Goal: Transaction & Acquisition: Purchase product/service

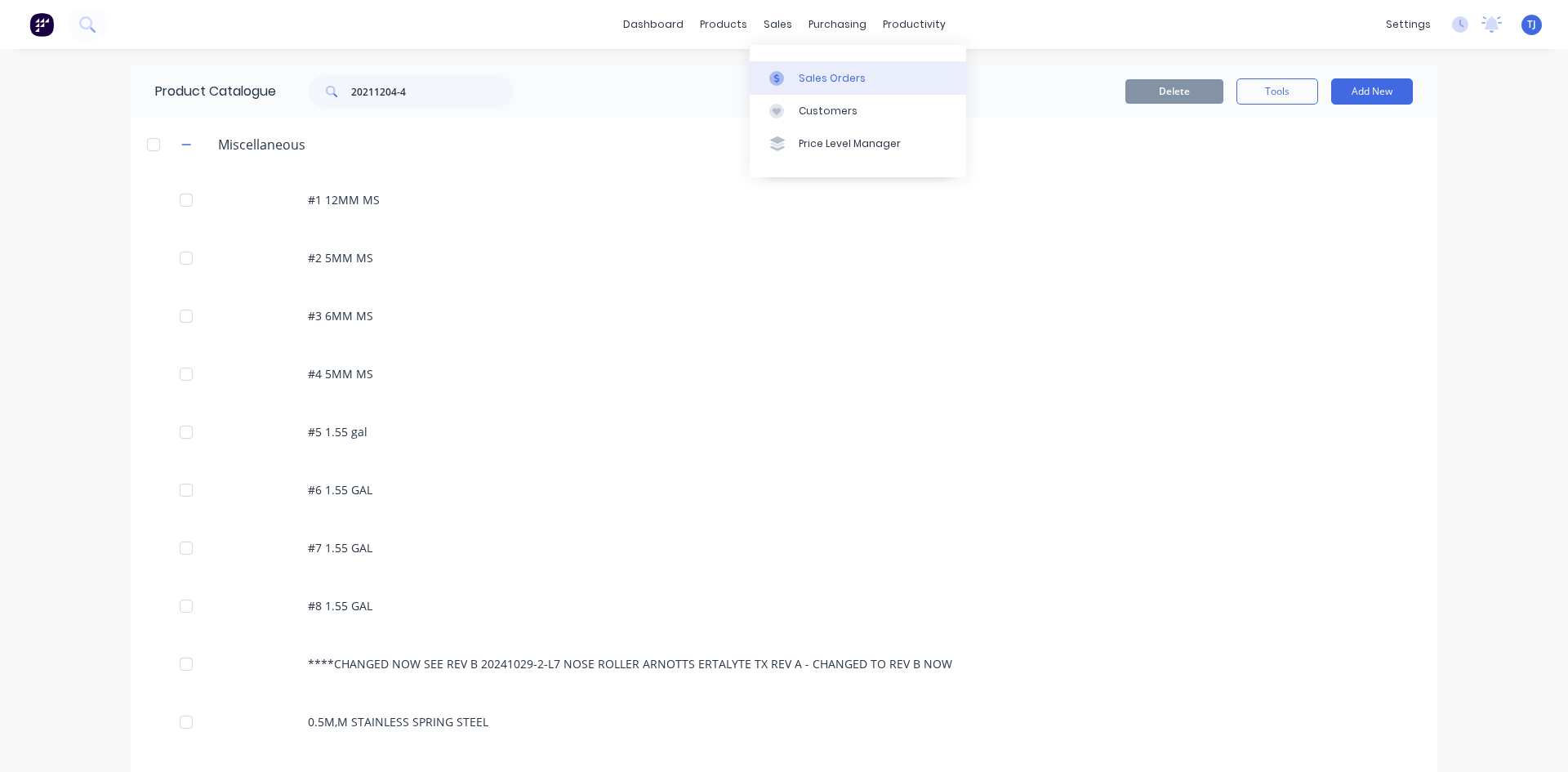
click at [821, 77] on div "Sales Orders" at bounding box center [832, 78] width 67 height 14
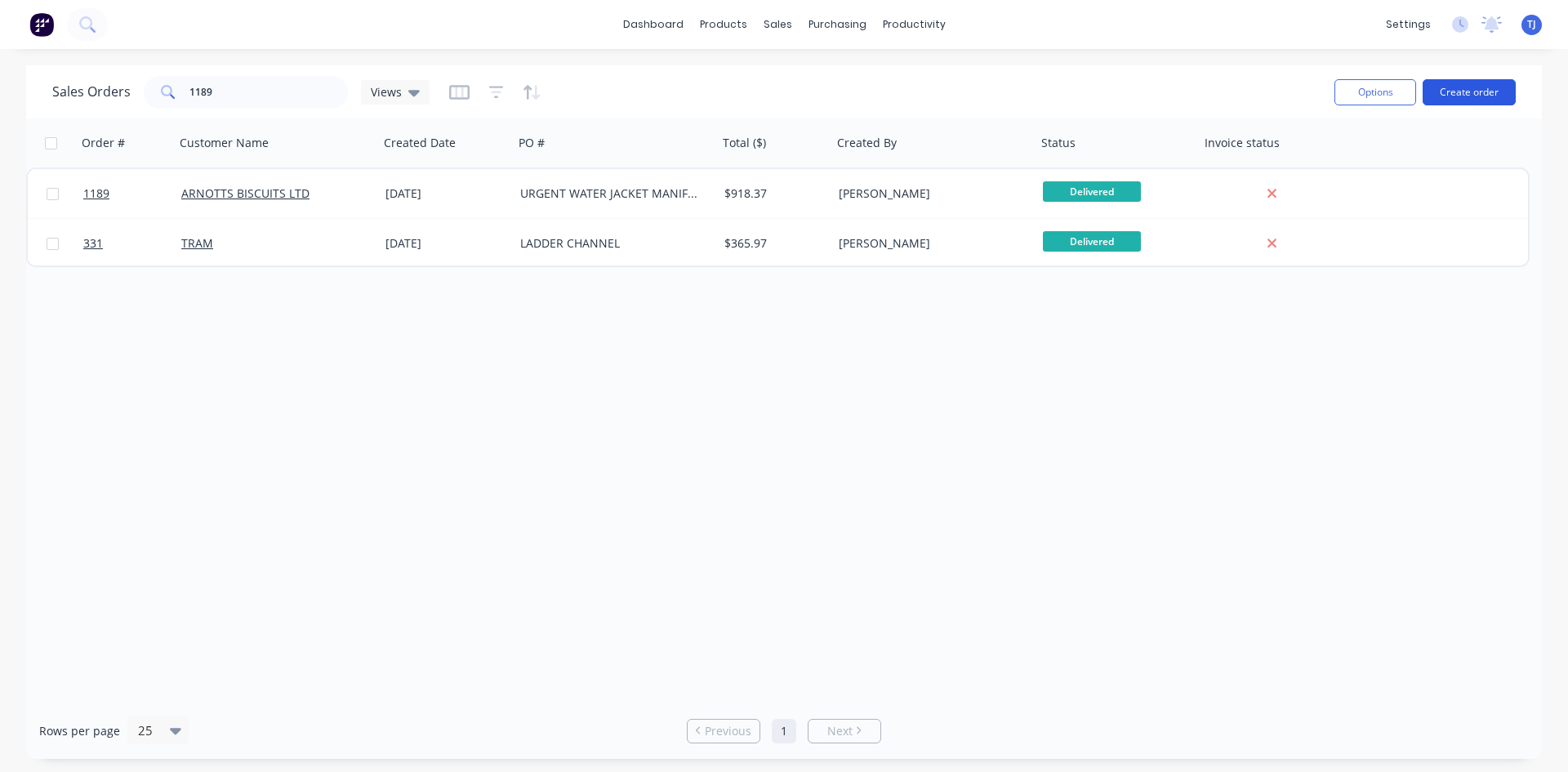
click at [1478, 92] on button "Create order" at bounding box center [1469, 91] width 93 height 26
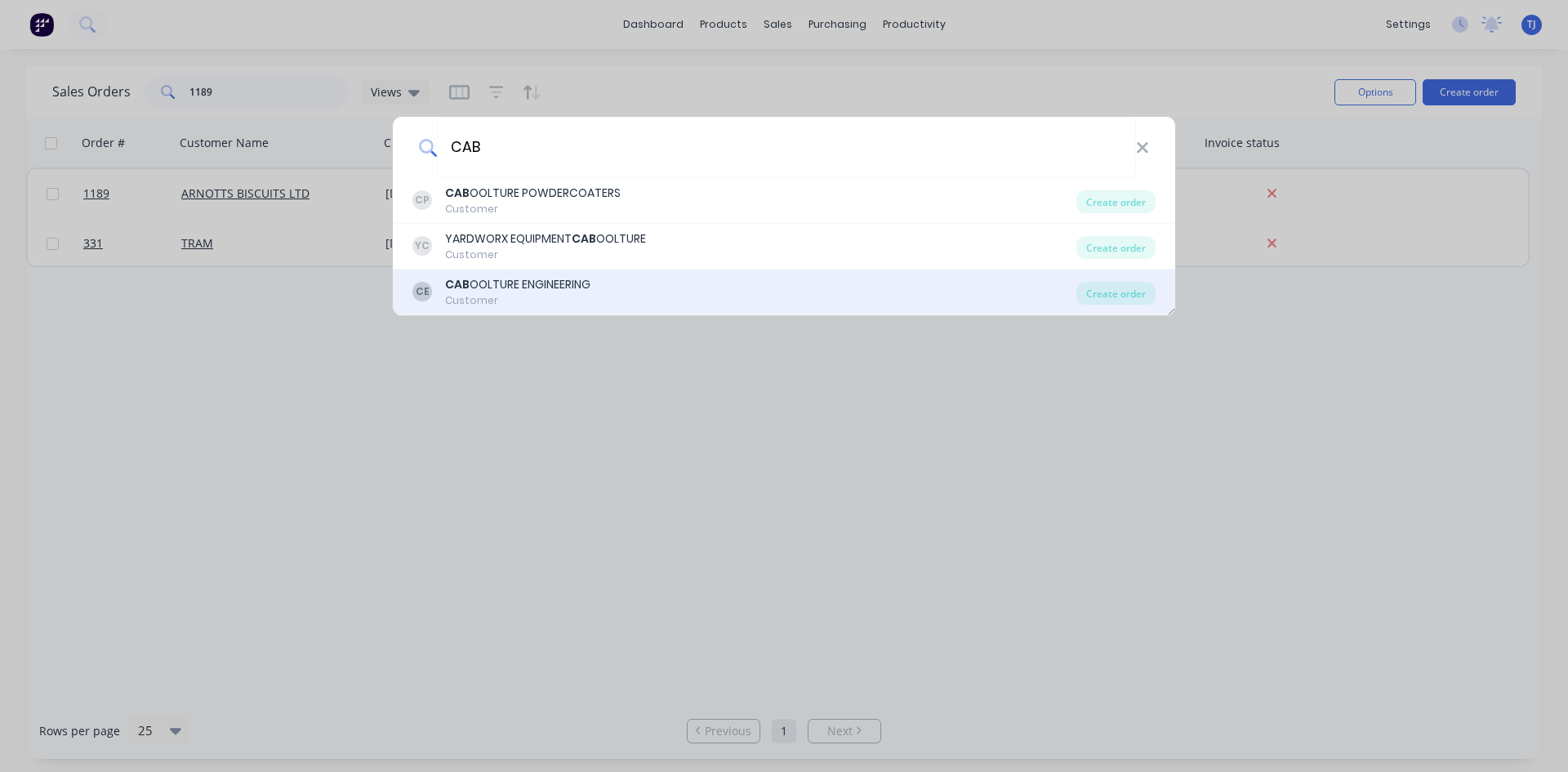
type input "CAB"
click at [634, 284] on div "CE CAB OOLTURE ENGINEERING Customer" at bounding box center [744, 292] width 664 height 31
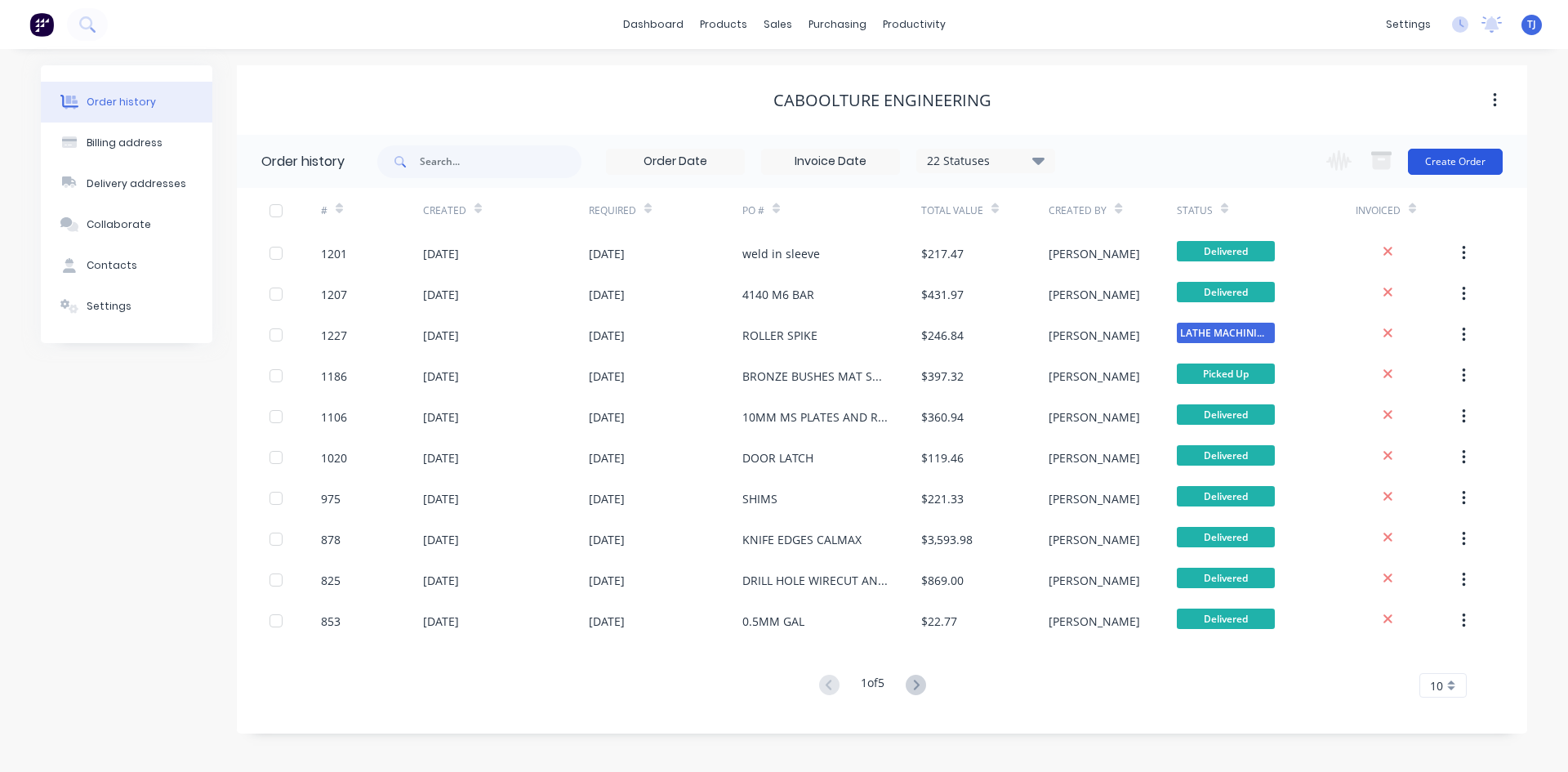
click at [1474, 154] on button "Create Order" at bounding box center [1455, 161] width 94 height 26
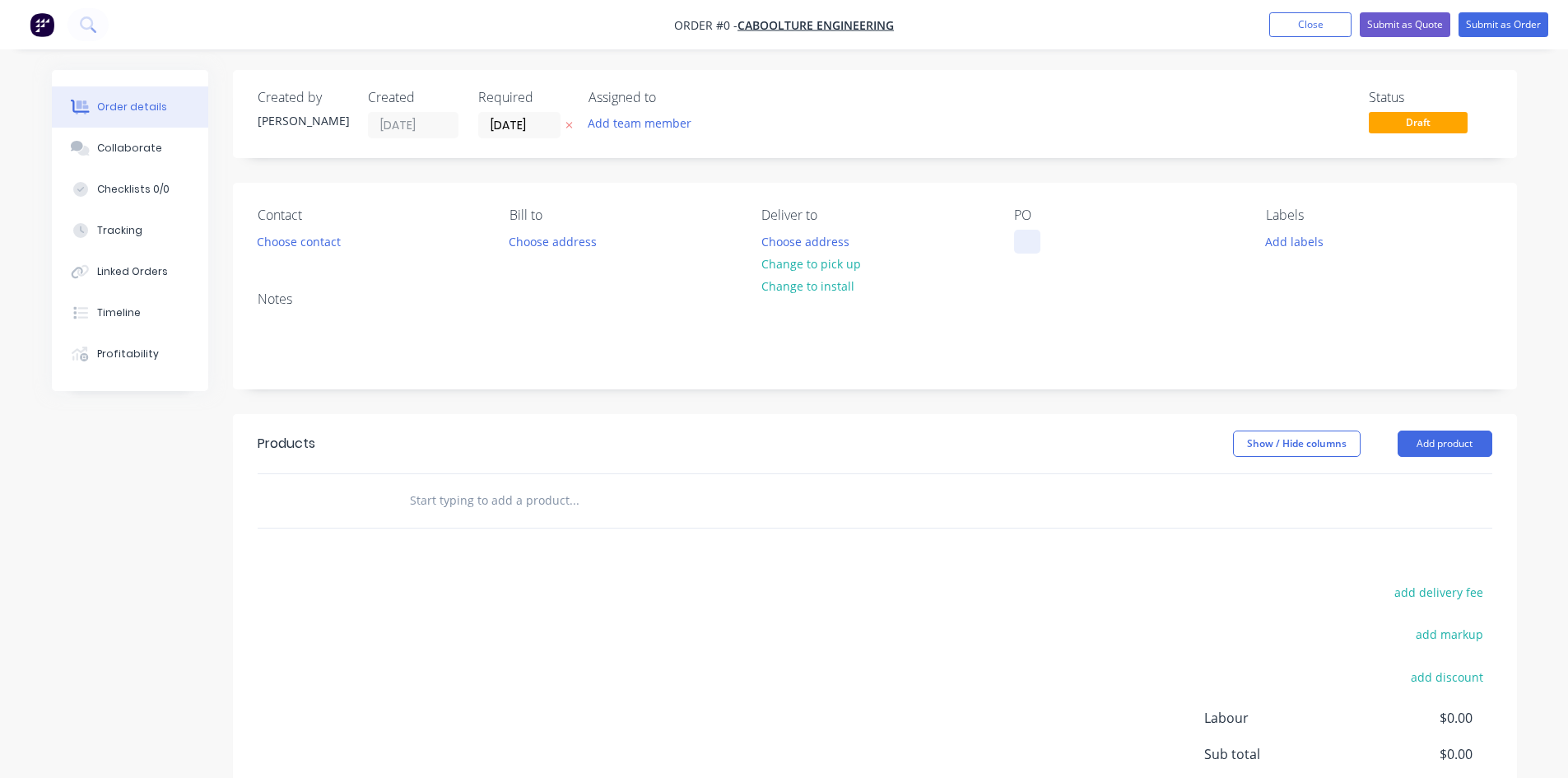
click at [1020, 250] on div at bounding box center [1026, 241] width 26 height 24
click at [1420, 446] on button "Add product" at bounding box center [1445, 443] width 95 height 26
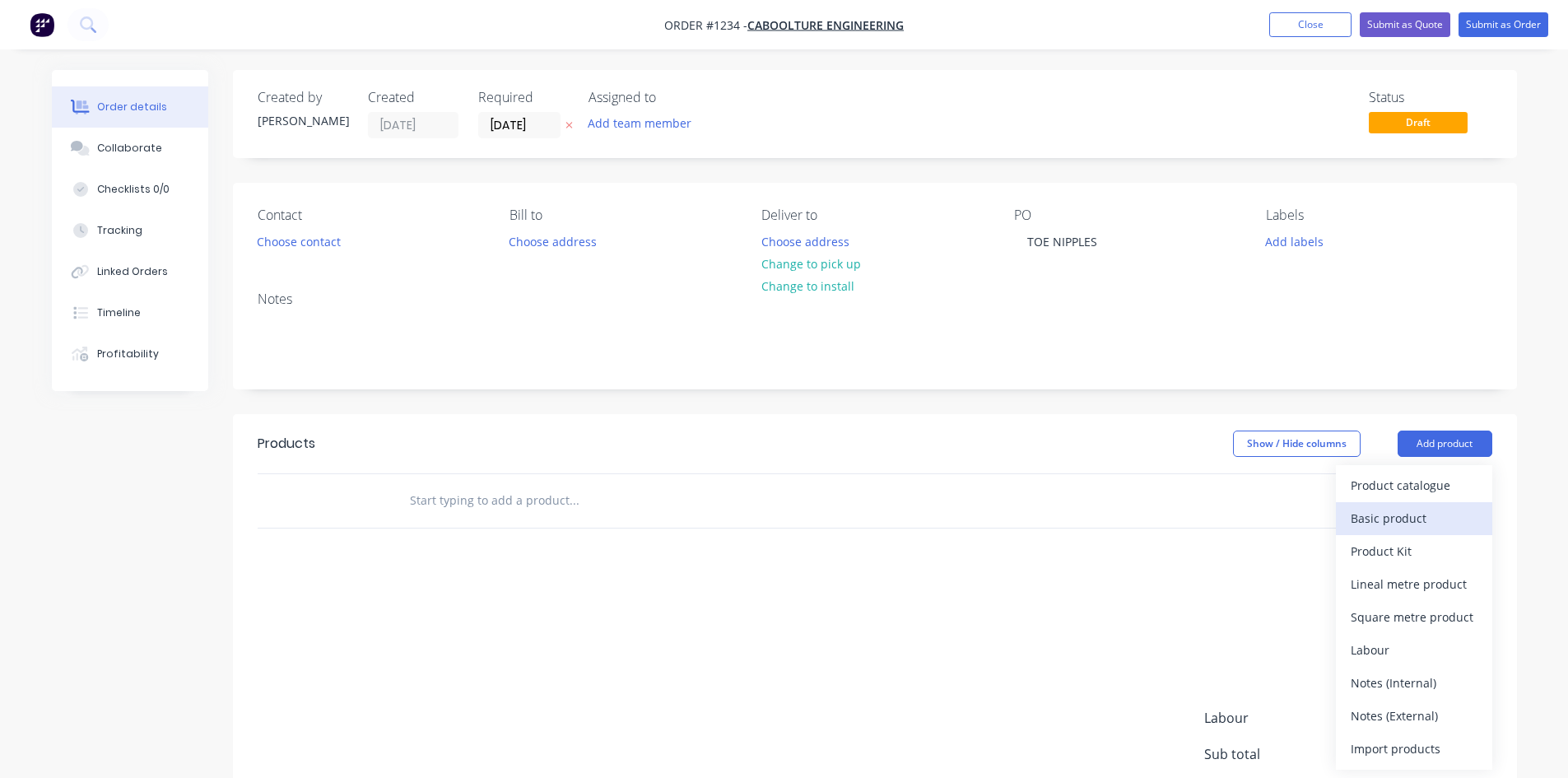
click at [1410, 532] on button "Basic product" at bounding box center [1413, 519] width 157 height 33
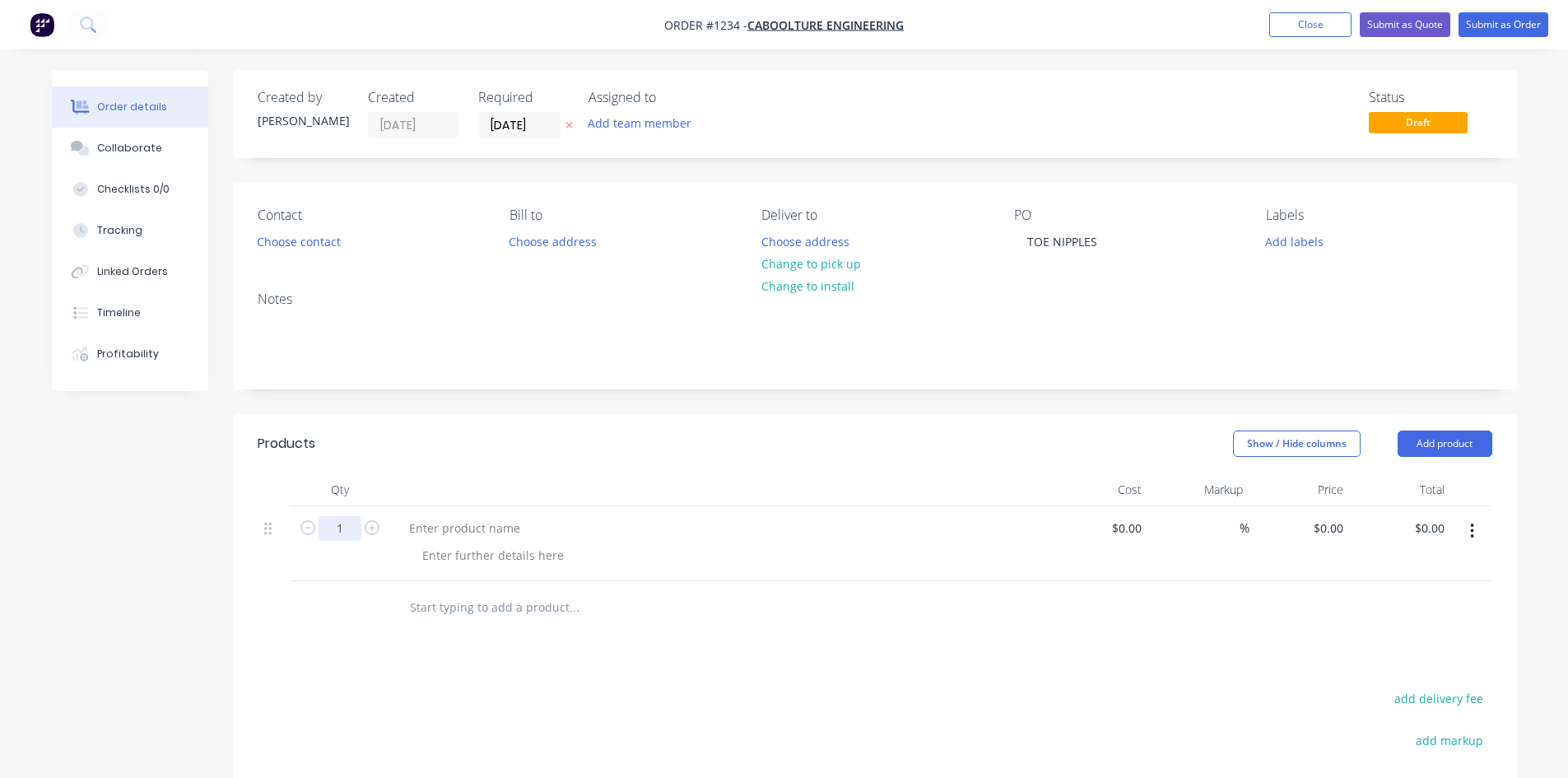
click at [349, 528] on input "1" at bounding box center [340, 528] width 43 height 25
type input "16"
click at [454, 527] on div at bounding box center [464, 527] width 137 height 24
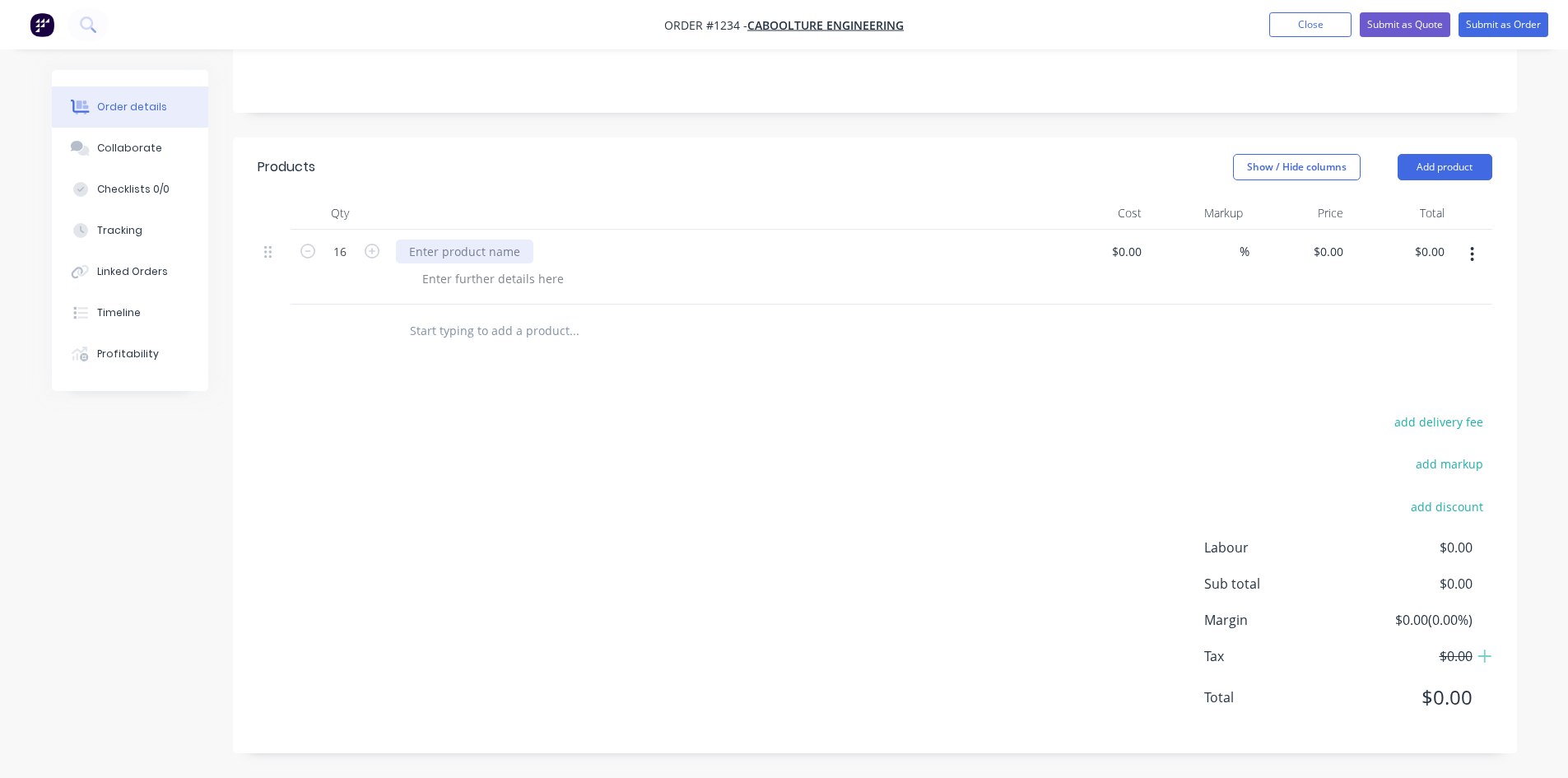
click at [453, 246] on div at bounding box center [464, 251] width 137 height 24
click at [1490, 26] on button "Submit as Order" at bounding box center [1503, 25] width 89 height 25
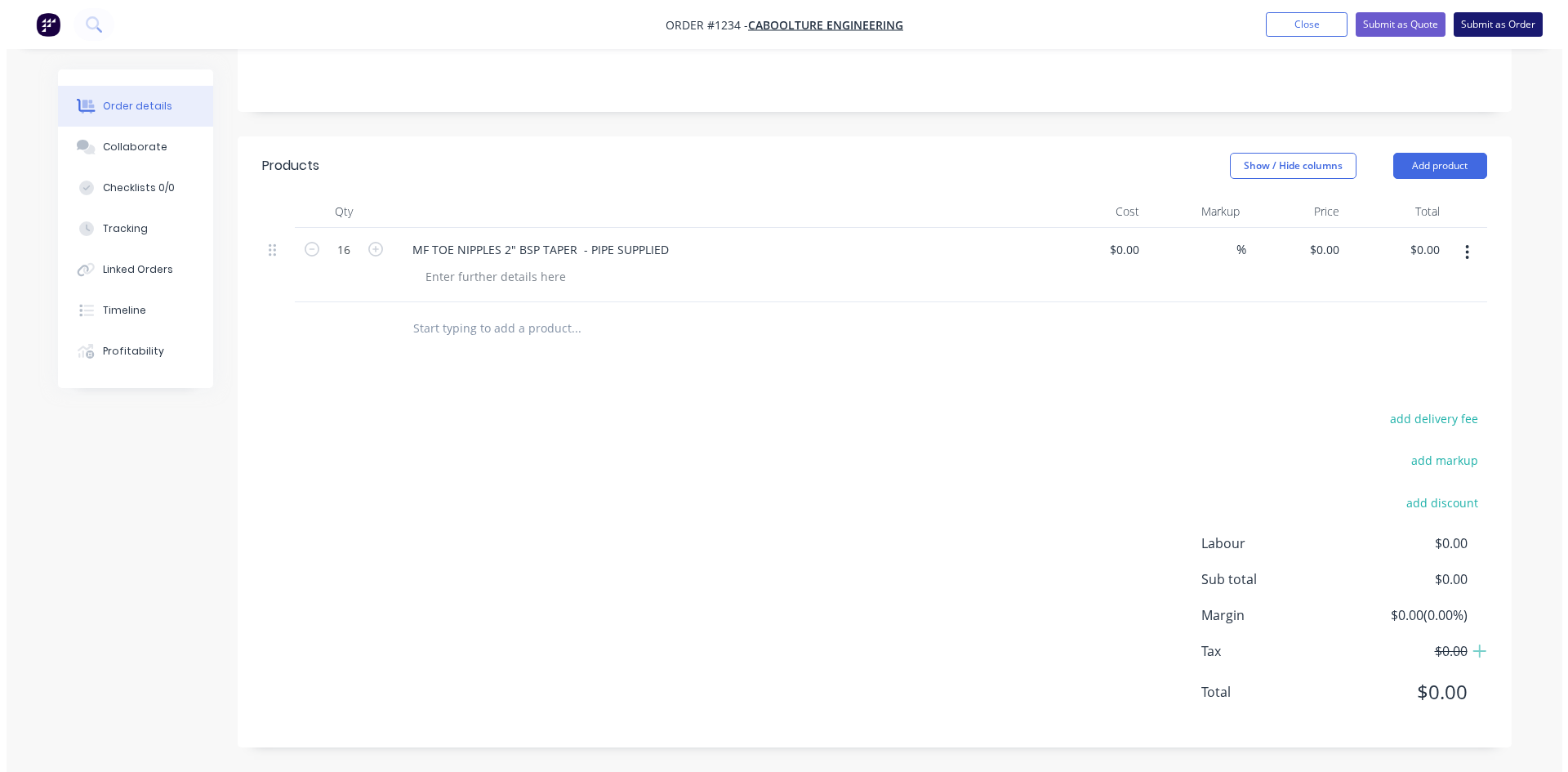
scroll to position [0, 0]
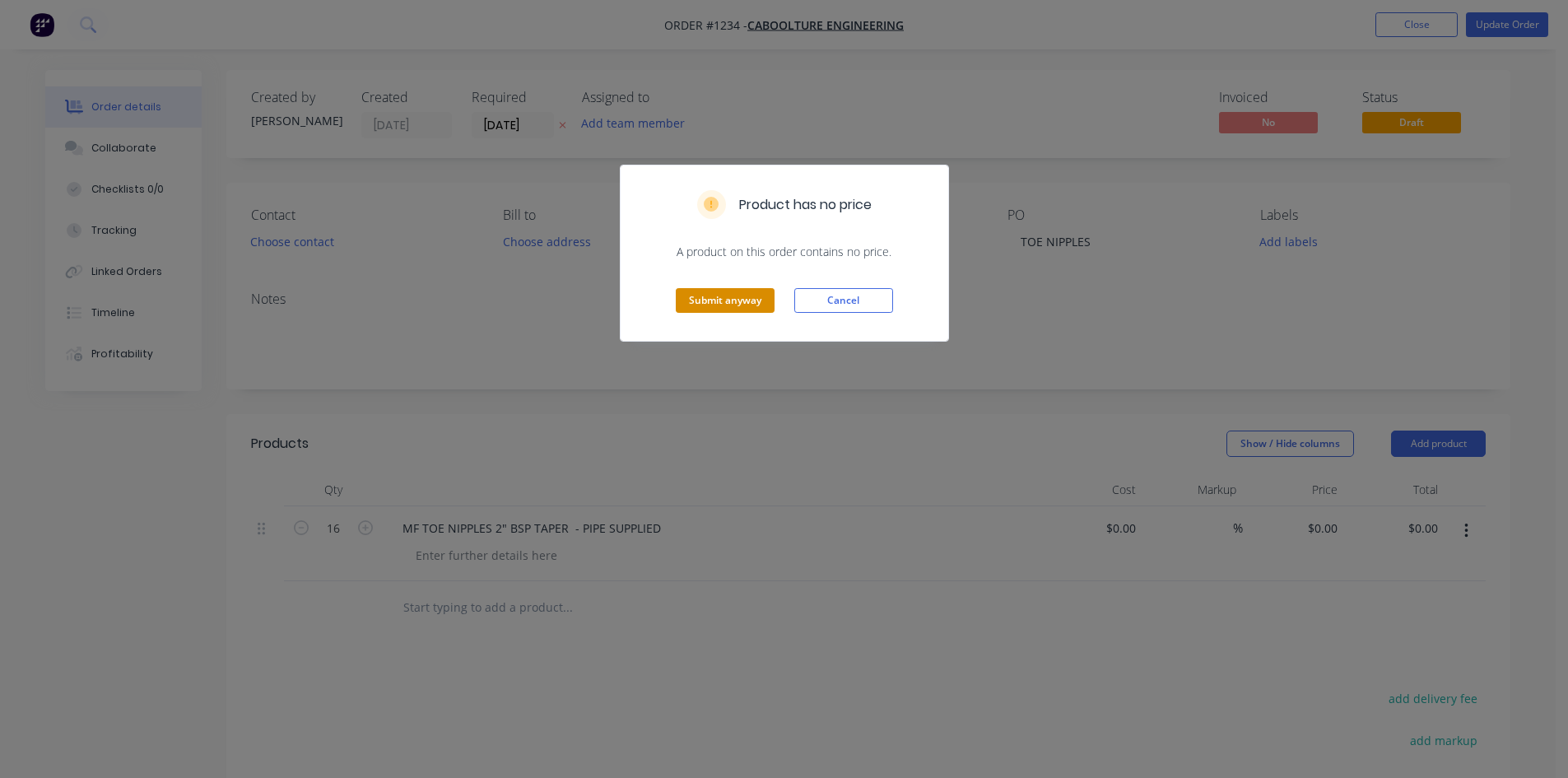
click at [740, 300] on button "Submit anyway" at bounding box center [725, 301] width 99 height 25
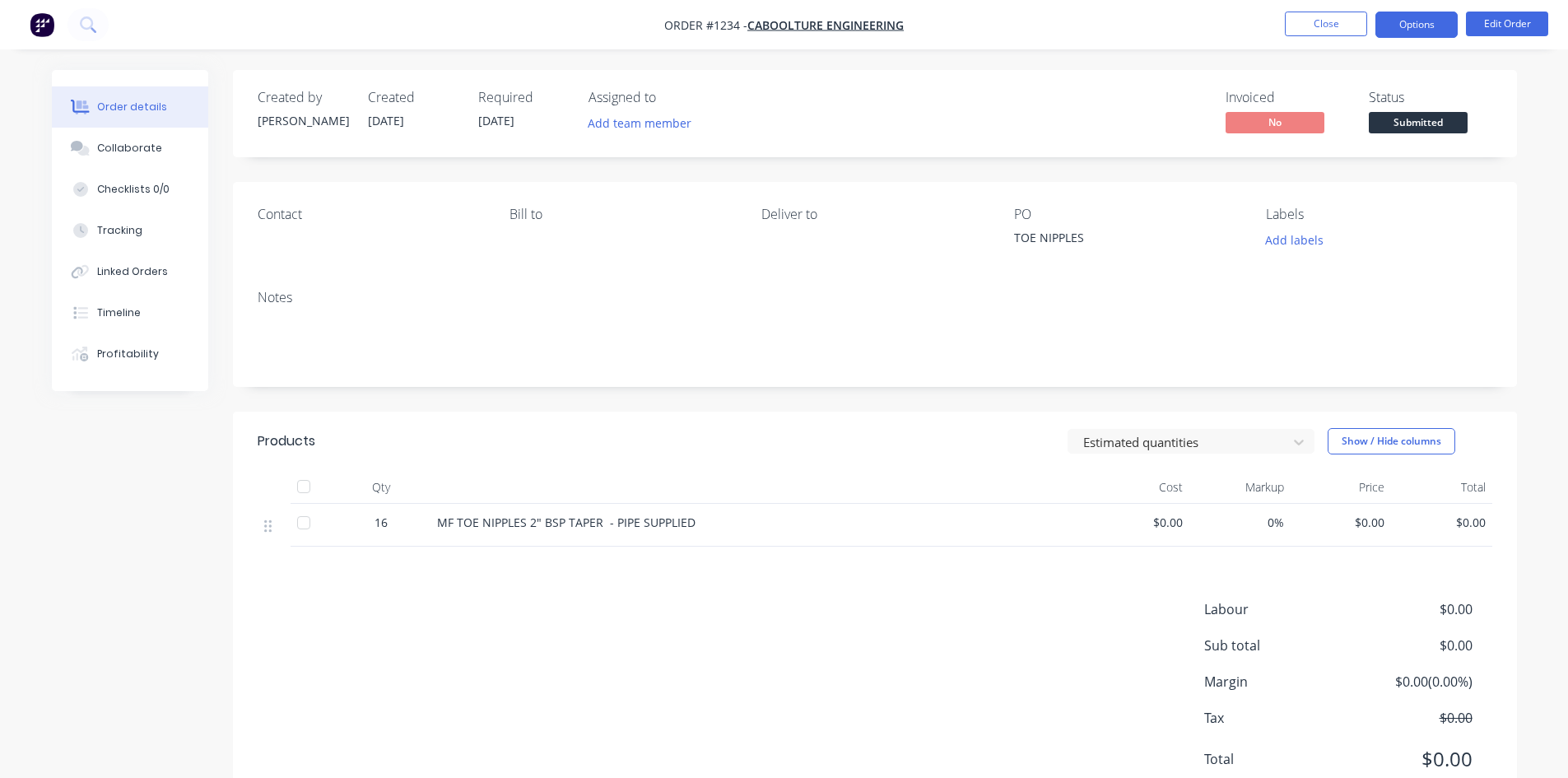
click at [1426, 36] on button "Options" at bounding box center [1416, 24] width 83 height 26
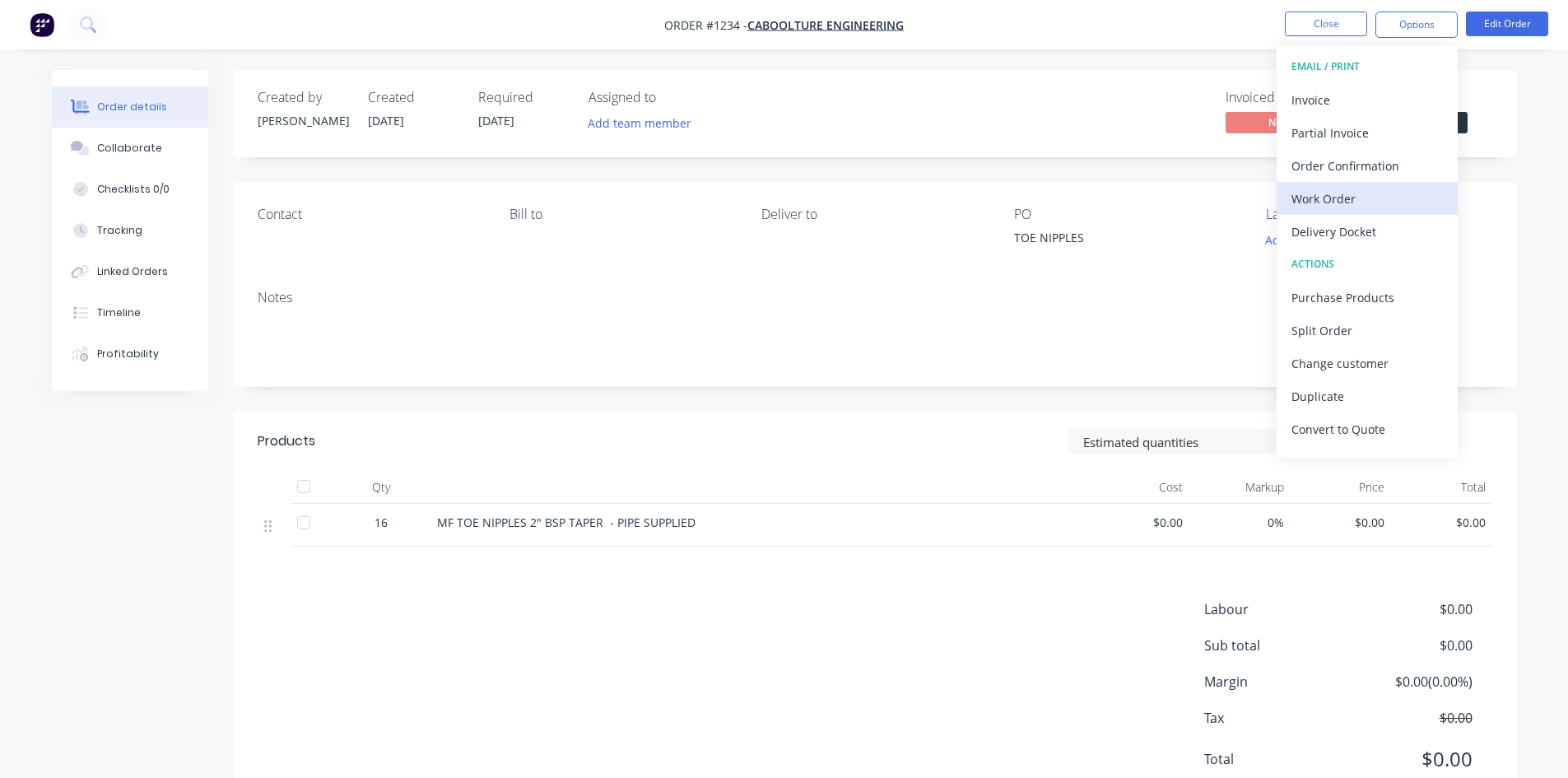
click at [1352, 187] on div "Work Order" at bounding box center [1367, 199] width 152 height 24
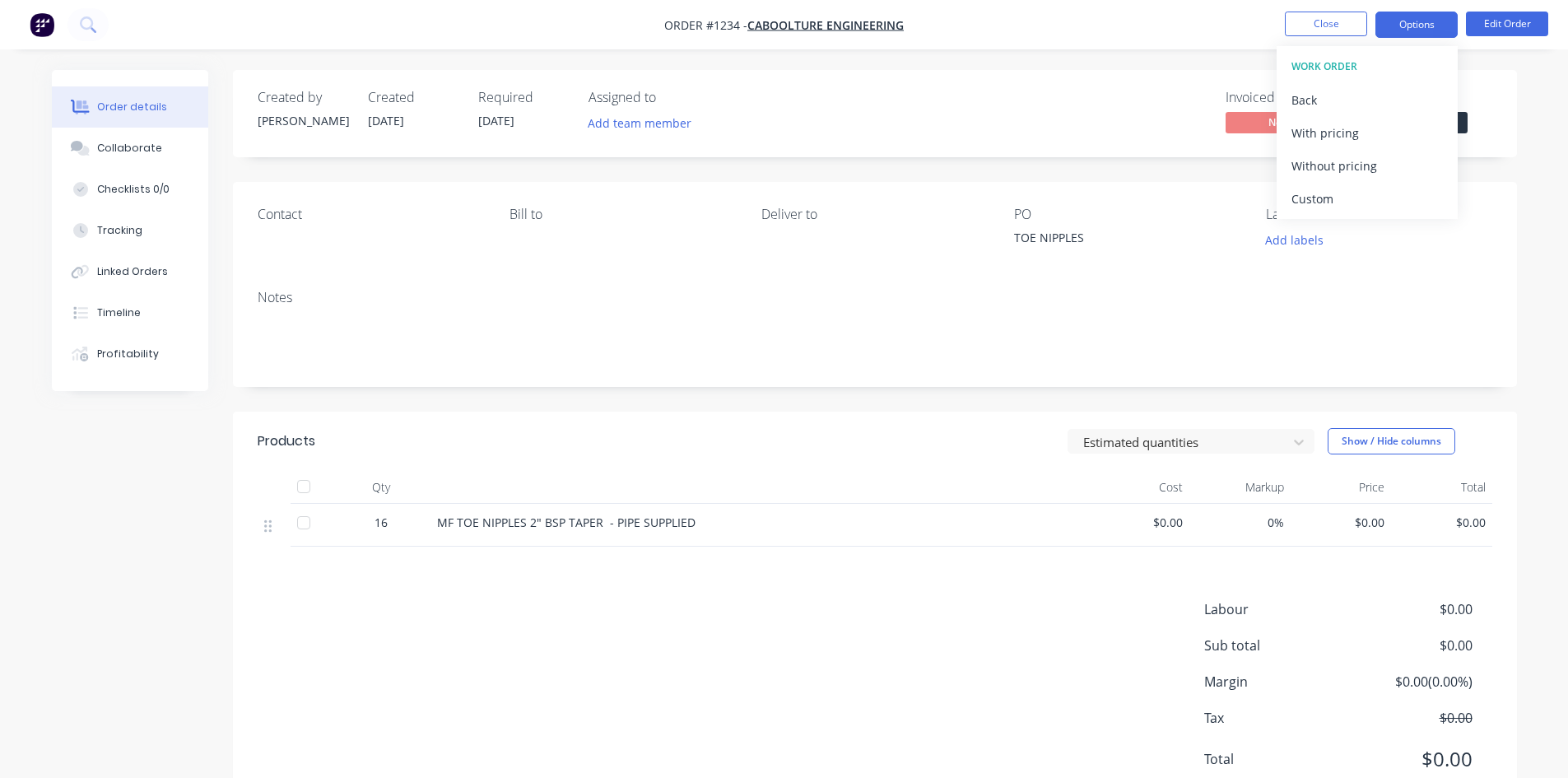
click at [1403, 25] on button "Options" at bounding box center [1416, 24] width 83 height 26
click at [1403, 24] on button "Options" at bounding box center [1416, 24] width 83 height 26
click at [1357, 158] on div "Without pricing" at bounding box center [1367, 165] width 152 height 24
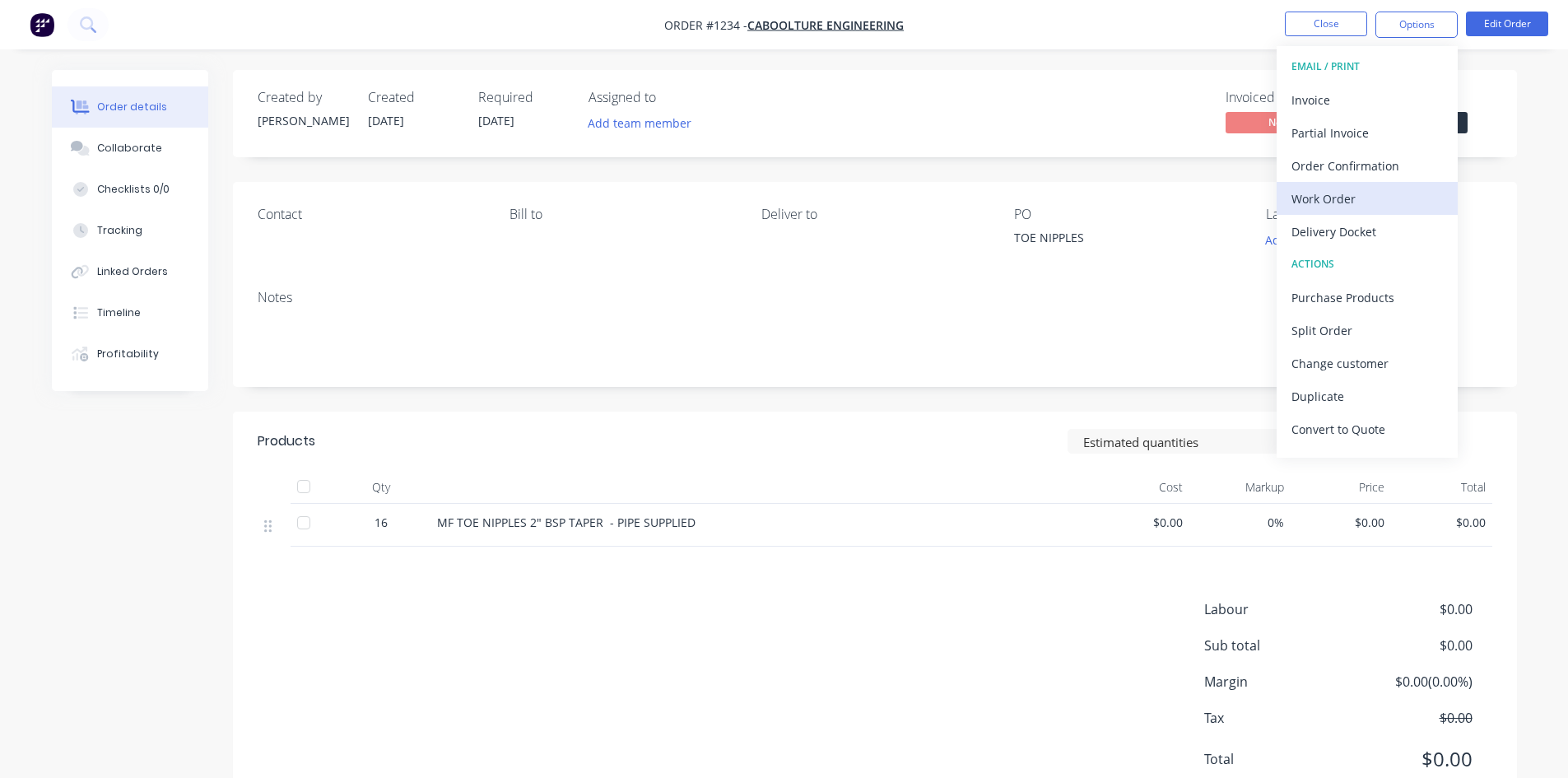
click at [1348, 191] on div "Work Order" at bounding box center [1367, 199] width 152 height 24
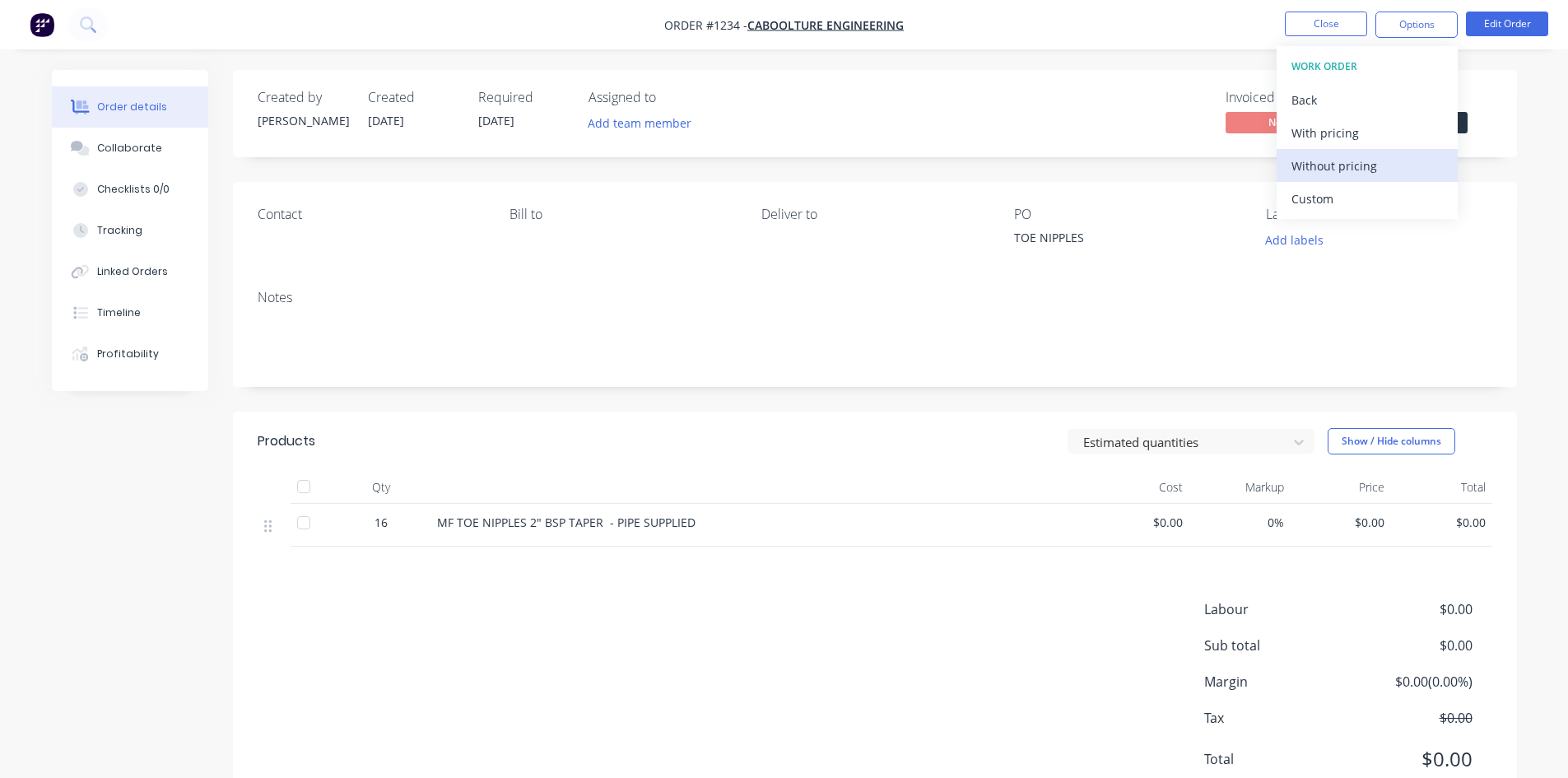
click at [1364, 167] on div "Without pricing" at bounding box center [1367, 165] width 152 height 24
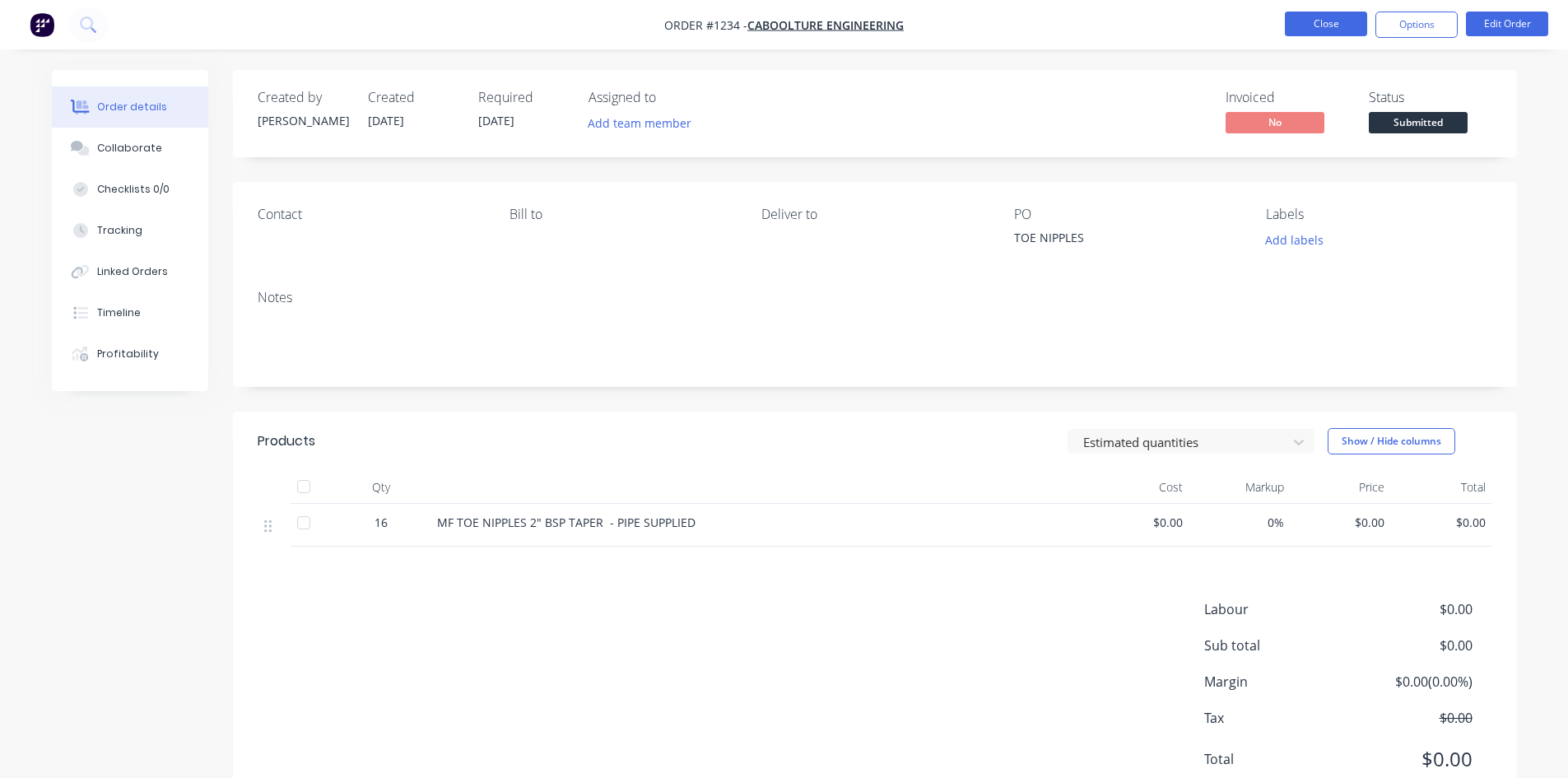
click at [1334, 24] on button "Close" at bounding box center [1326, 24] width 83 height 25
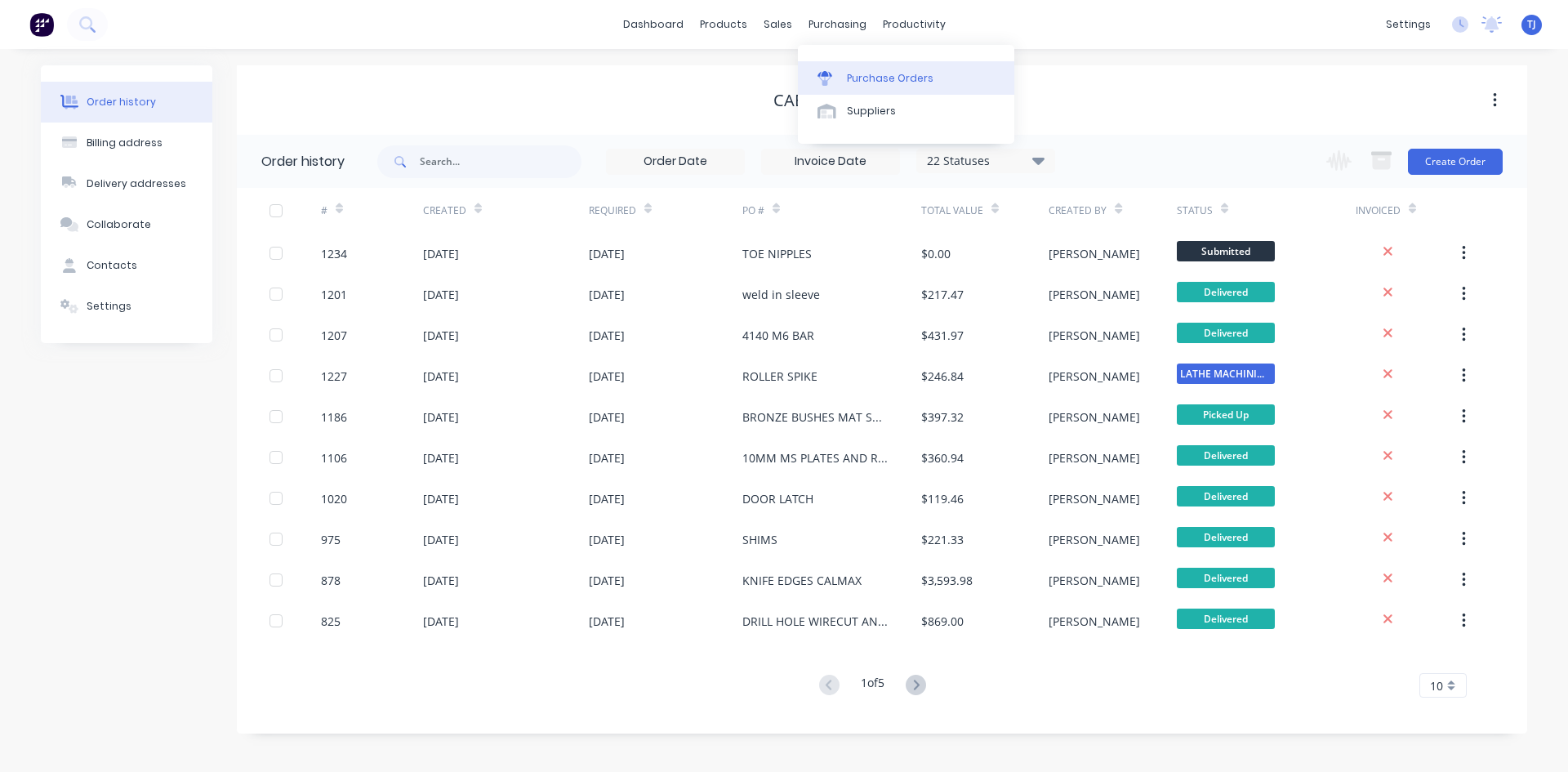
click at [868, 74] on div "Purchase Orders" at bounding box center [890, 78] width 87 height 14
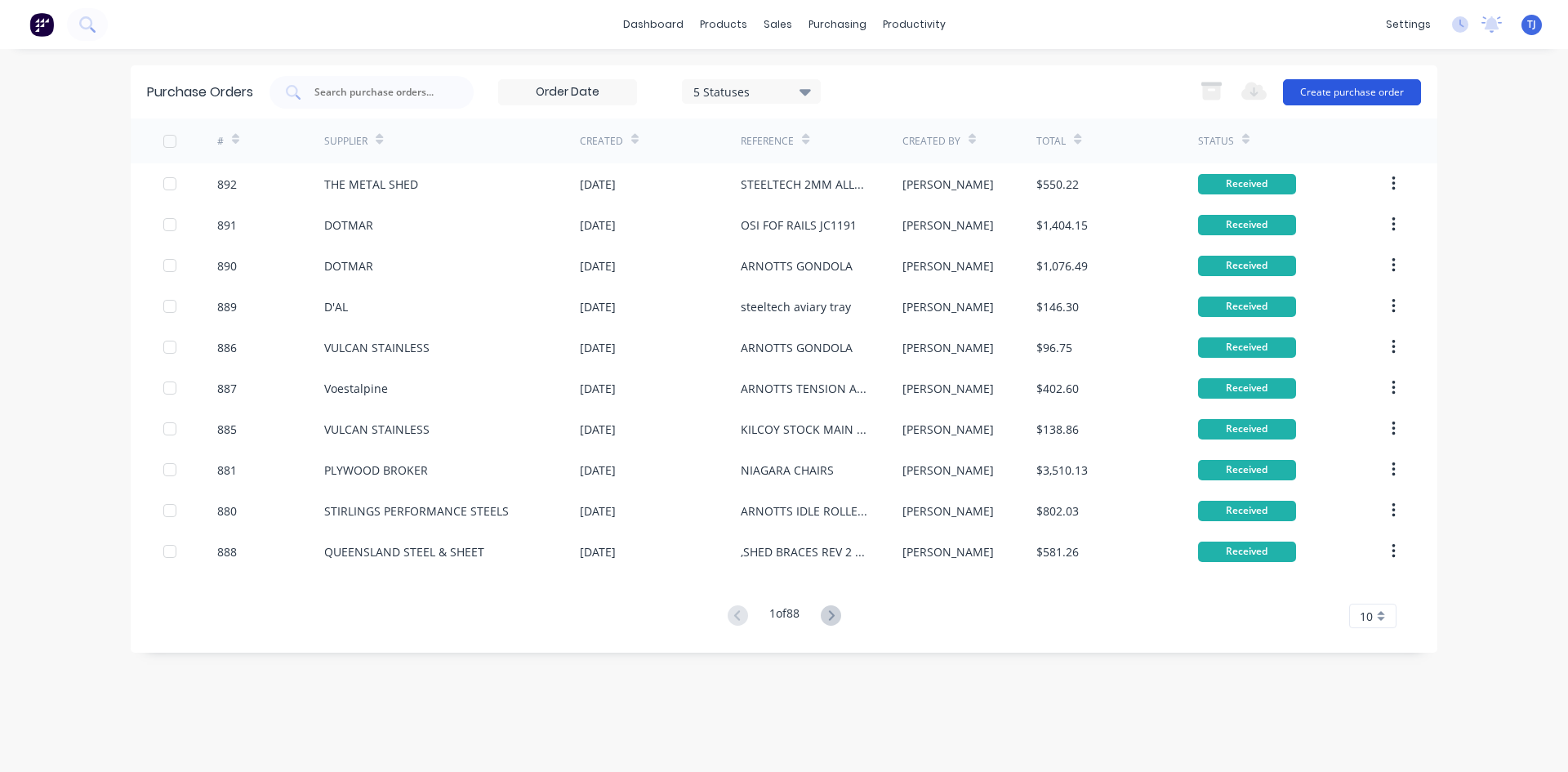
click at [1342, 87] on button "Create purchase order" at bounding box center [1352, 91] width 138 height 26
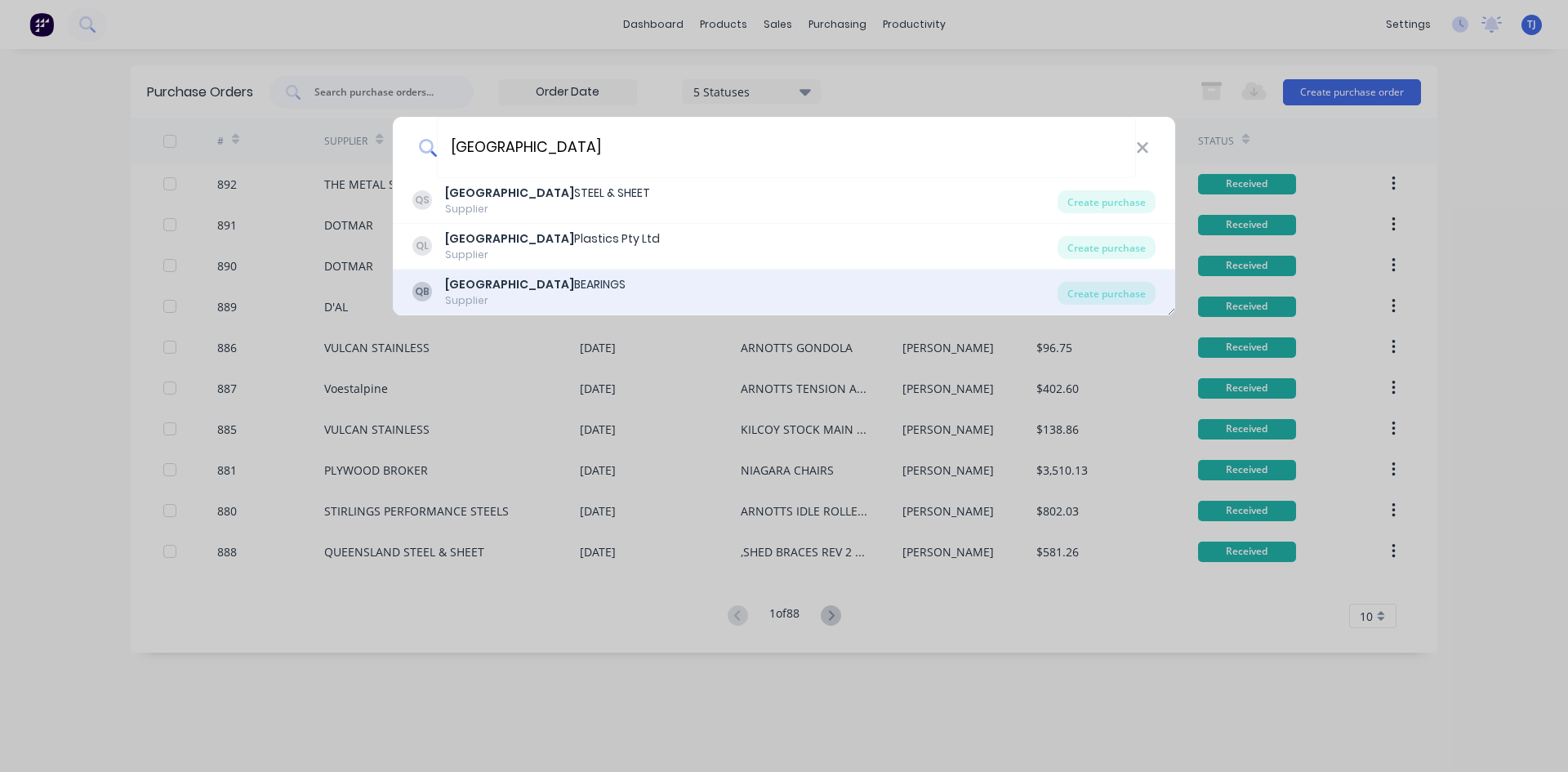
type input "[GEOGRAPHIC_DATA]"
click at [584, 278] on div "QB QUEENSLAND BEARINGS Supplier" at bounding box center [734, 292] width 645 height 31
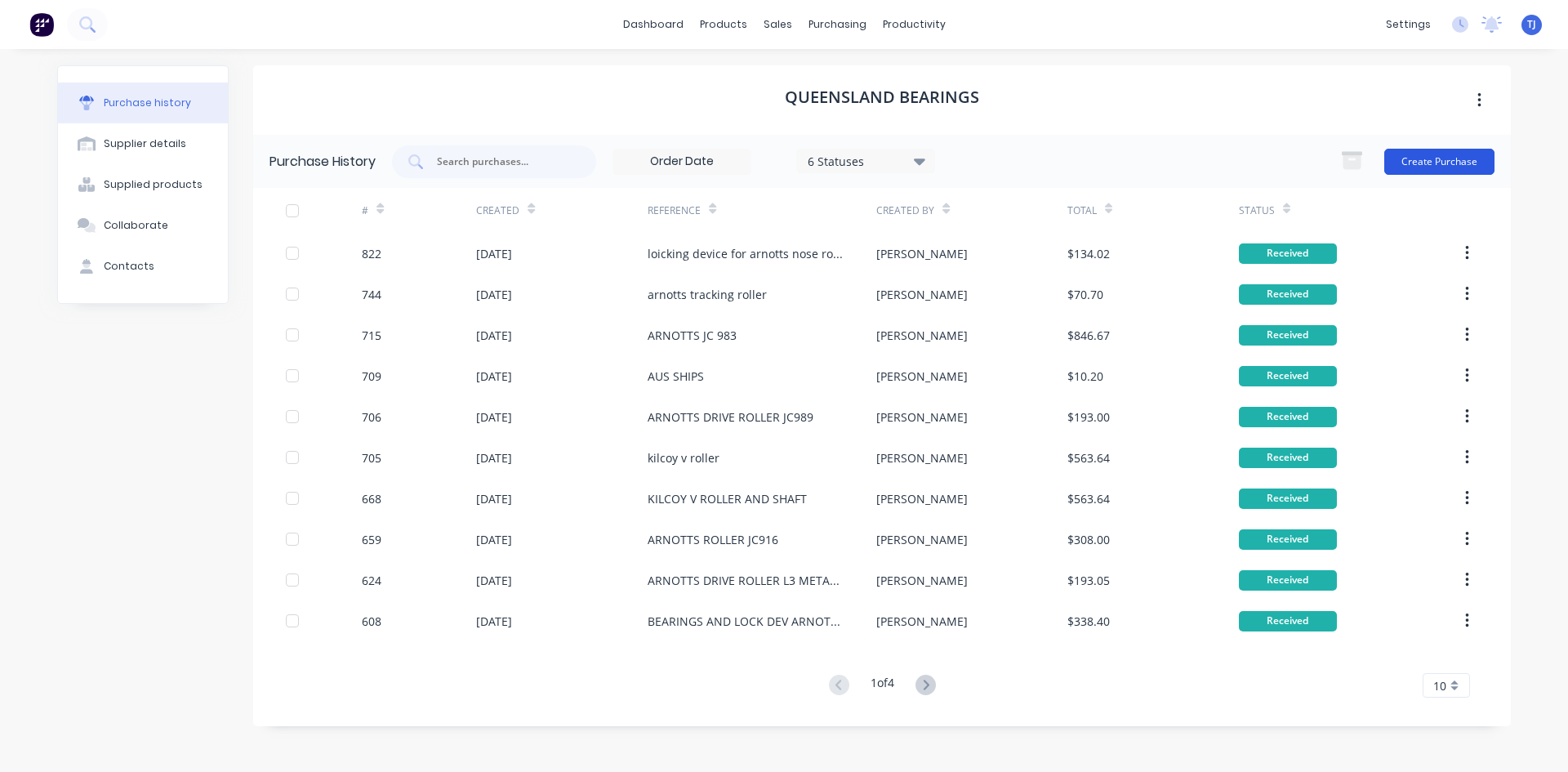
click at [1404, 157] on button "Create Purchase" at bounding box center [1439, 161] width 111 height 26
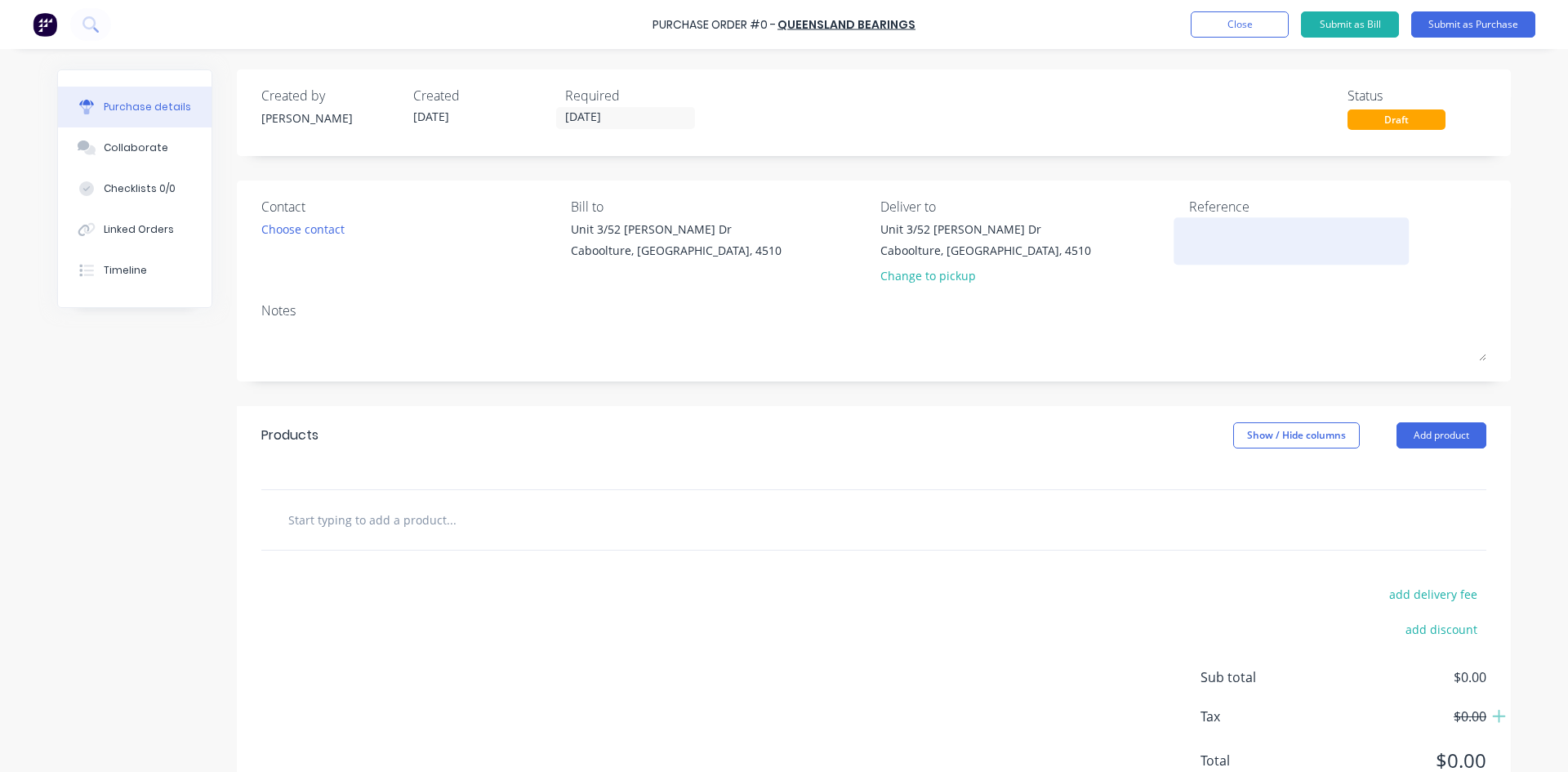
click at [1189, 243] on textarea at bounding box center [1291, 238] width 204 height 37
type textarea "KILCOY LINEAR BEAR"
type textarea "x"
type textarea "KILCOY LINEAR BEAR"
type textarea "x"
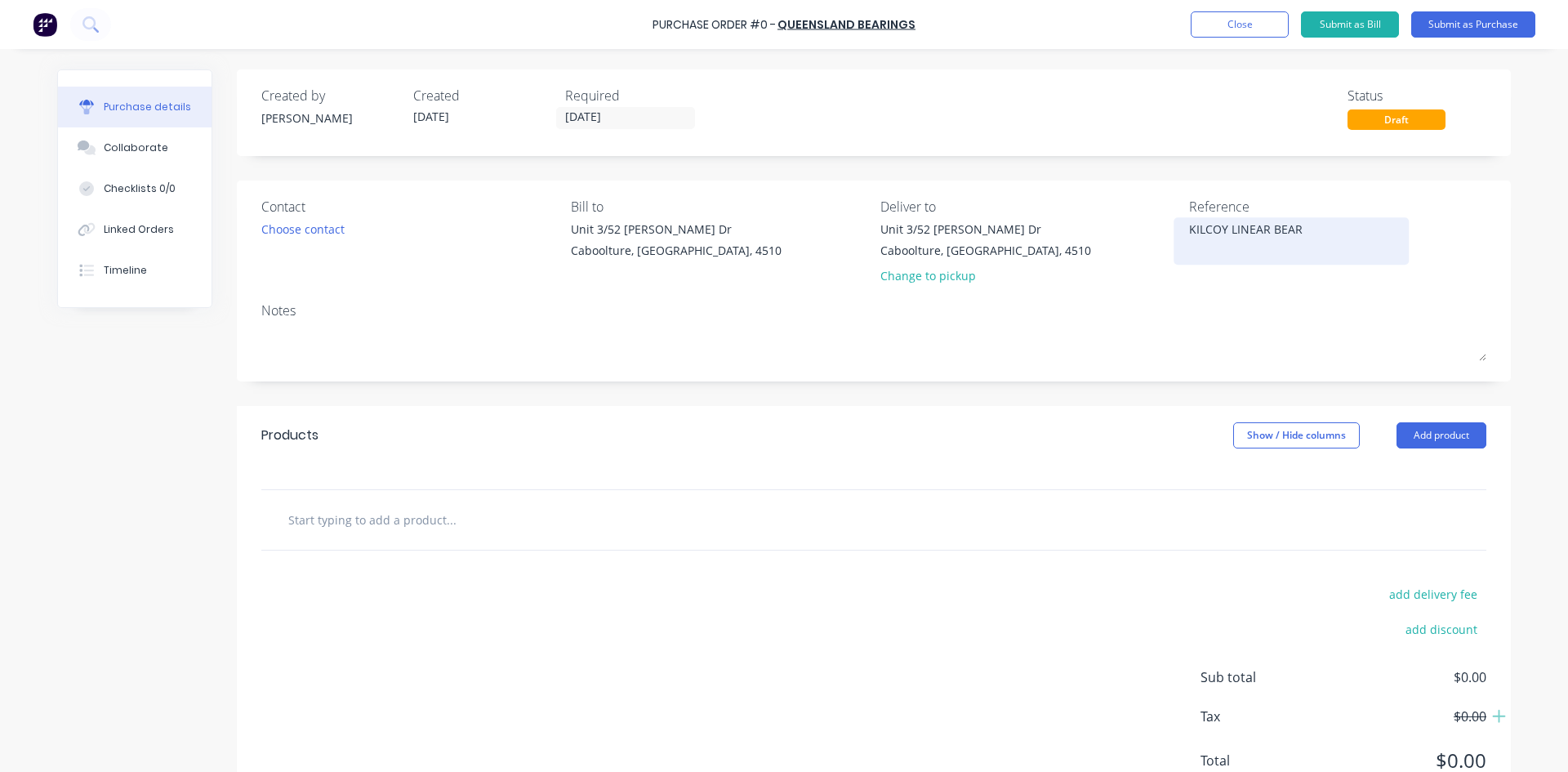
type textarea "KILCOY LINEAR BEAR S"
type textarea "x"
type textarea "KILCOY LINEAR BEAR SH"
type textarea "x"
type textarea "KILCOY LINEAR BEAR SHA"
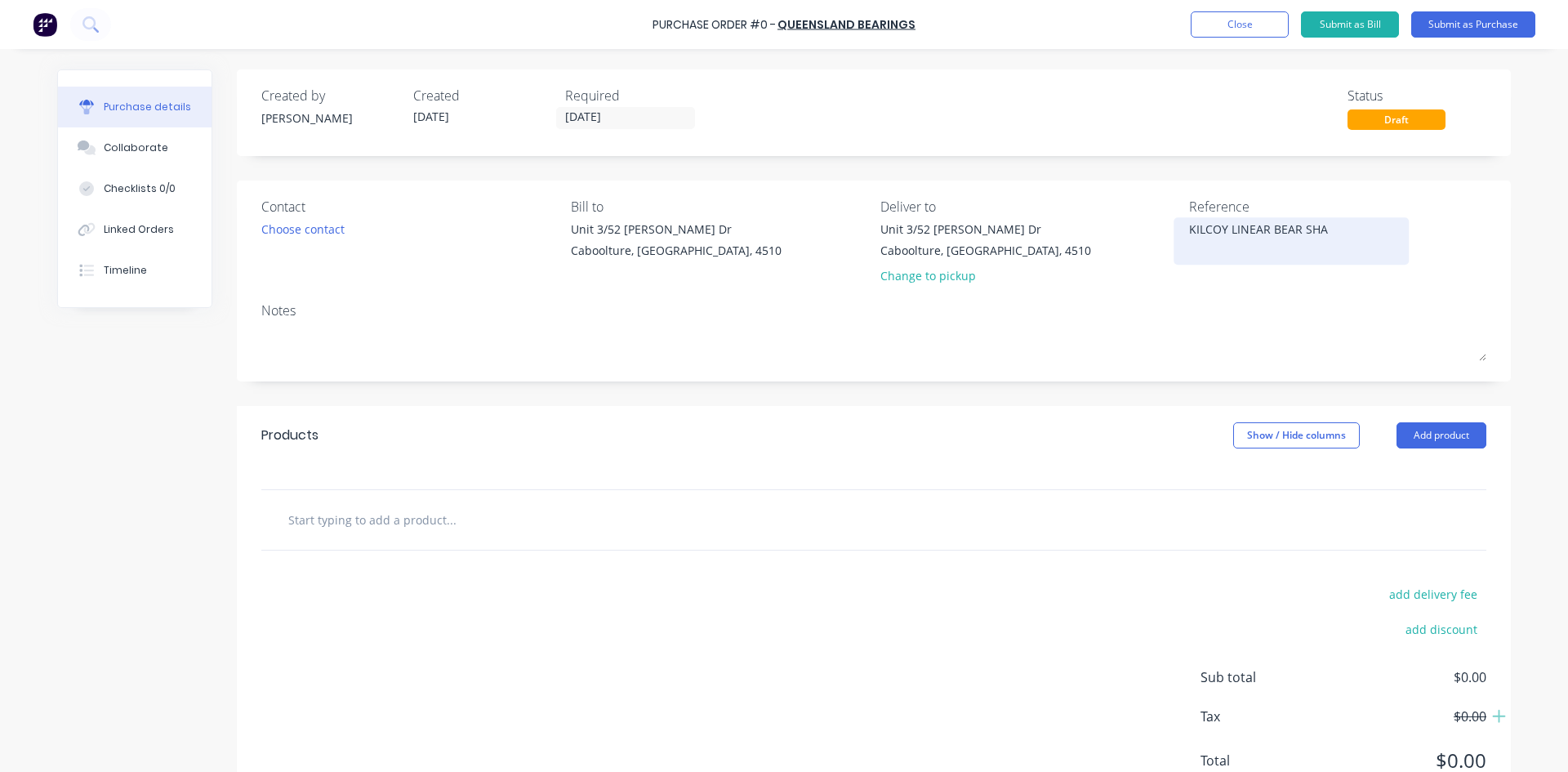
type textarea "x"
type textarea "KILCOY LINEAR BEAR SHAF"
type textarea "x"
type textarea "KILCOY LINEAR BEAR SHAFT"
type textarea "x"
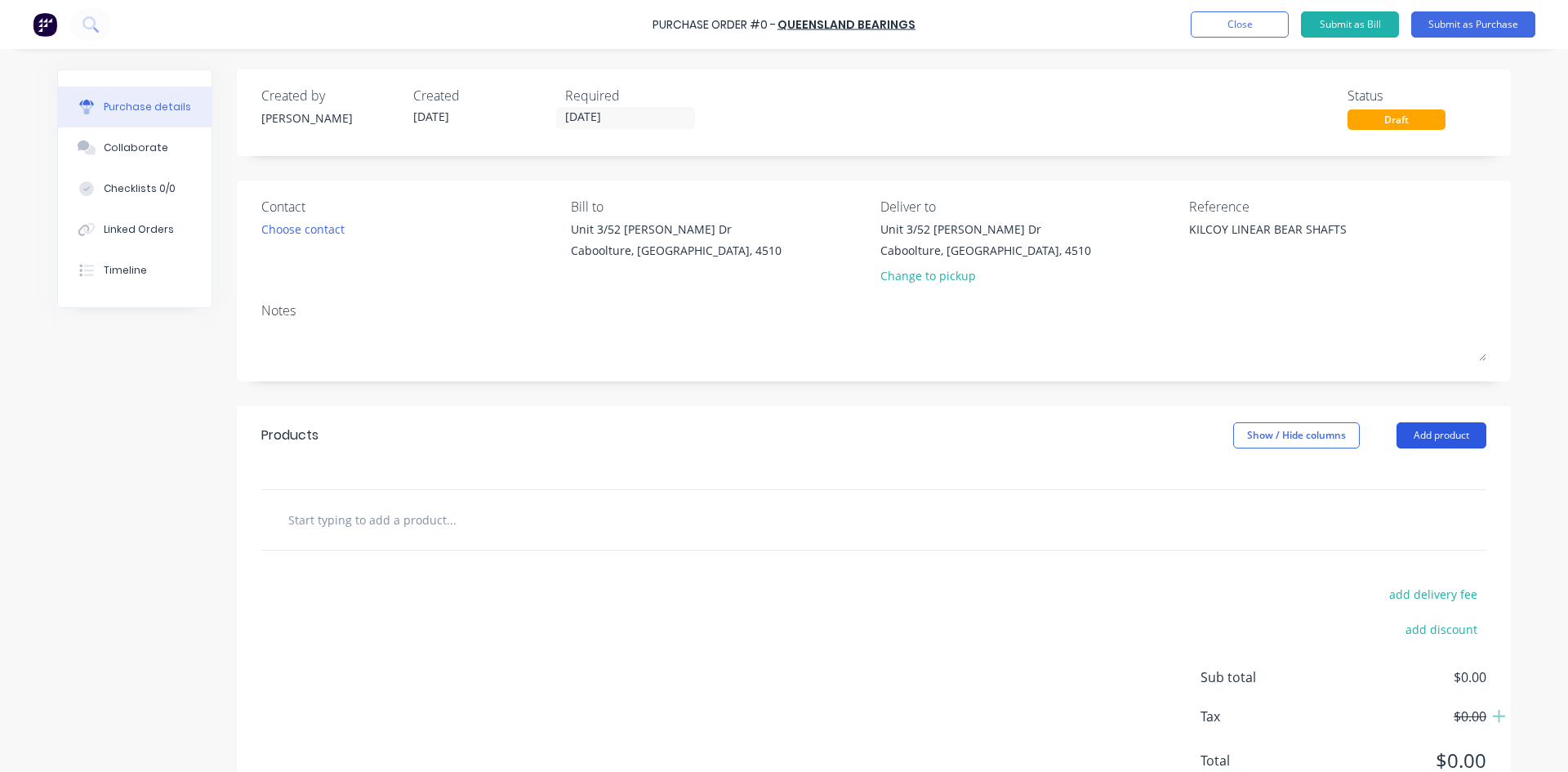
type textarea "KILCOY LINEAR BEAR SHAFTS"
type textarea "x"
type textarea "KILCOY LINEAR BEAR SHAFTS"
click at [1435, 437] on button "Add product" at bounding box center [1441, 435] width 90 height 26
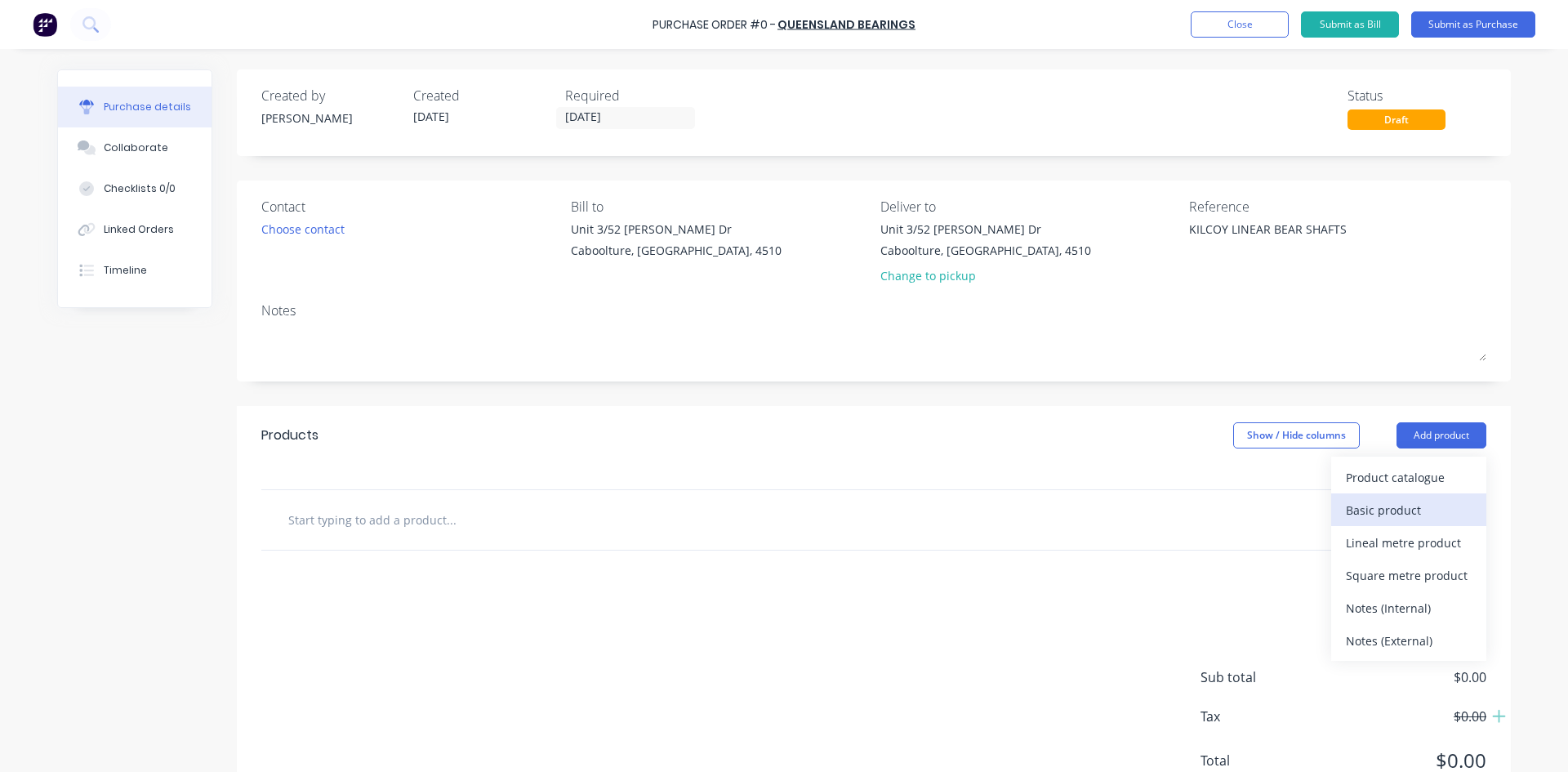
click at [1405, 517] on div "Basic product" at bounding box center [1409, 510] width 126 height 24
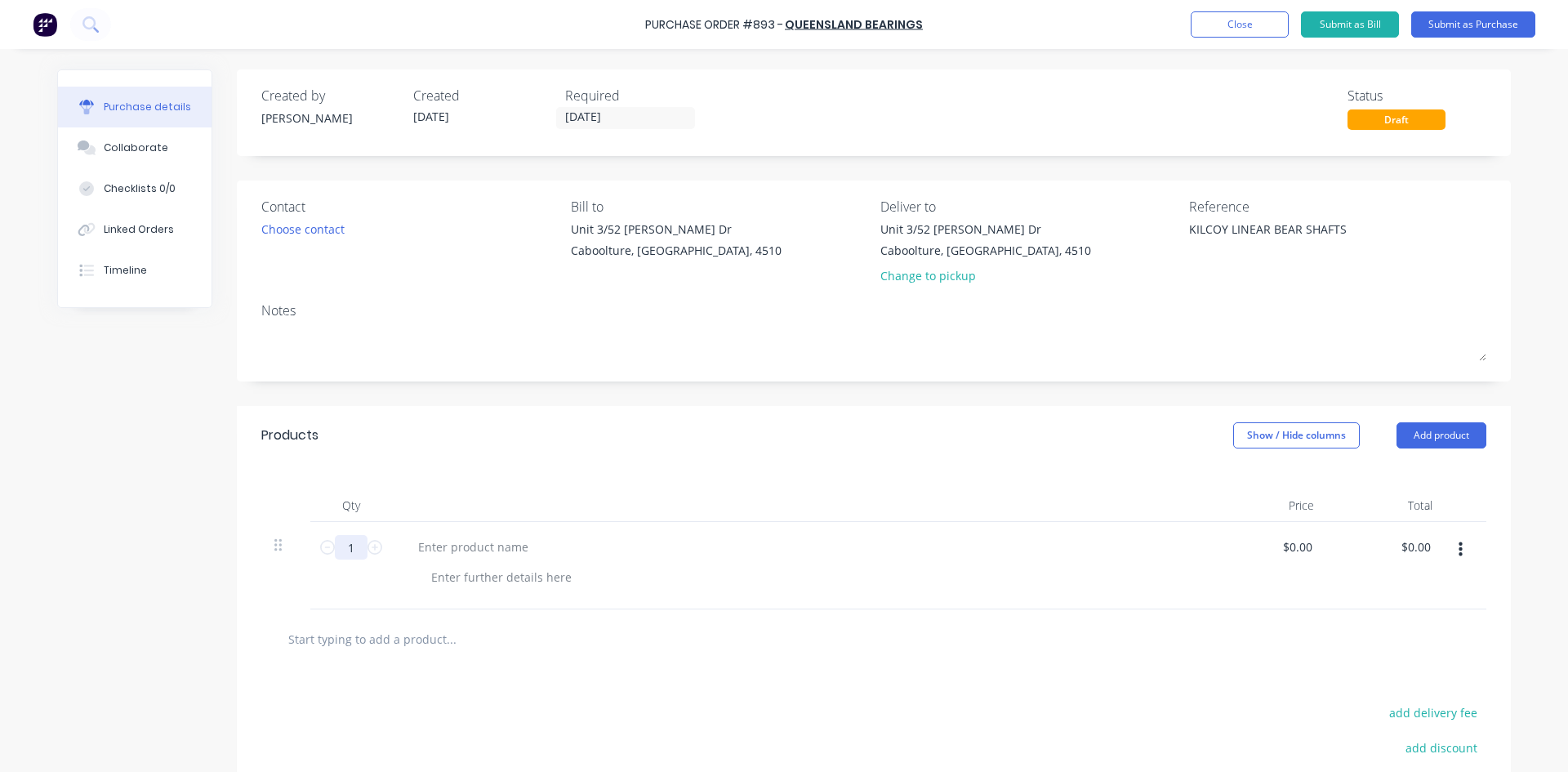
click at [346, 558] on input "1" at bounding box center [351, 547] width 32 height 25
type textarea "x"
type input "8"
type textarea "x"
type input "8"
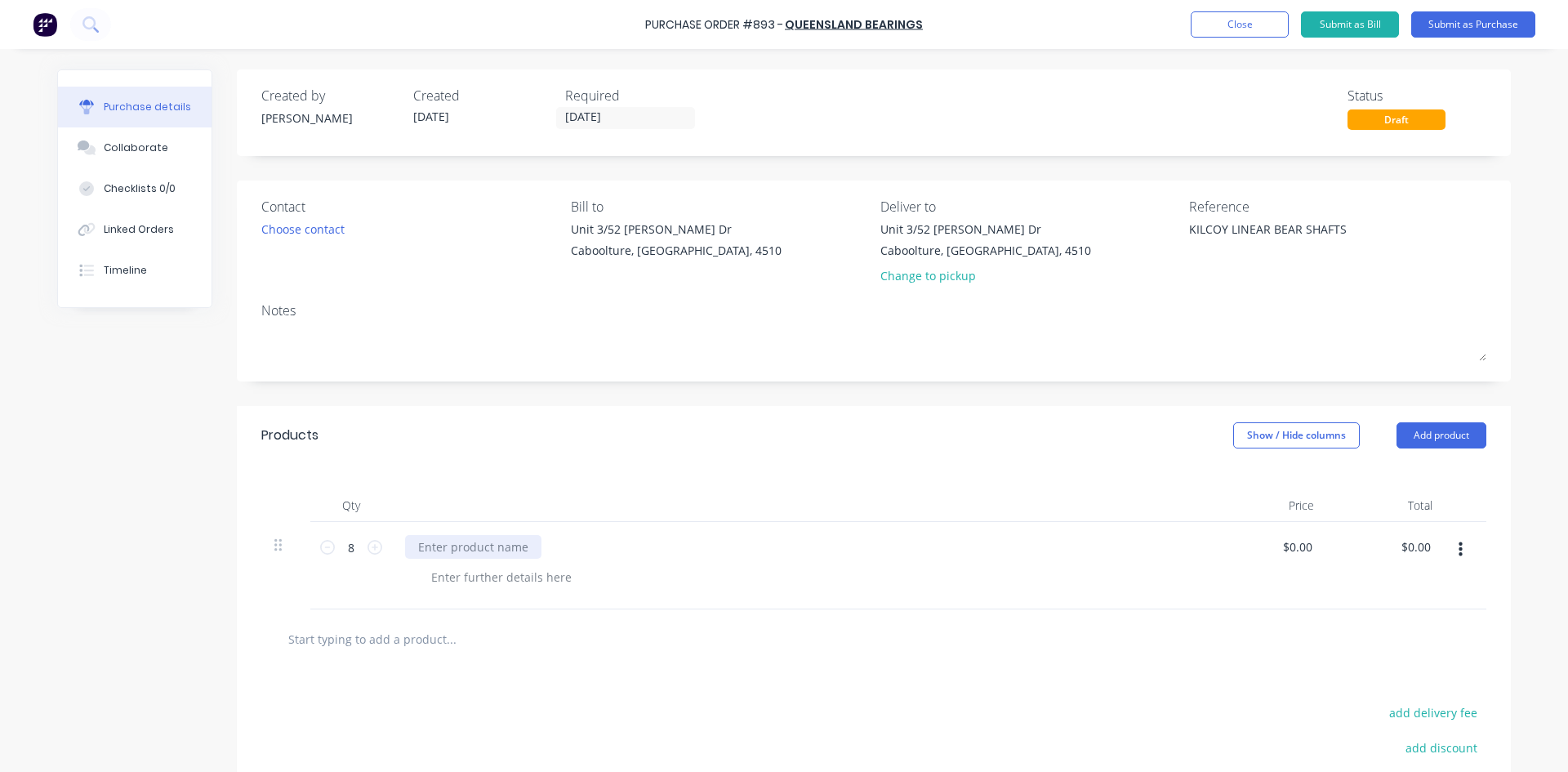
type textarea "x"
click at [449, 543] on div at bounding box center [472, 546] width 136 height 24
click at [579, 545] on div "SHAFT 20MM X 480MM LINEAT SHAFT" at bounding box center [520, 546] width 231 height 24
click at [573, 548] on div "SHAFT 20MM X 480MM LINEAT SHAFT" at bounding box center [520, 546] width 231 height 24
type textarea "x"
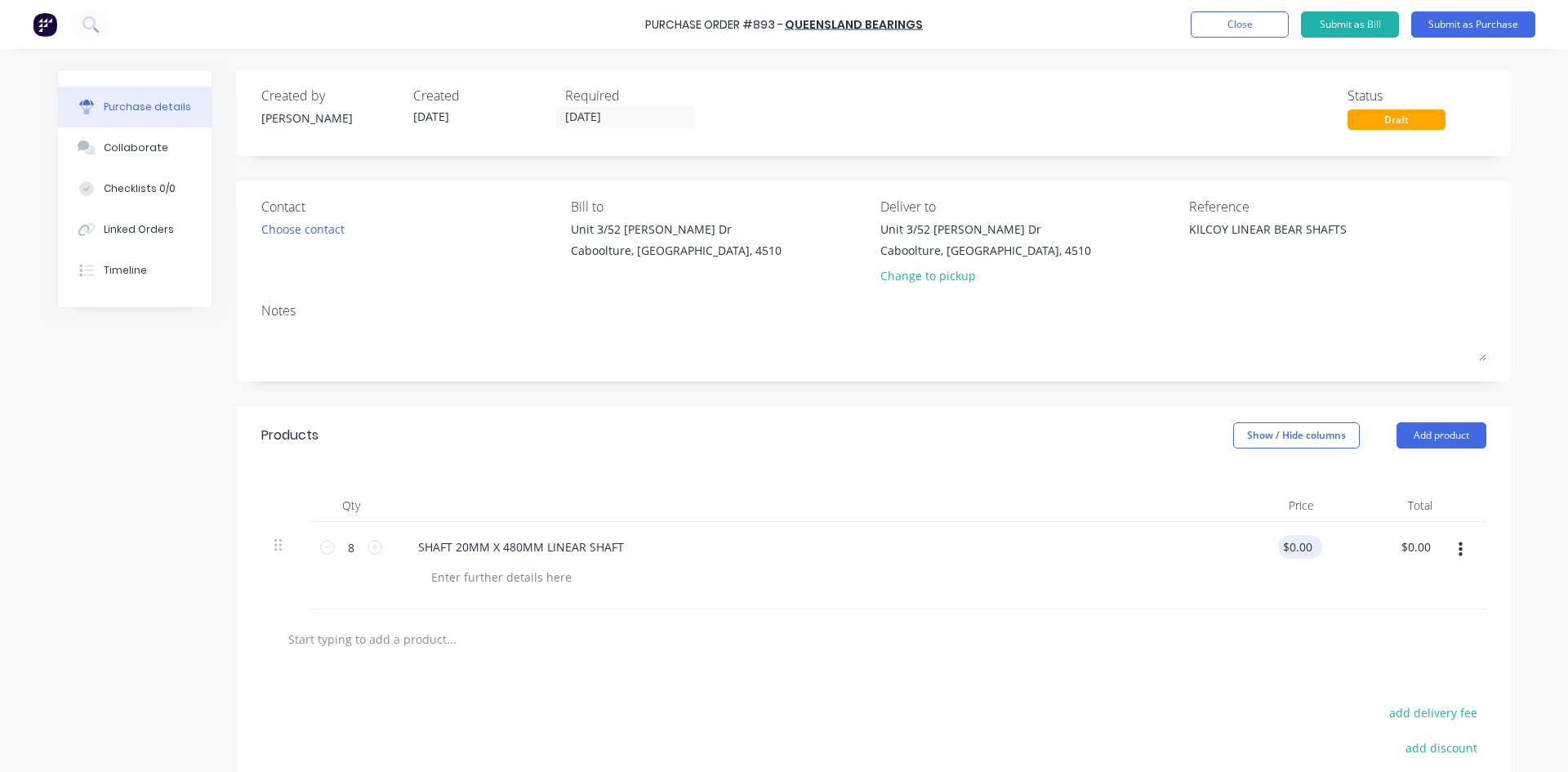
type input "0.00"
click at [1296, 546] on input "0.00" at bounding box center [1299, 546] width 31 height 24
type textarea "x"
click at [1296, 546] on input "0.00" at bounding box center [1299, 546] width 31 height 24
type input "34.35"
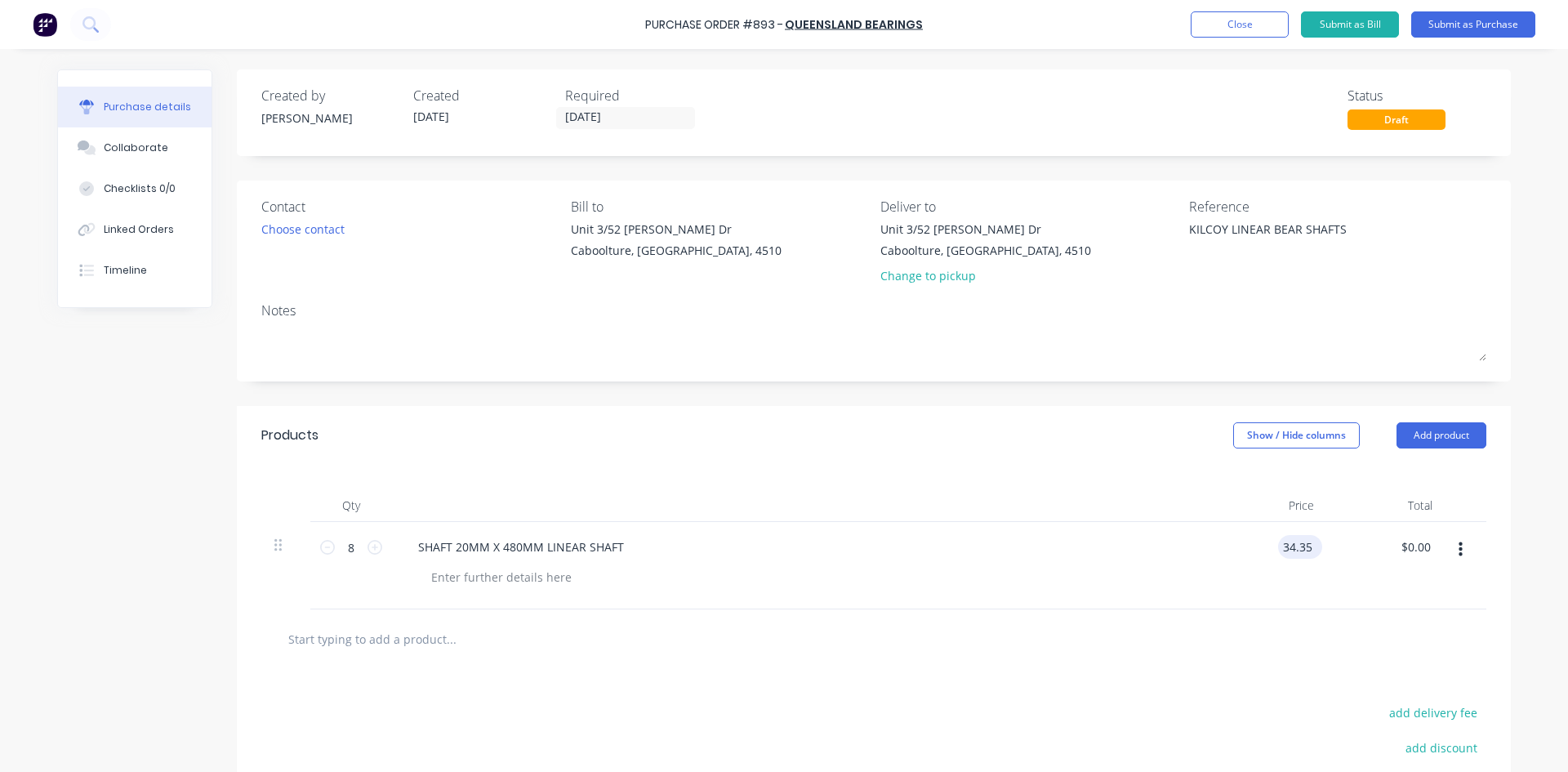
type textarea "x"
type input "$34.35"
type input "274.80"
type textarea "x"
type input "$274.80"
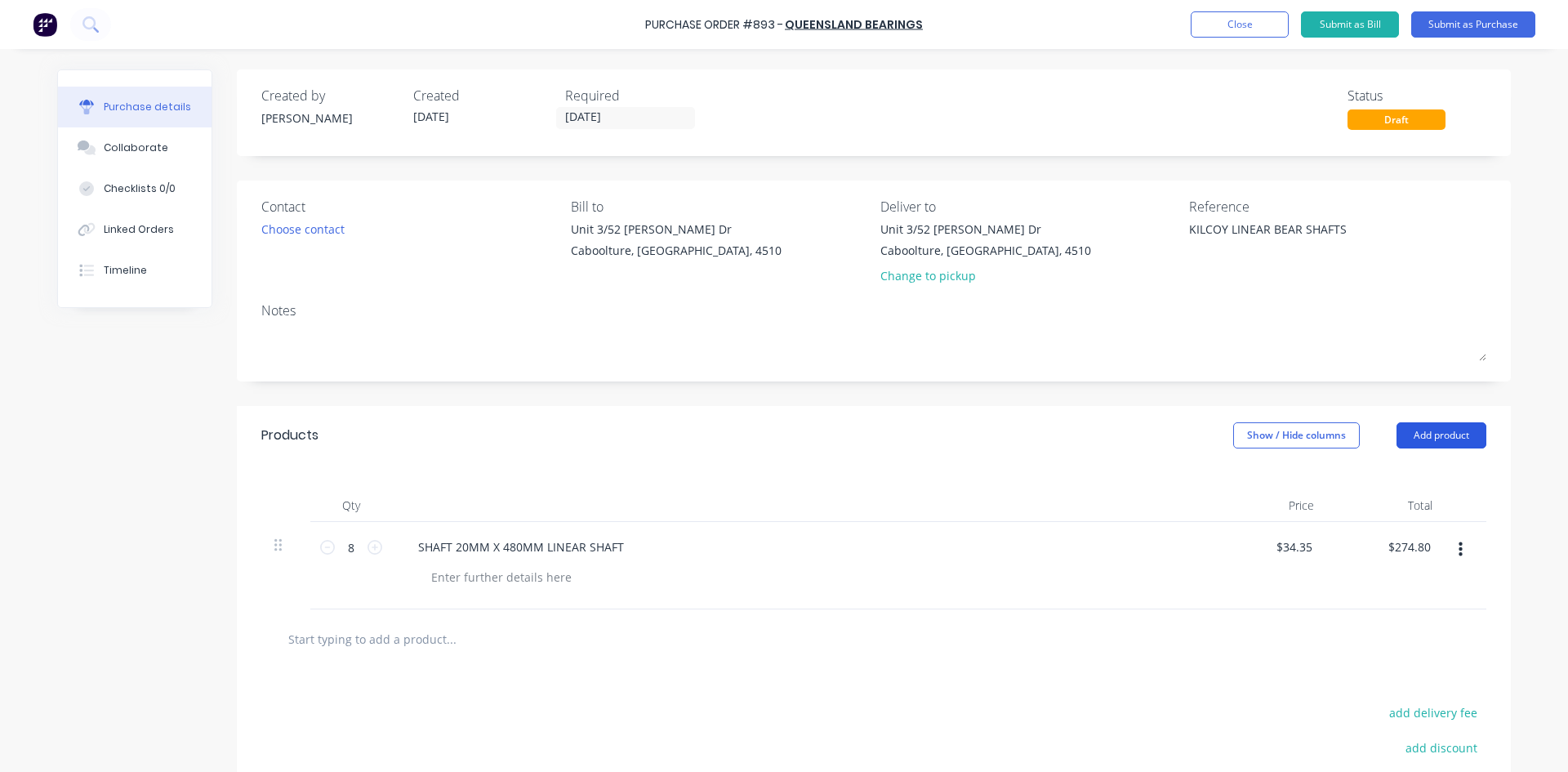
click at [1444, 429] on button "Add product" at bounding box center [1441, 435] width 90 height 26
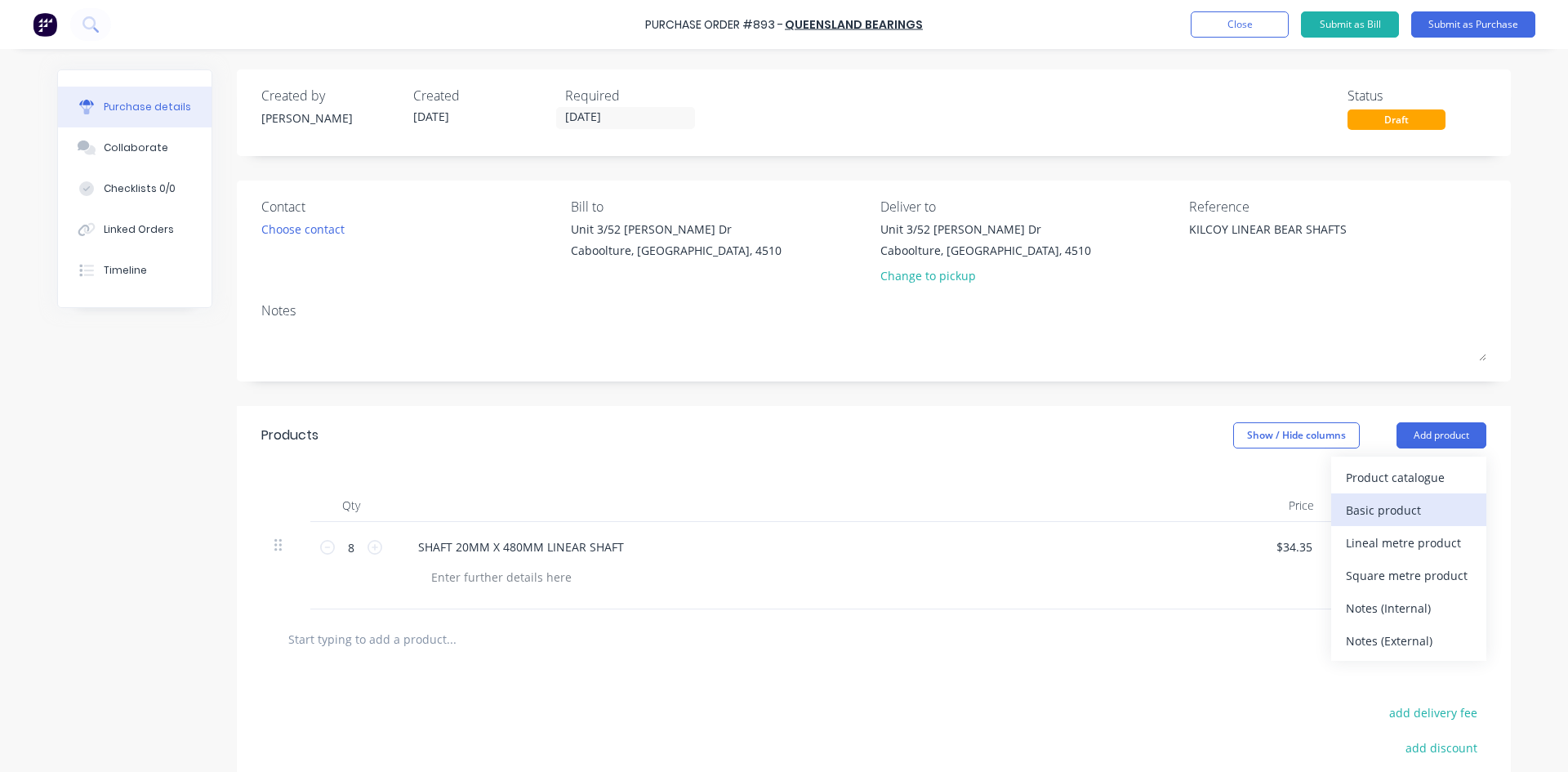
click at [1421, 506] on div "Basic product" at bounding box center [1409, 510] width 126 height 24
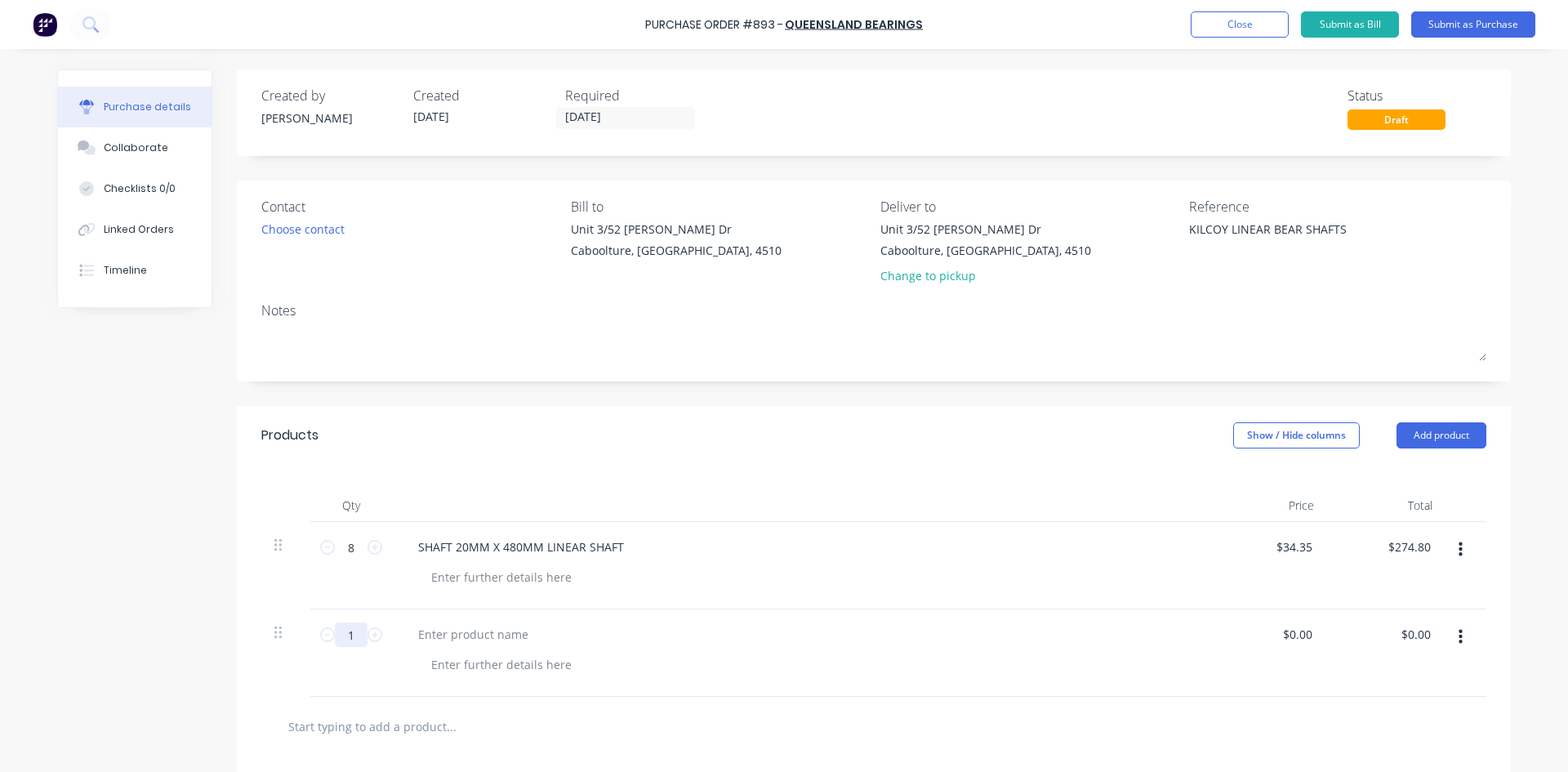
click at [356, 632] on input "1" at bounding box center [351, 635] width 32 height 25
type textarea "x"
type input "8"
type textarea "x"
type input "8"
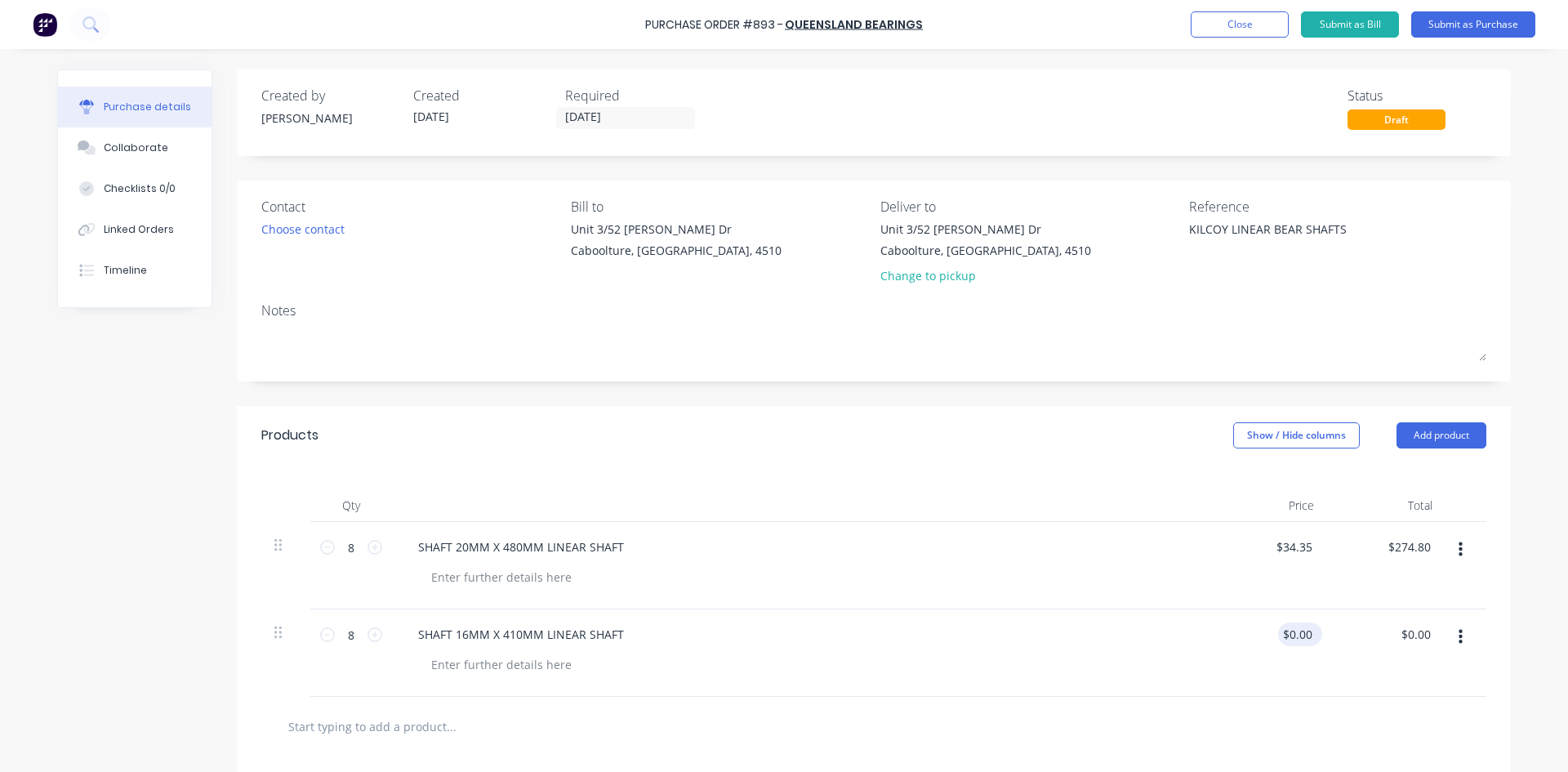
type textarea "x"
type input "0.00"
click at [1289, 637] on input "0.00" at bounding box center [1297, 634] width 37 height 24
type textarea "x"
click at [1290, 637] on input "0.00" at bounding box center [1299, 634] width 31 height 24
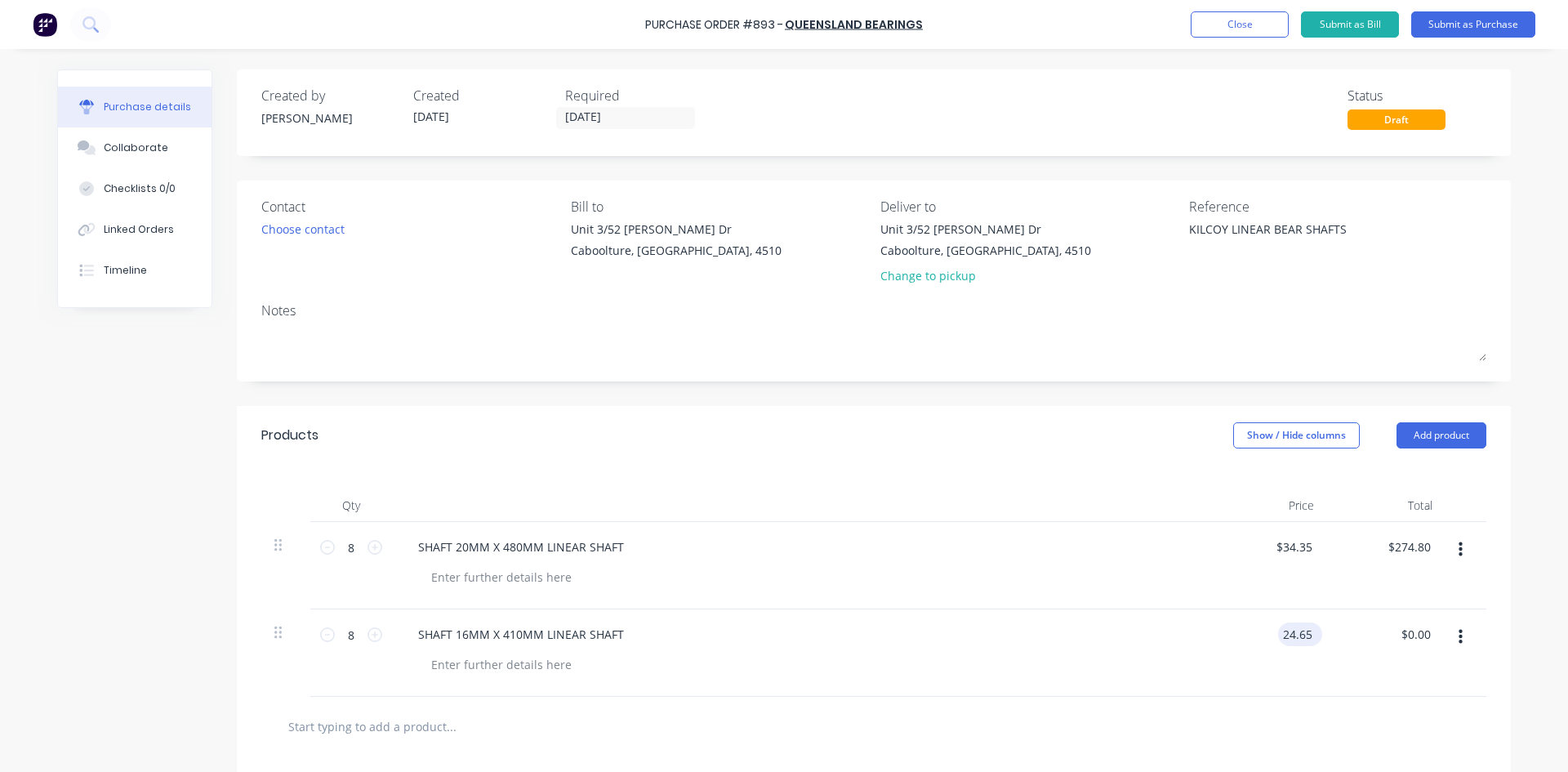
type input "24.65"
type textarea "x"
type input "$24.65"
type input "197.20"
type textarea "x"
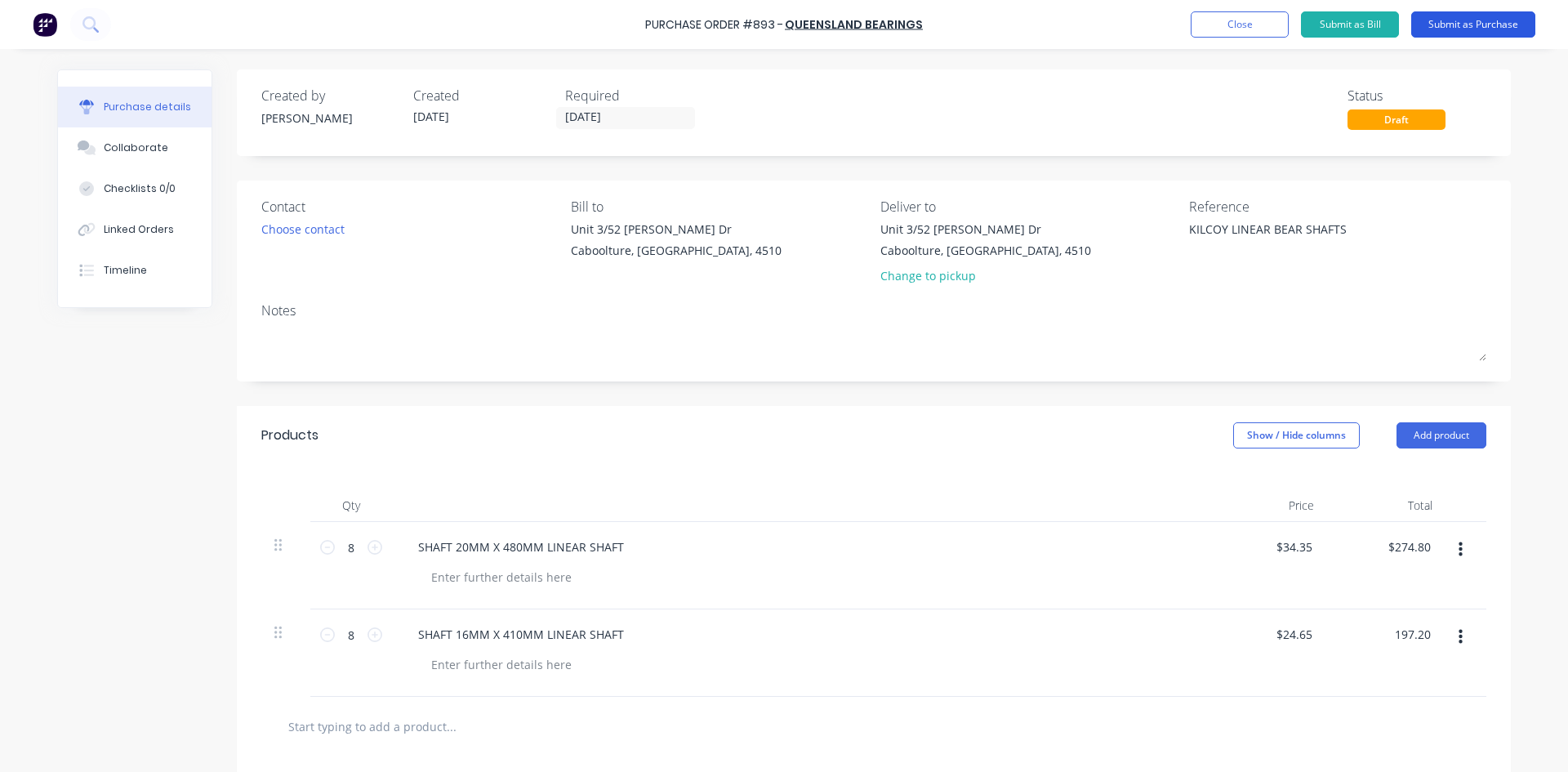
type input "$197.20"
click at [1503, 28] on button "Submit as Purchase" at bounding box center [1473, 24] width 124 height 26
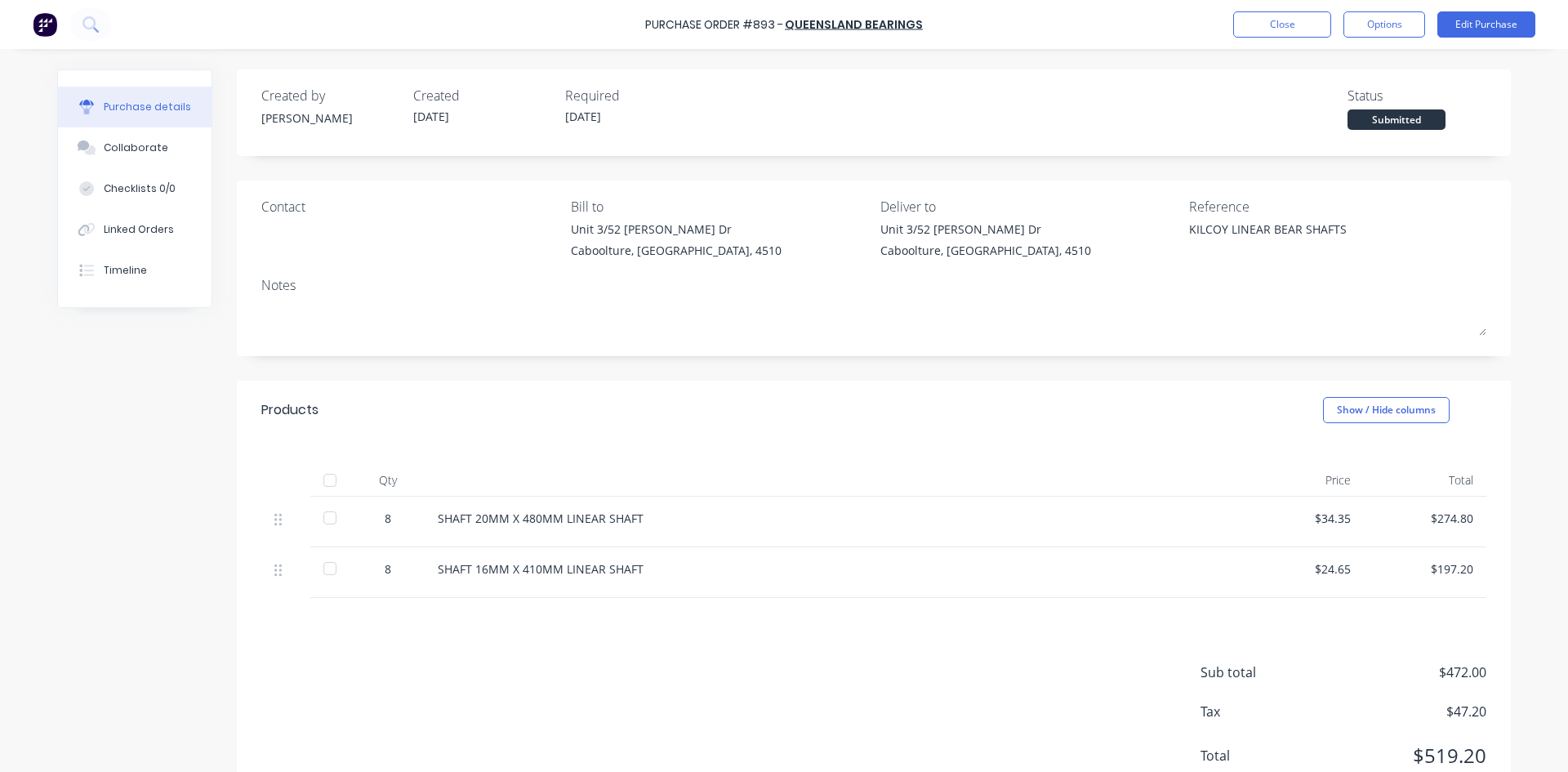
click at [324, 483] on div at bounding box center [330, 480] width 32 height 32
type textarea "x"
click at [148, 227] on div "Linked Orders" at bounding box center [139, 229] width 70 height 14
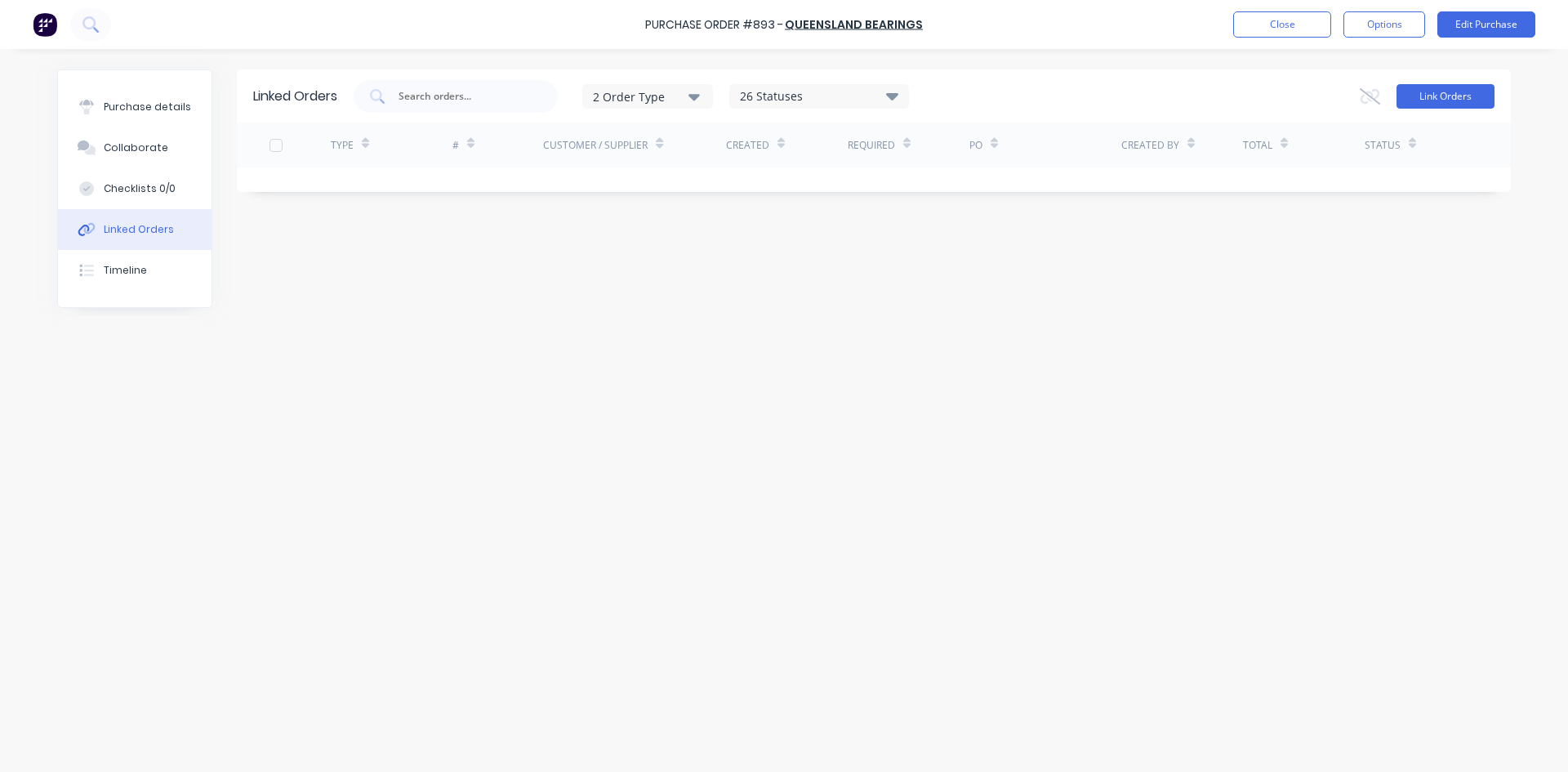
click at [1453, 92] on button "Link Orders" at bounding box center [1445, 96] width 98 height 25
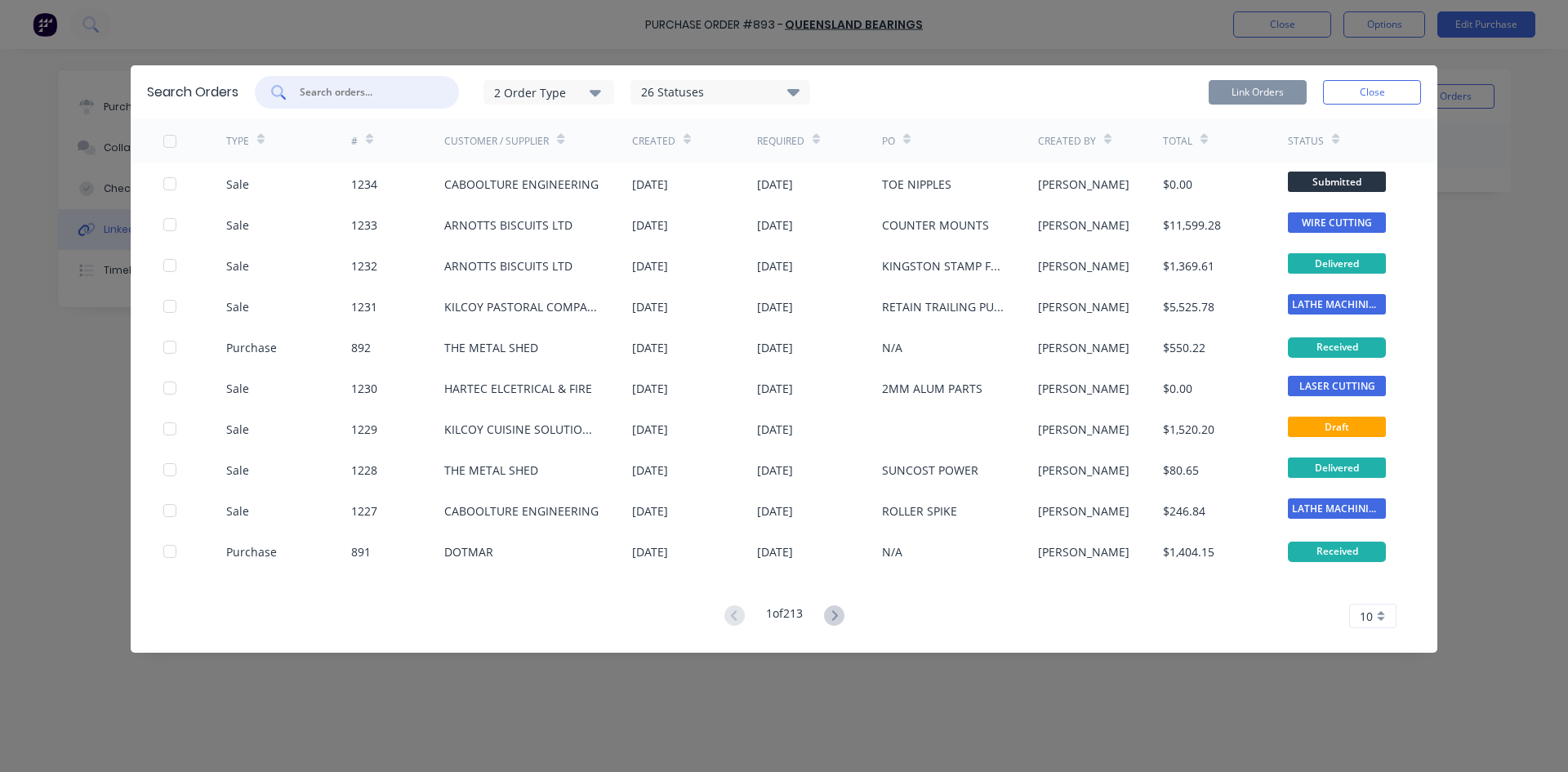
click at [357, 86] on input "text" at bounding box center [366, 91] width 135 height 16
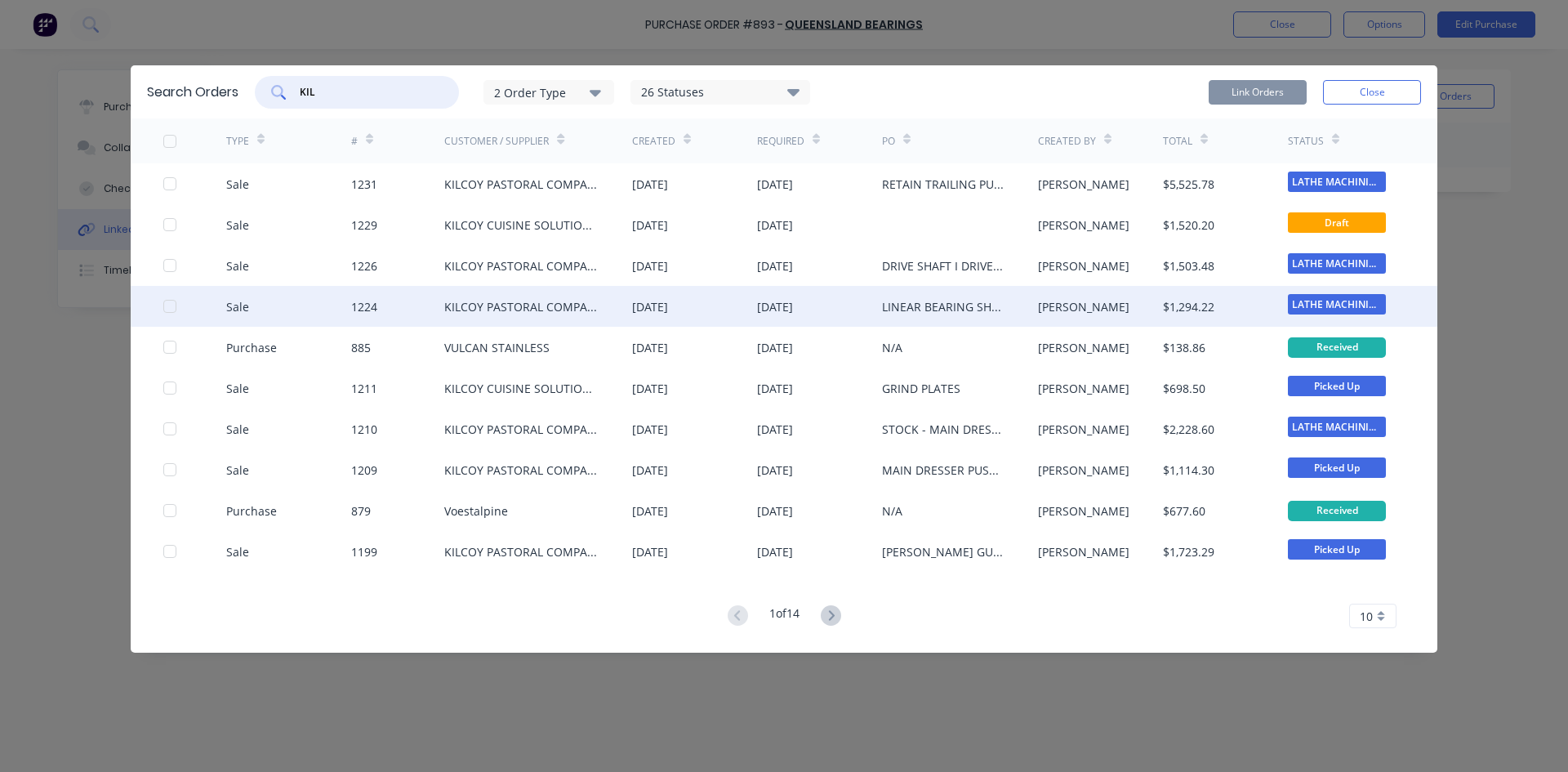
click at [170, 309] on div at bounding box center [170, 306] width 32 height 32
type input "KIL"
click at [1266, 89] on button "Link Orders" at bounding box center [1257, 92] width 98 height 25
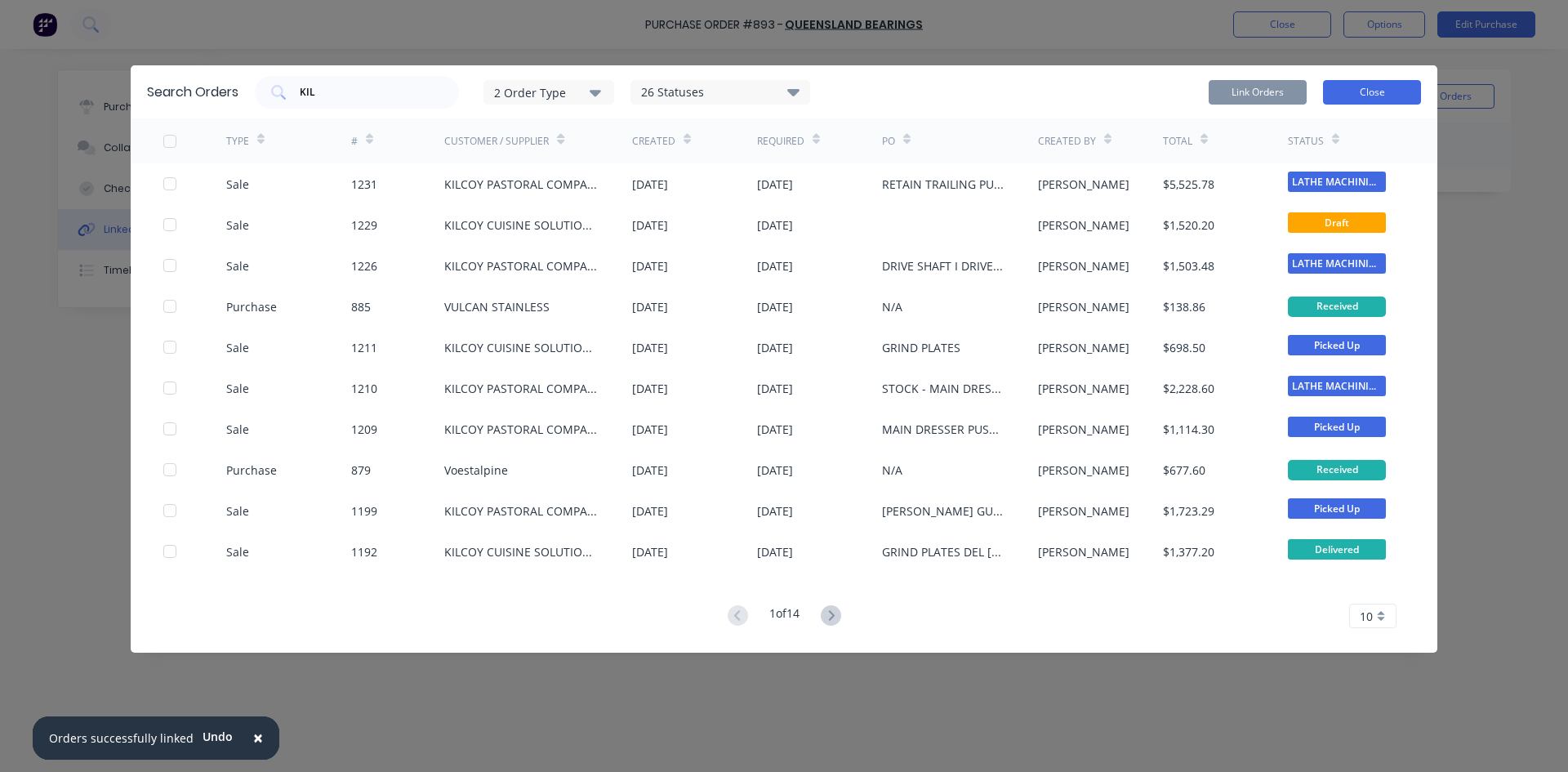
click at [1385, 94] on button "Close" at bounding box center [1372, 92] width 98 height 25
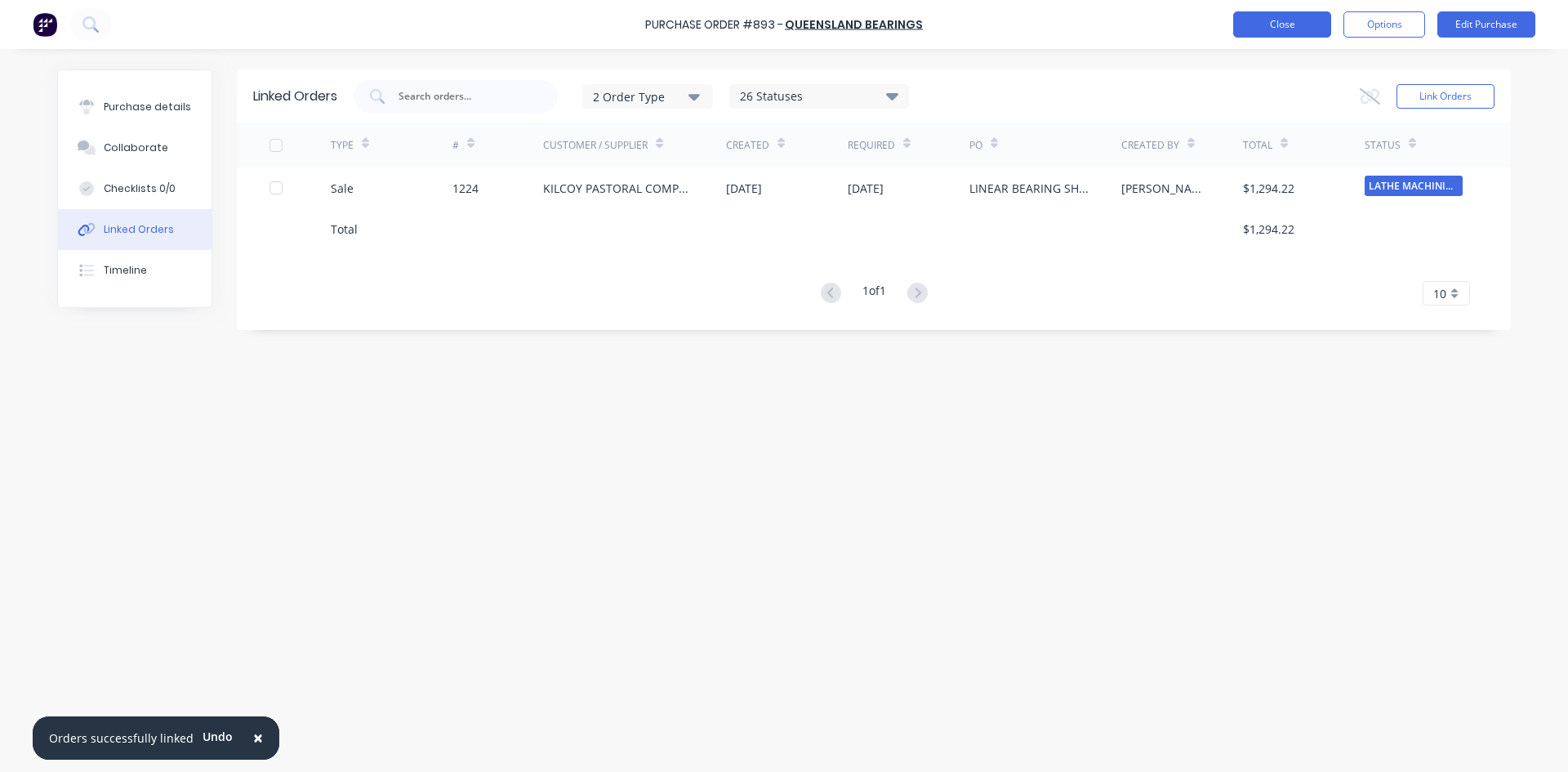
click at [1304, 29] on button "Close" at bounding box center [1281, 24] width 98 height 26
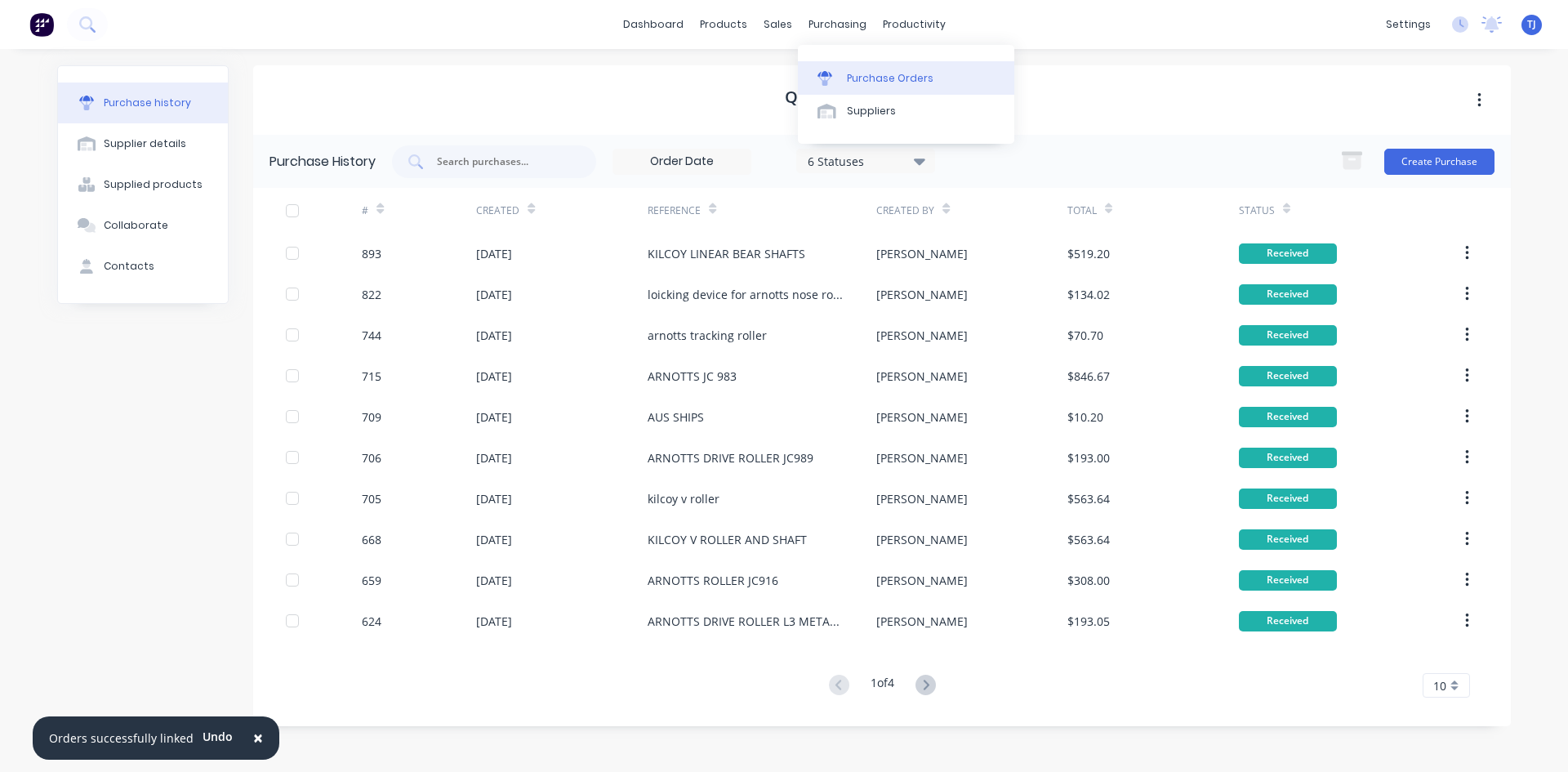
click at [861, 83] on div "Purchase Orders" at bounding box center [890, 78] width 87 height 14
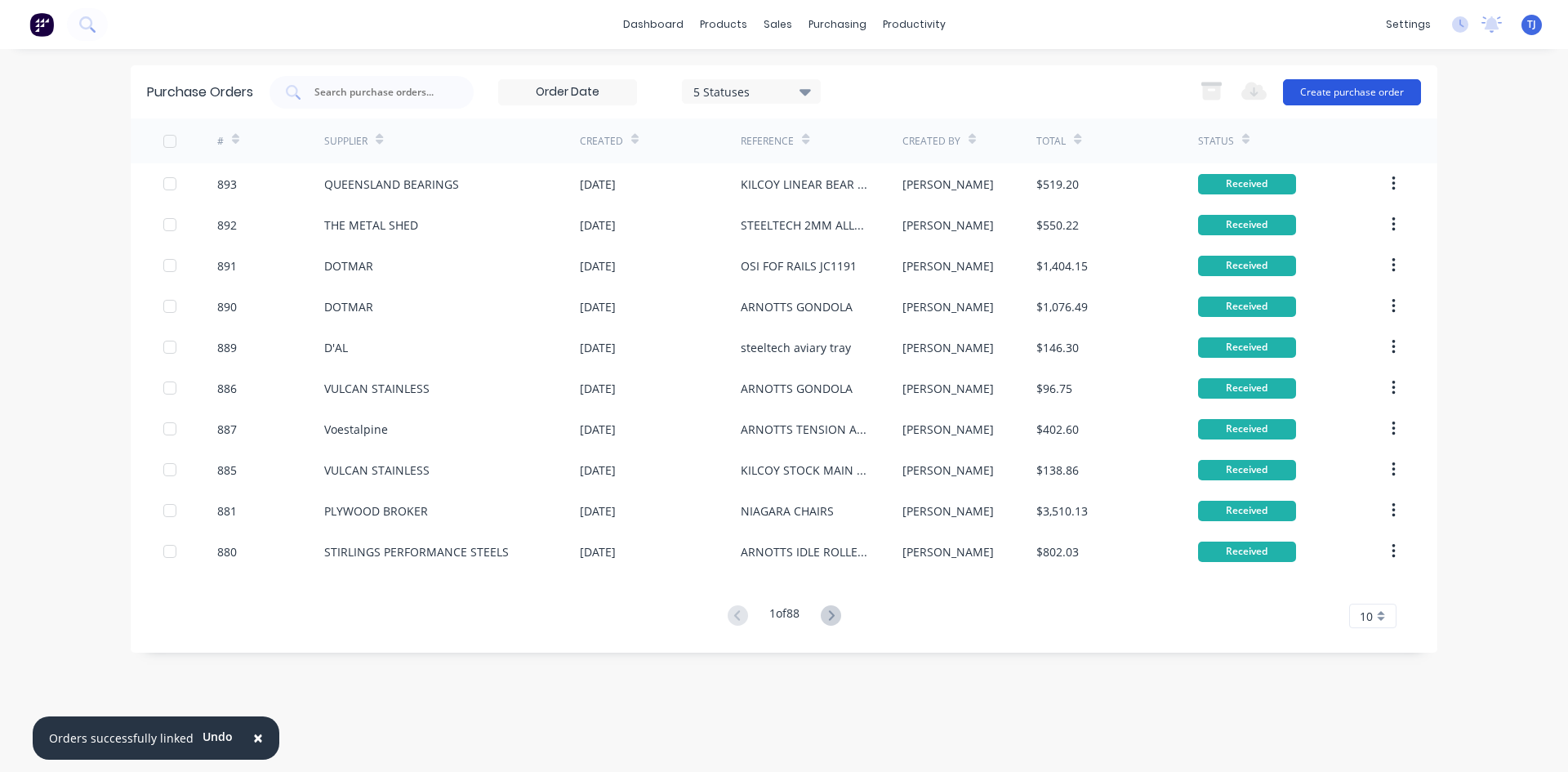
click at [1364, 94] on button "Create purchase order" at bounding box center [1352, 91] width 138 height 26
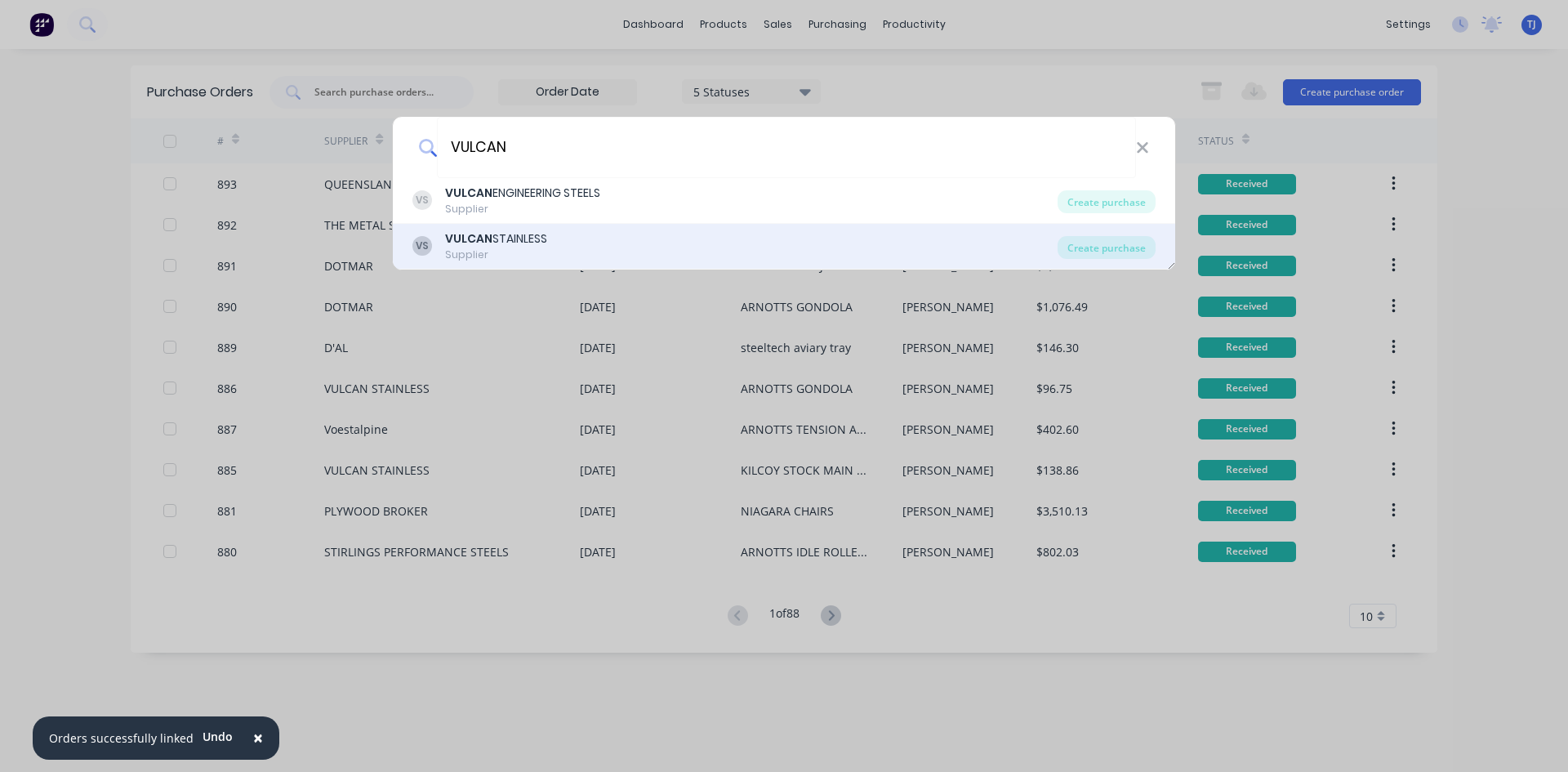
type input "VULCAN"
click at [545, 249] on div "Supplier" at bounding box center [495, 254] width 102 height 14
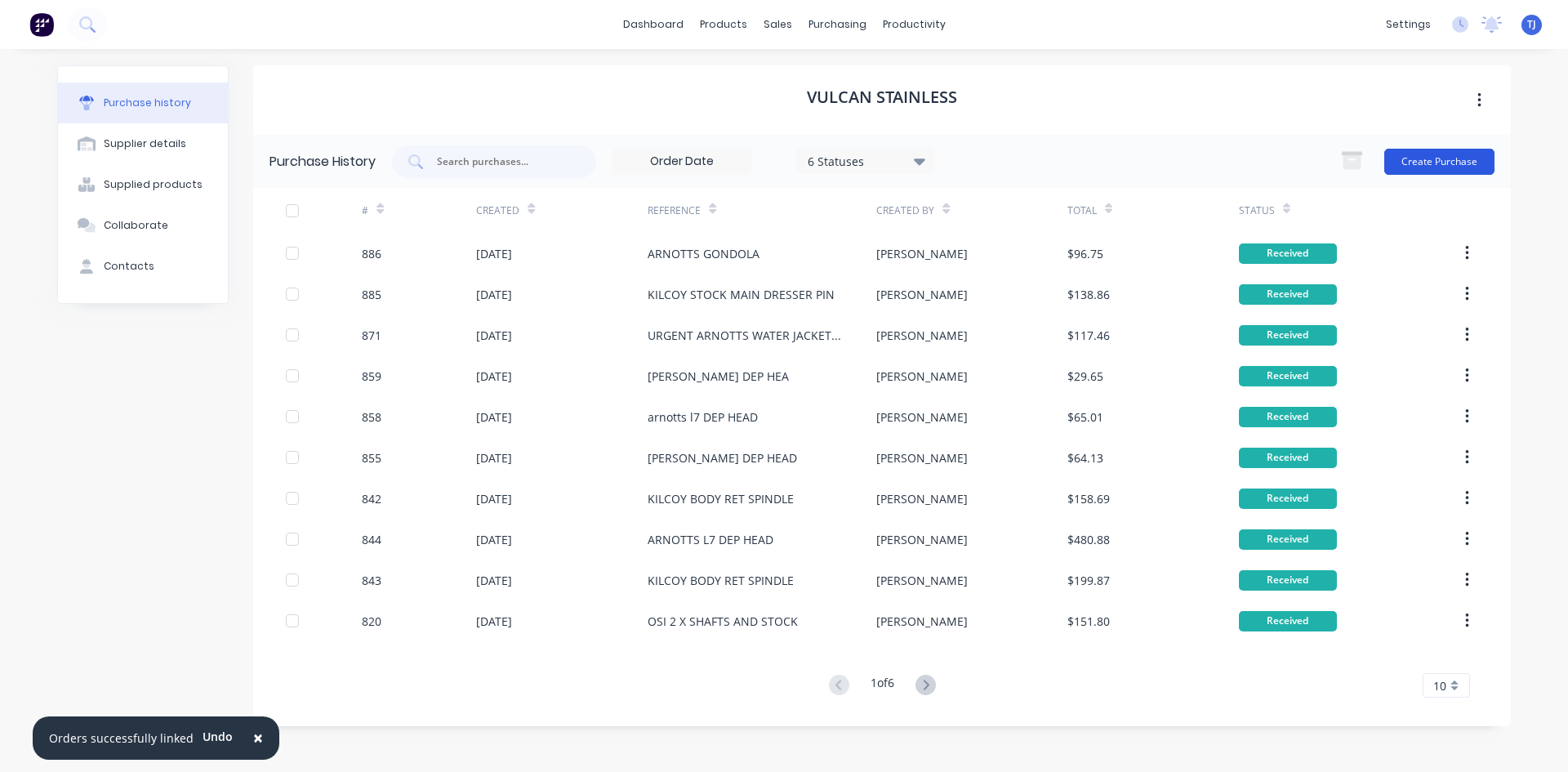
click at [1426, 162] on button "Create Purchase" at bounding box center [1439, 161] width 111 height 26
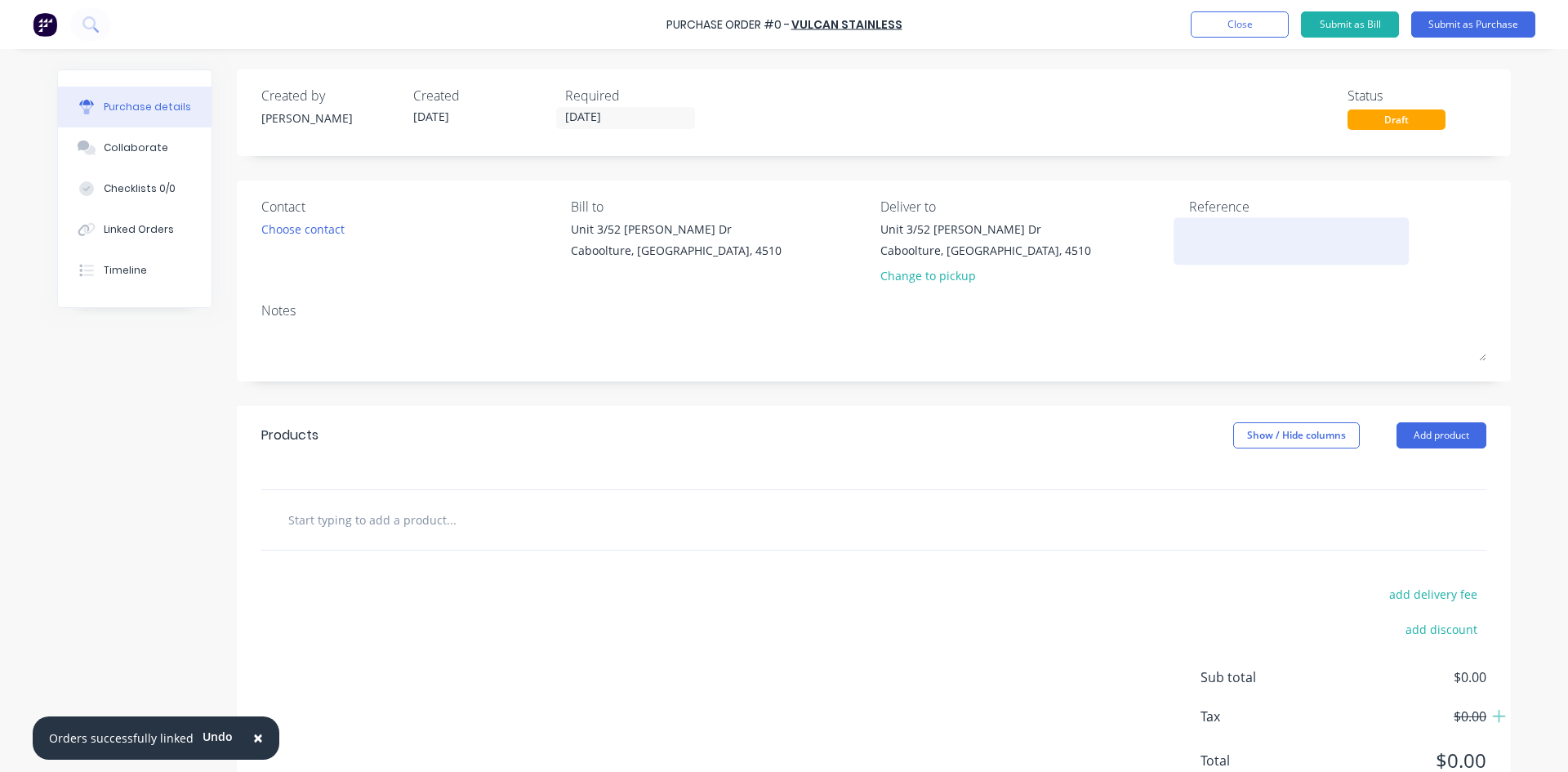
click at [1196, 235] on textarea at bounding box center [1291, 238] width 204 height 37
type textarea "KILCOY SHAFT I DRIVE BONING RO"
type textarea "x"
type textarea "KILCOY SHAFT I DRIVE BONING ROO"
type textarea "x"
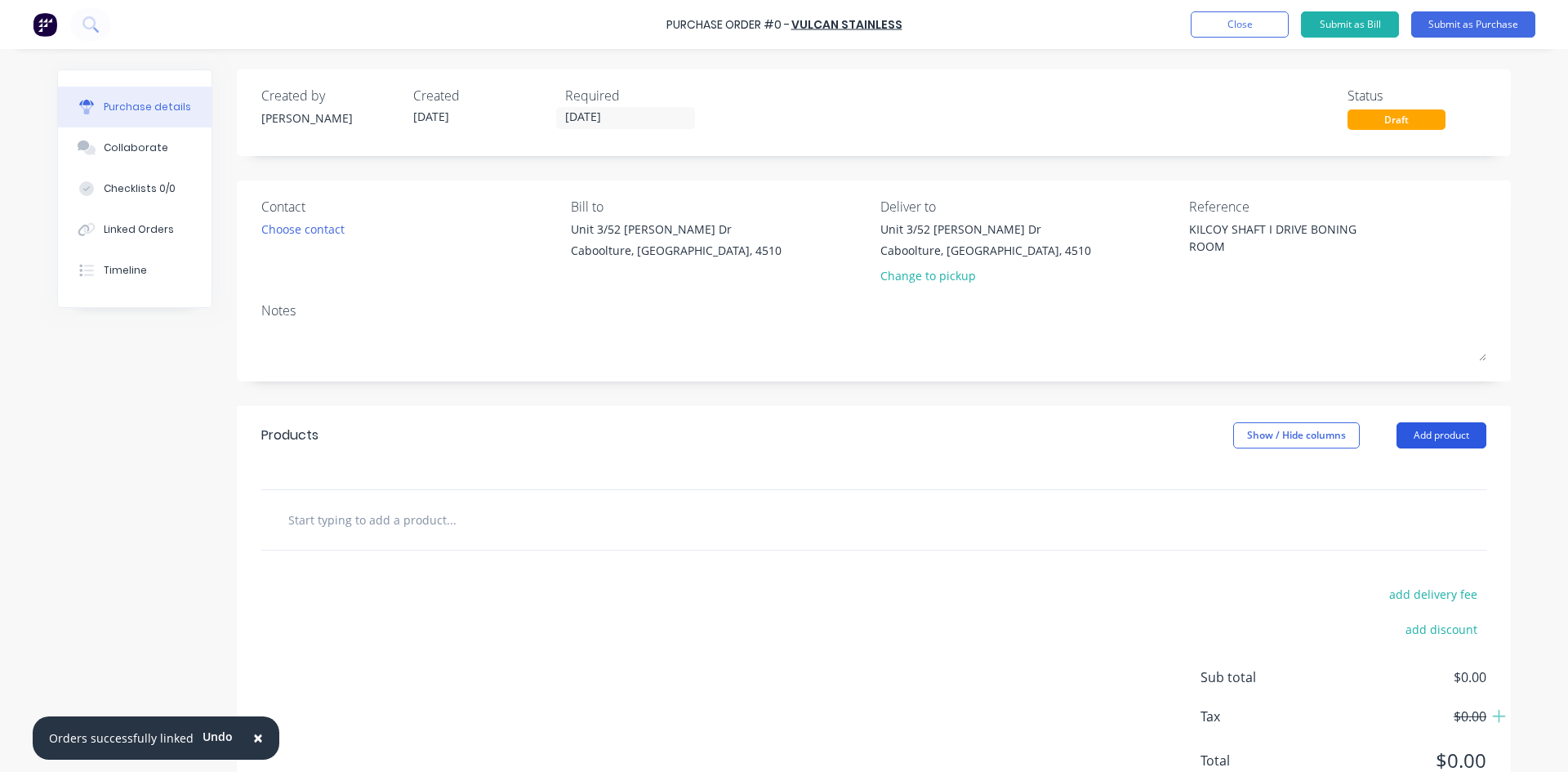
type textarea "KILCOY SHAFT I DRIVE BONING ROOM"
type textarea "x"
type textarea "KILCOY SHAFT I DRIVE BONING ROOM"
click at [1442, 437] on button "Add product" at bounding box center [1441, 435] width 90 height 26
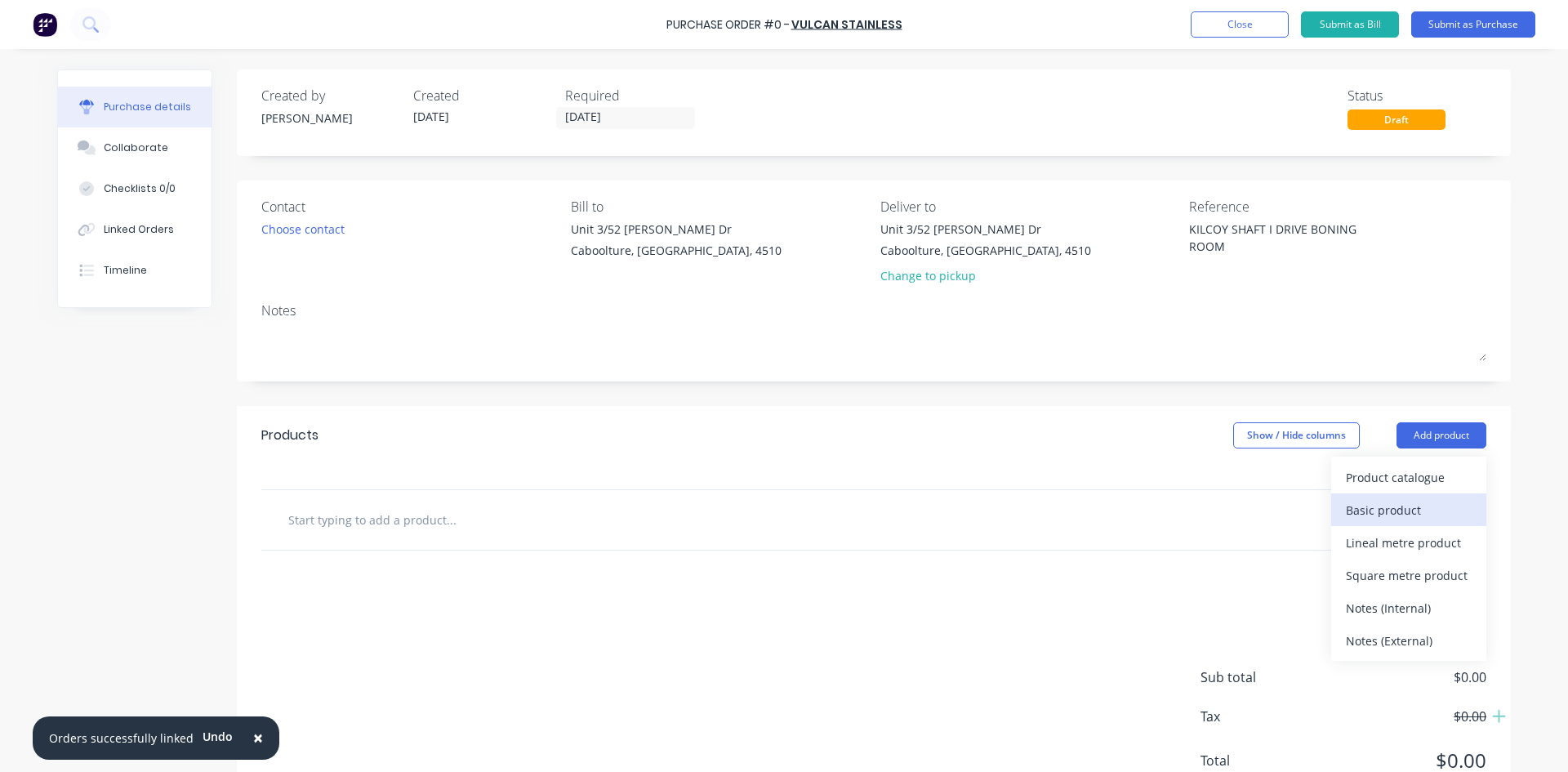
click at [1402, 503] on div "Basic product" at bounding box center [1409, 510] width 126 height 24
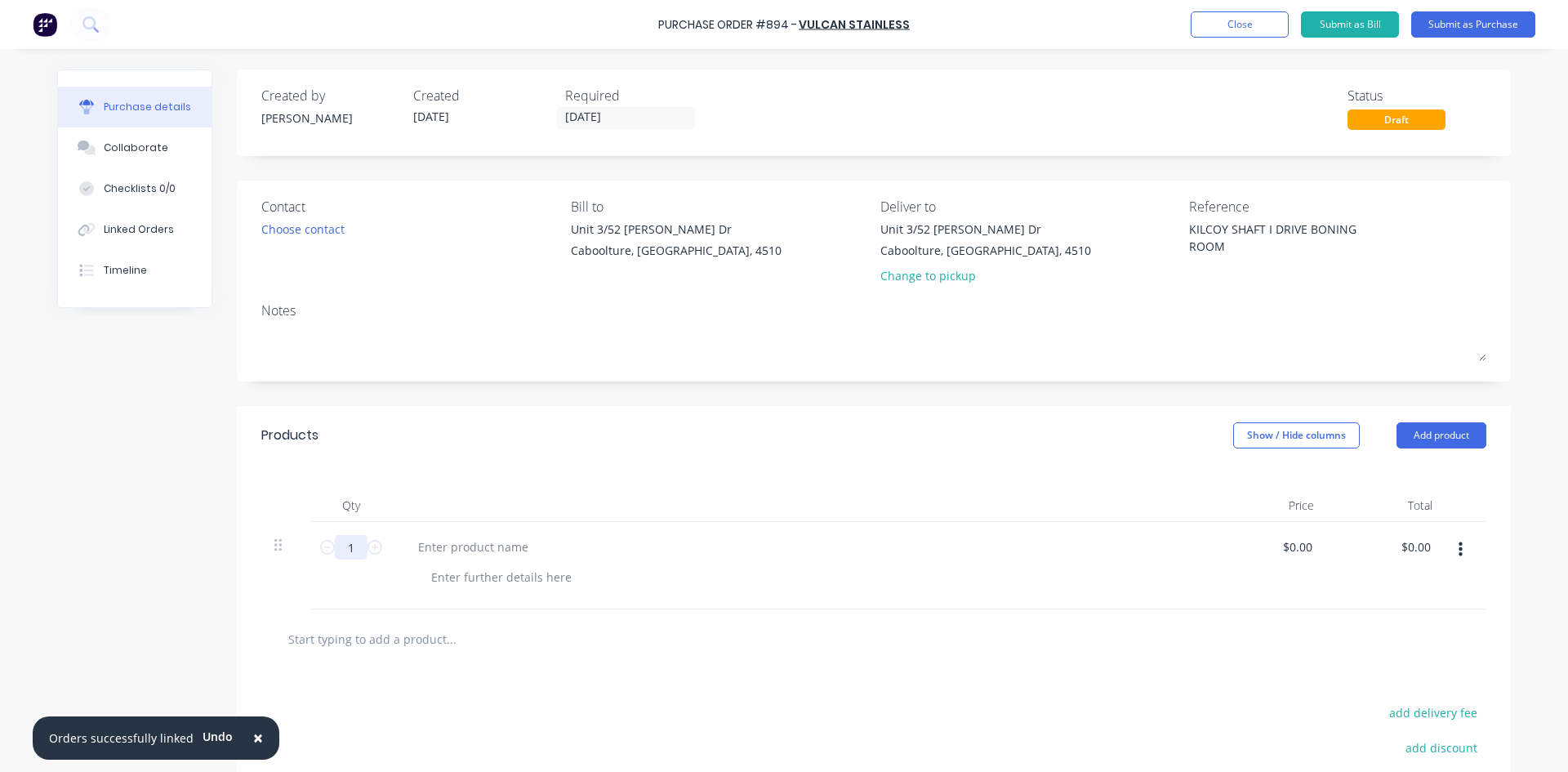
click at [353, 545] on input "1" at bounding box center [351, 547] width 32 height 25
click at [353, 546] on input "1" at bounding box center [351, 547] width 32 height 25
type textarea "x"
type input "11"
type textarea "x"
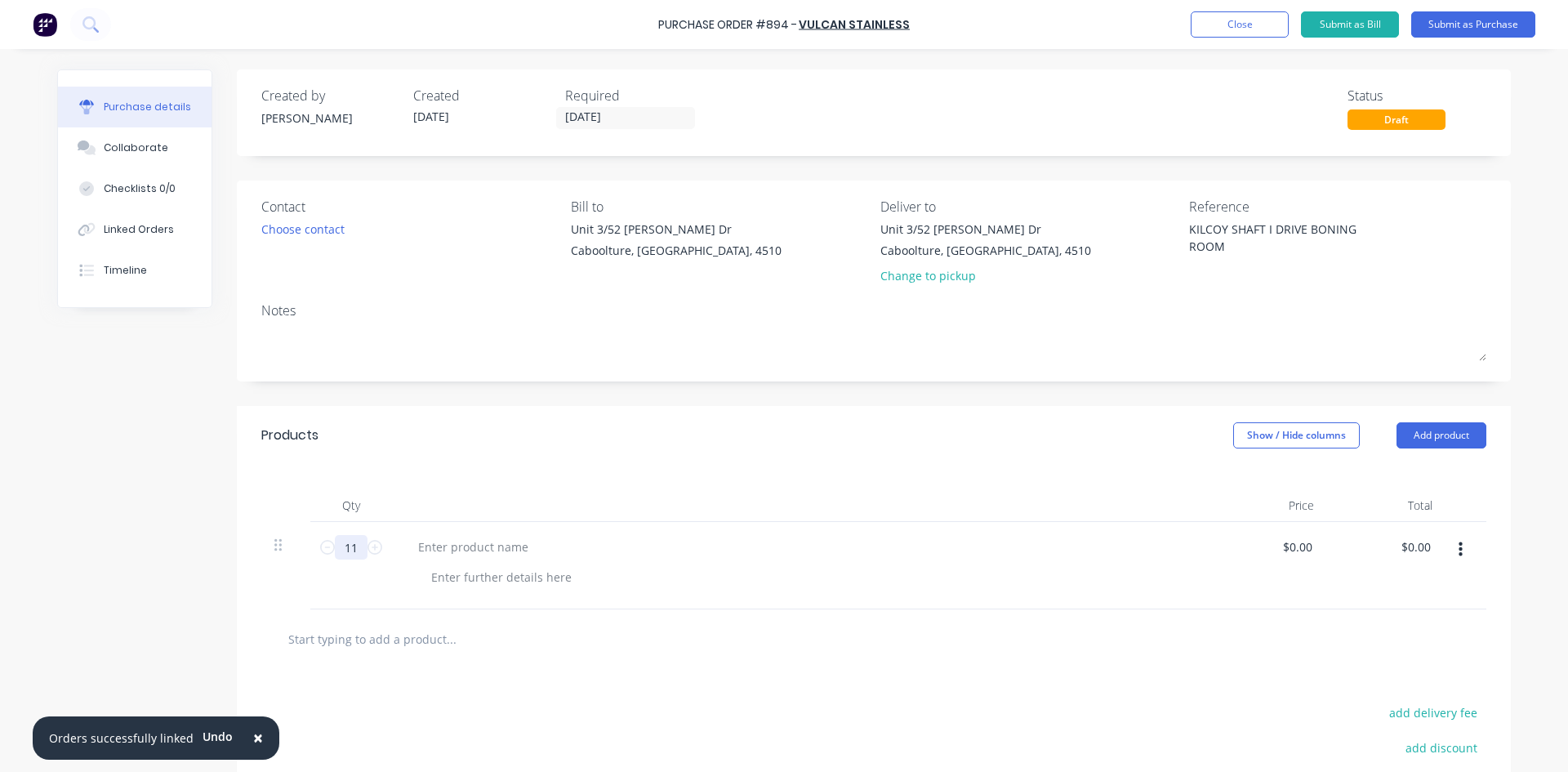
type input "11"
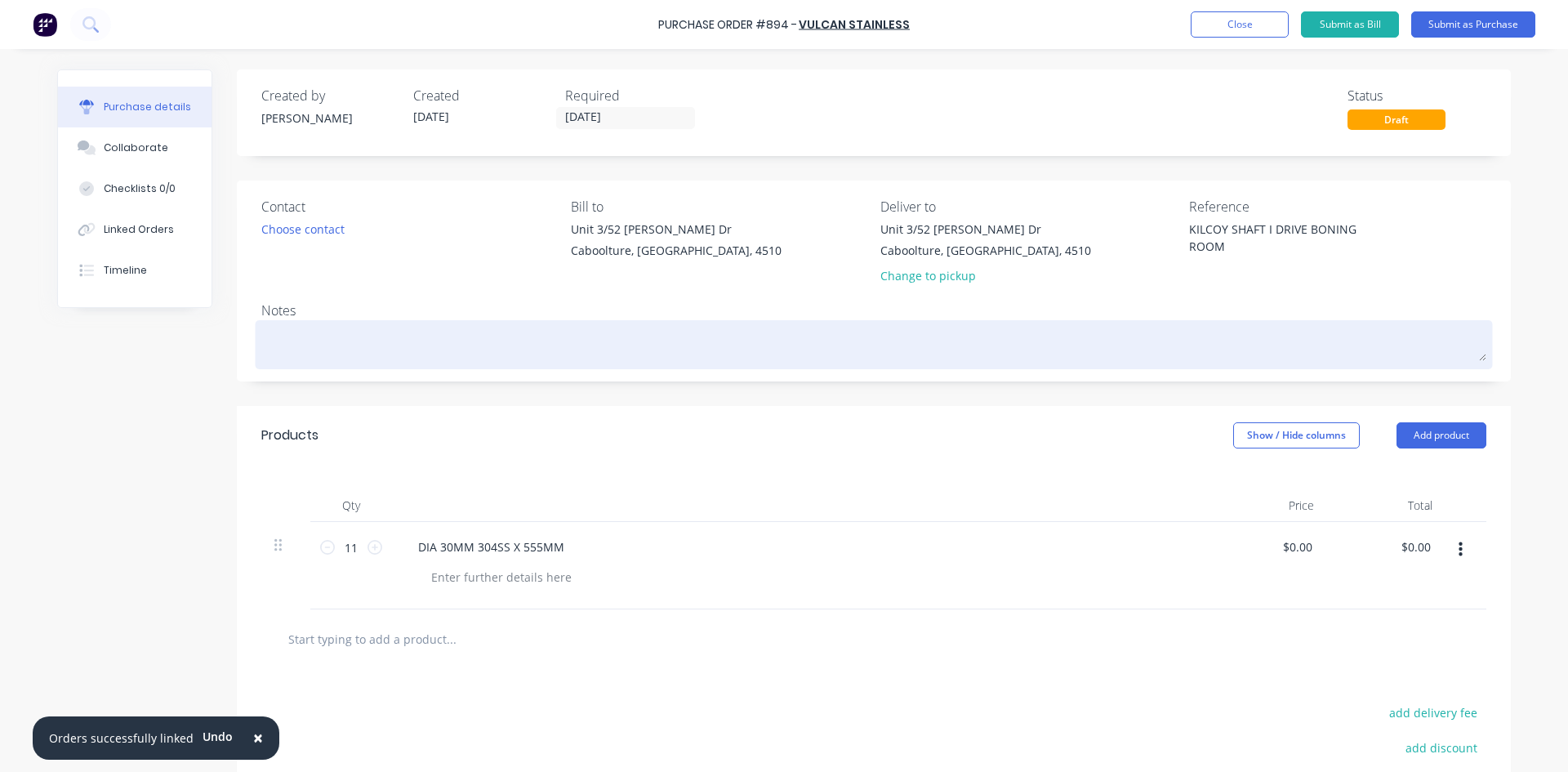
drag, startPoint x: 300, startPoint y: 337, endPoint x: 298, endPoint y: 346, distance: 9.2
click at [300, 340] on textarea at bounding box center [874, 342] width 1225 height 37
type textarea "x"
type textarea "H"
type textarea "x"
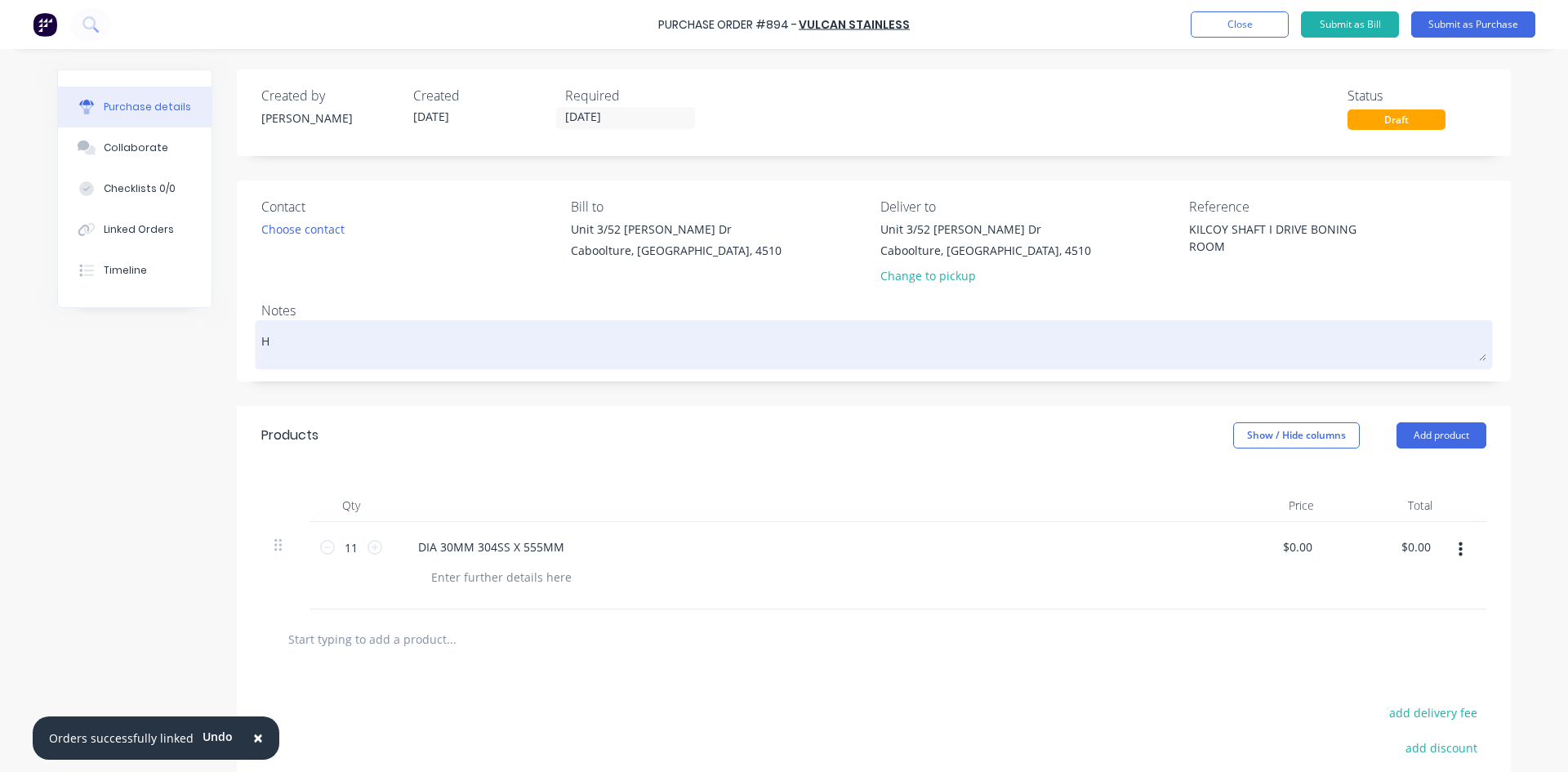
type textarea "HA"
type textarea "x"
type textarea "HAD"
type textarea "x"
type textarea "HAD"
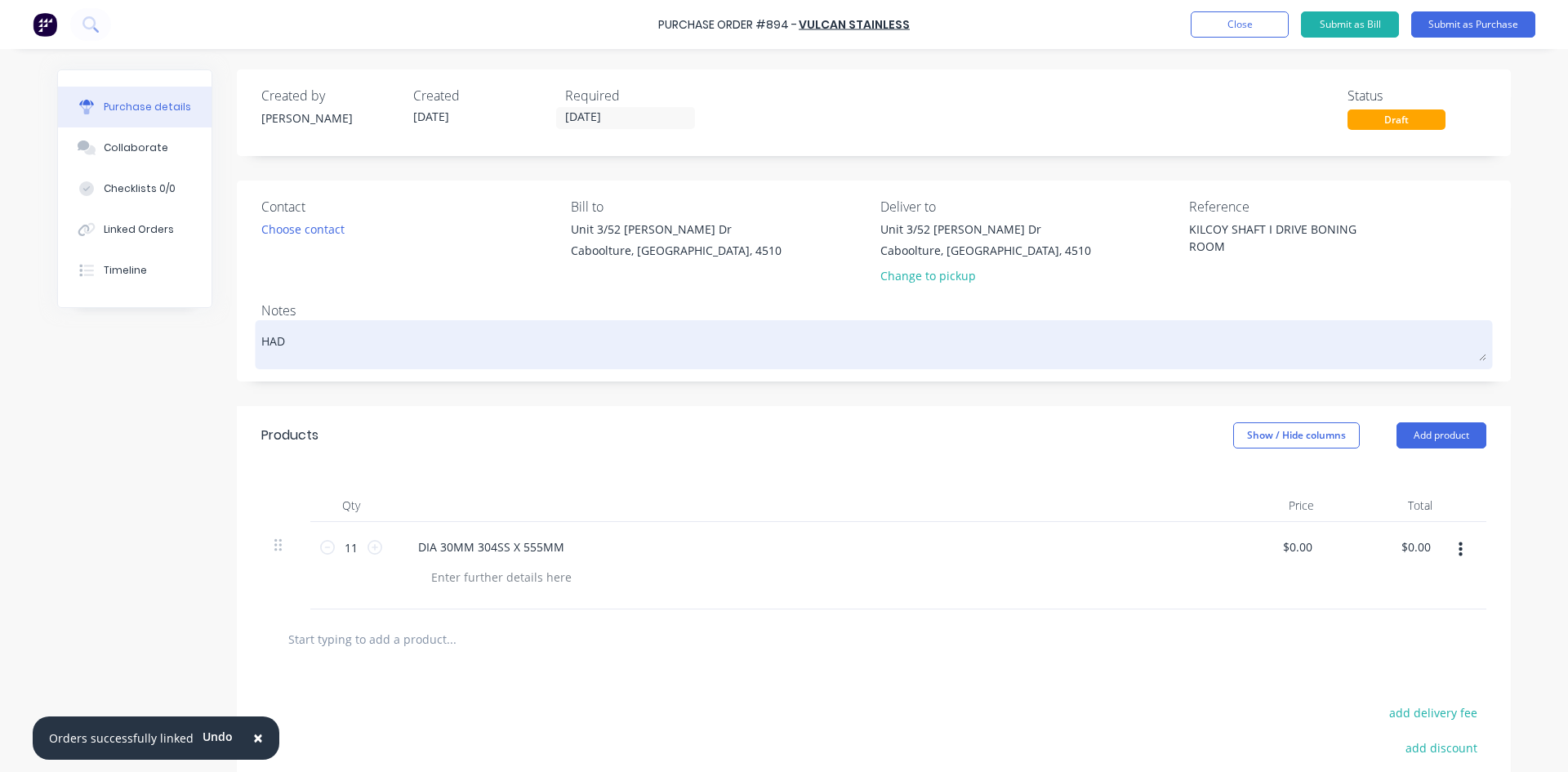
type textarea "x"
type textarea "HAD 5"
type textarea "x"
type textarea "HAD 5"
type textarea "x"
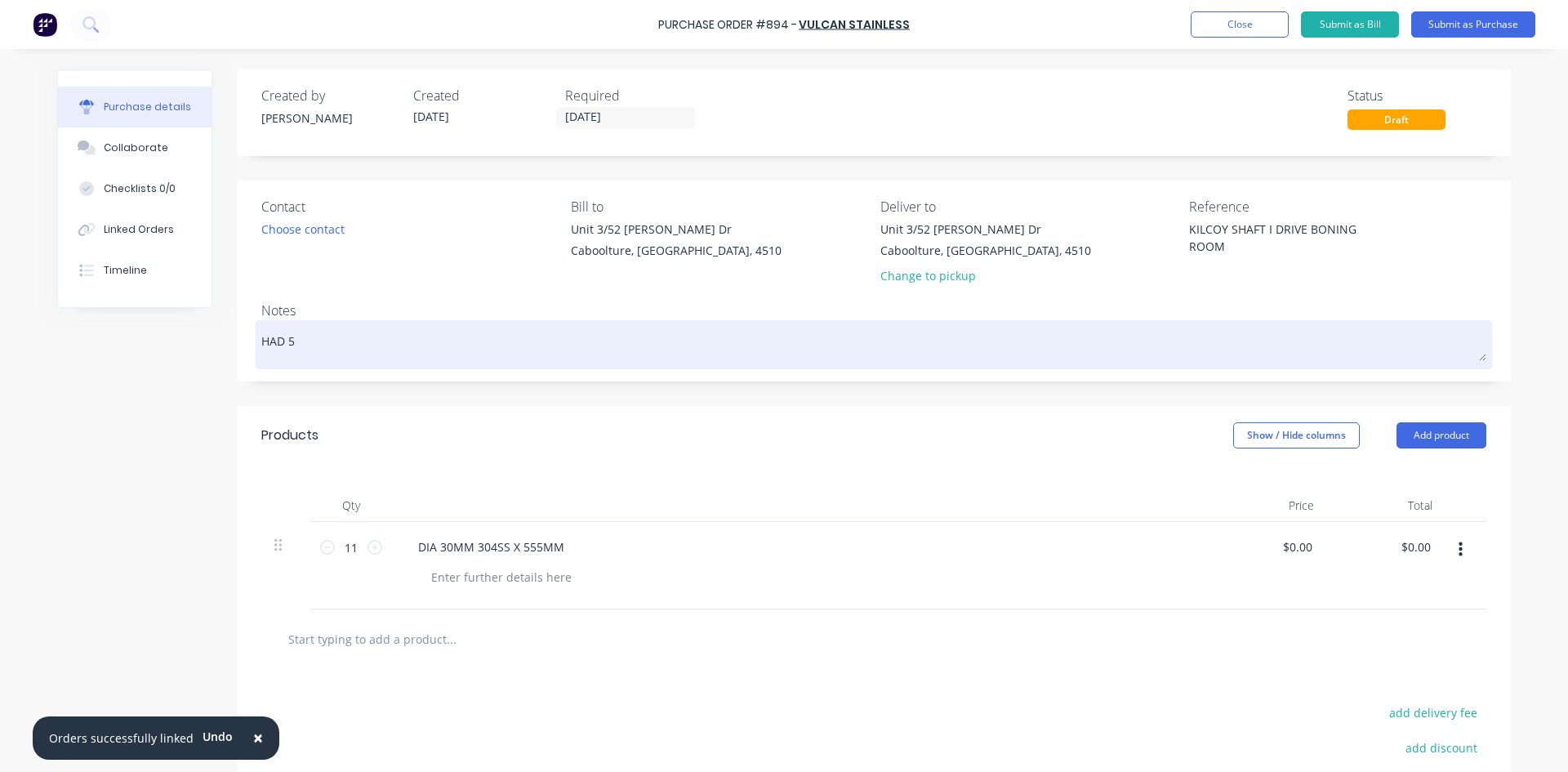
type textarea "HAD 5 I"
type textarea "x"
type textarea "HAD 5 IN"
type textarea "x"
type textarea "HAD 5 IN"
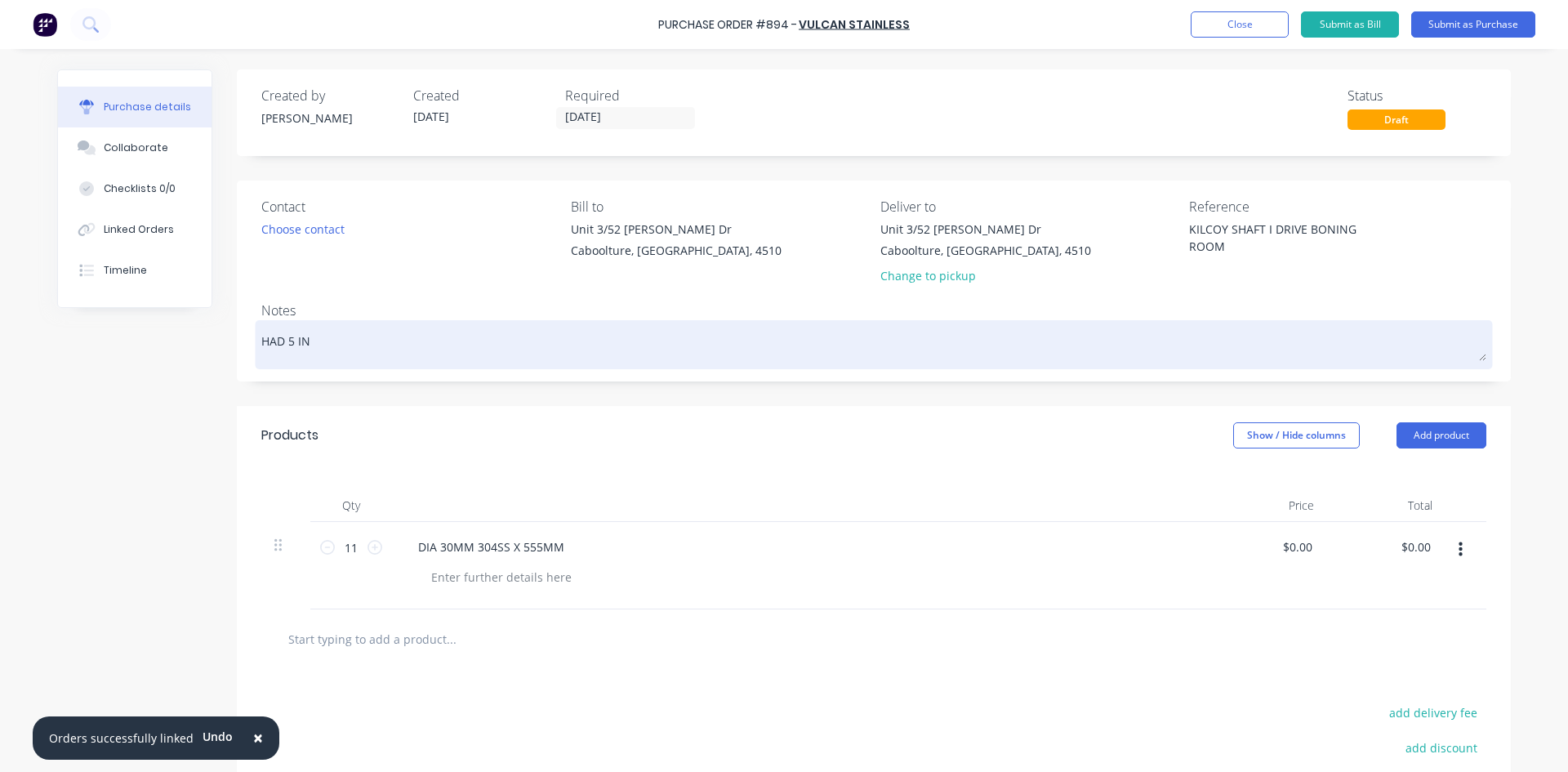
type textarea "x"
type textarea "HAD 5 IN S"
type textarea "x"
type textarea "HAD 5 IN ST"
type textarea "x"
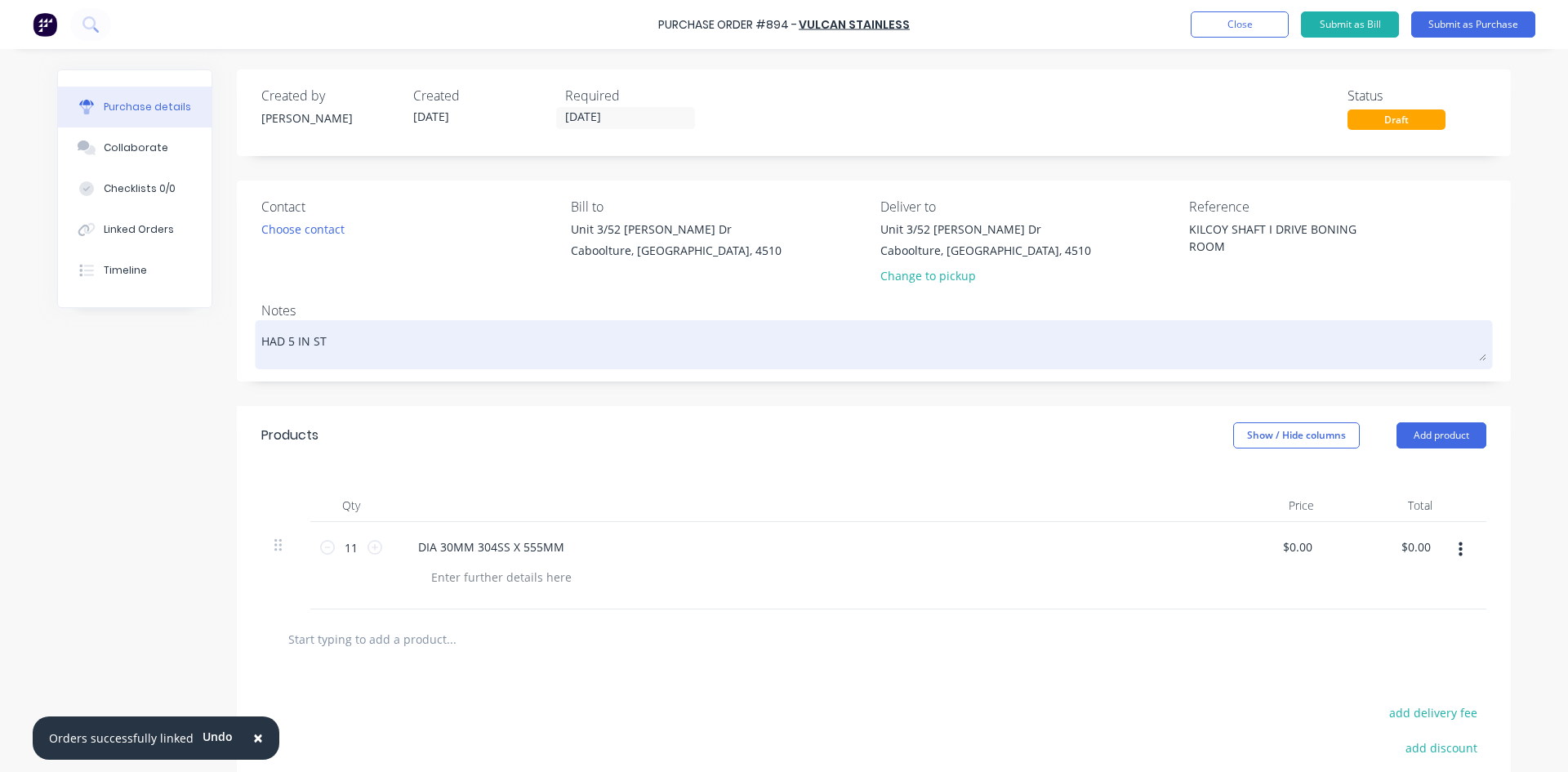
type textarea "HAD 5 IN STO"
type textarea "x"
type textarea "HAD 5 IN STOC"
type textarea "x"
type textarea "HAD 5 IN STOCK"
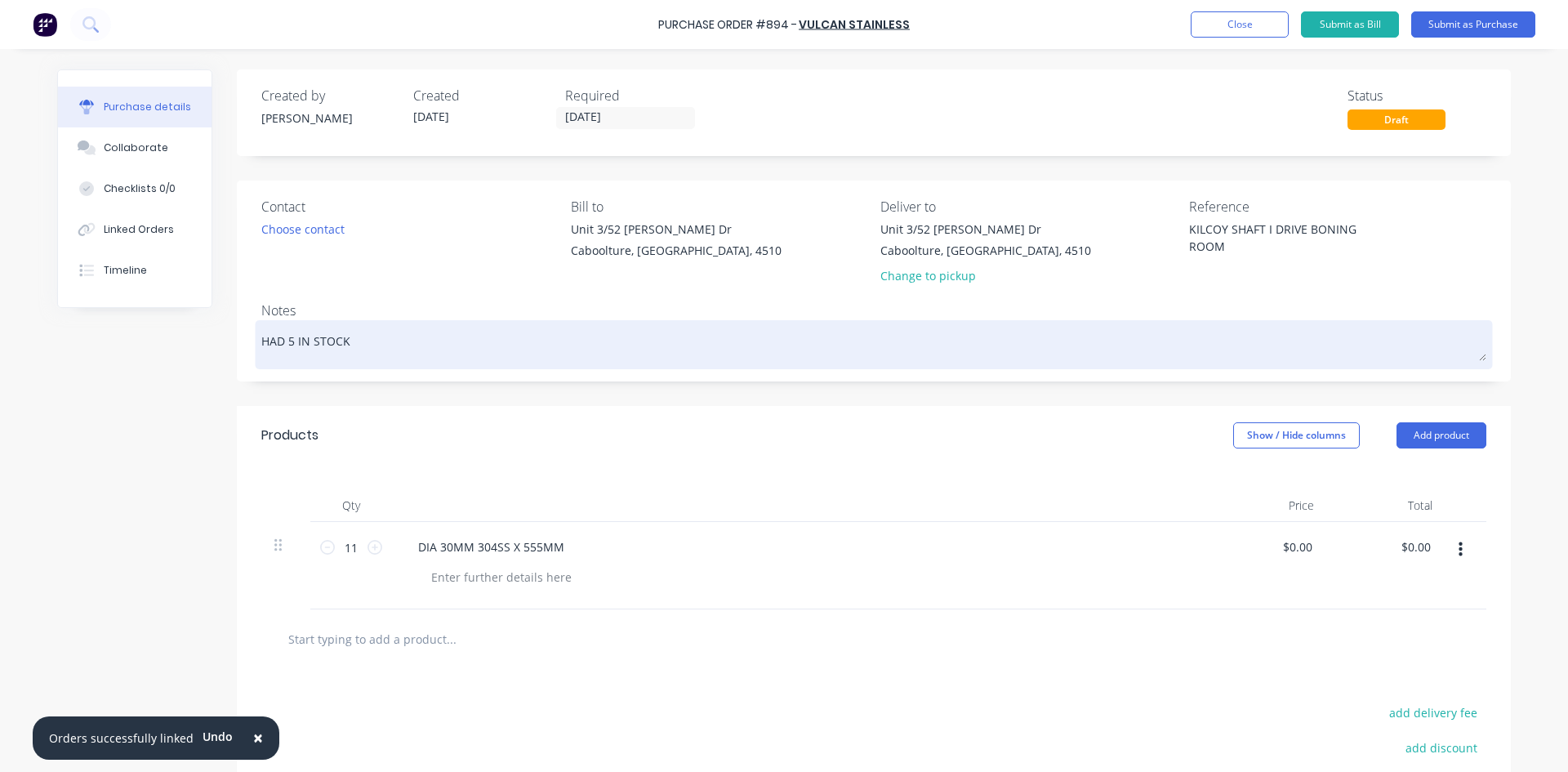
type textarea "x"
type textarea "HAD 5 IN STOCK"
type textarea "x"
type textarea "HAD 5 IN STOCK S"
type textarea "x"
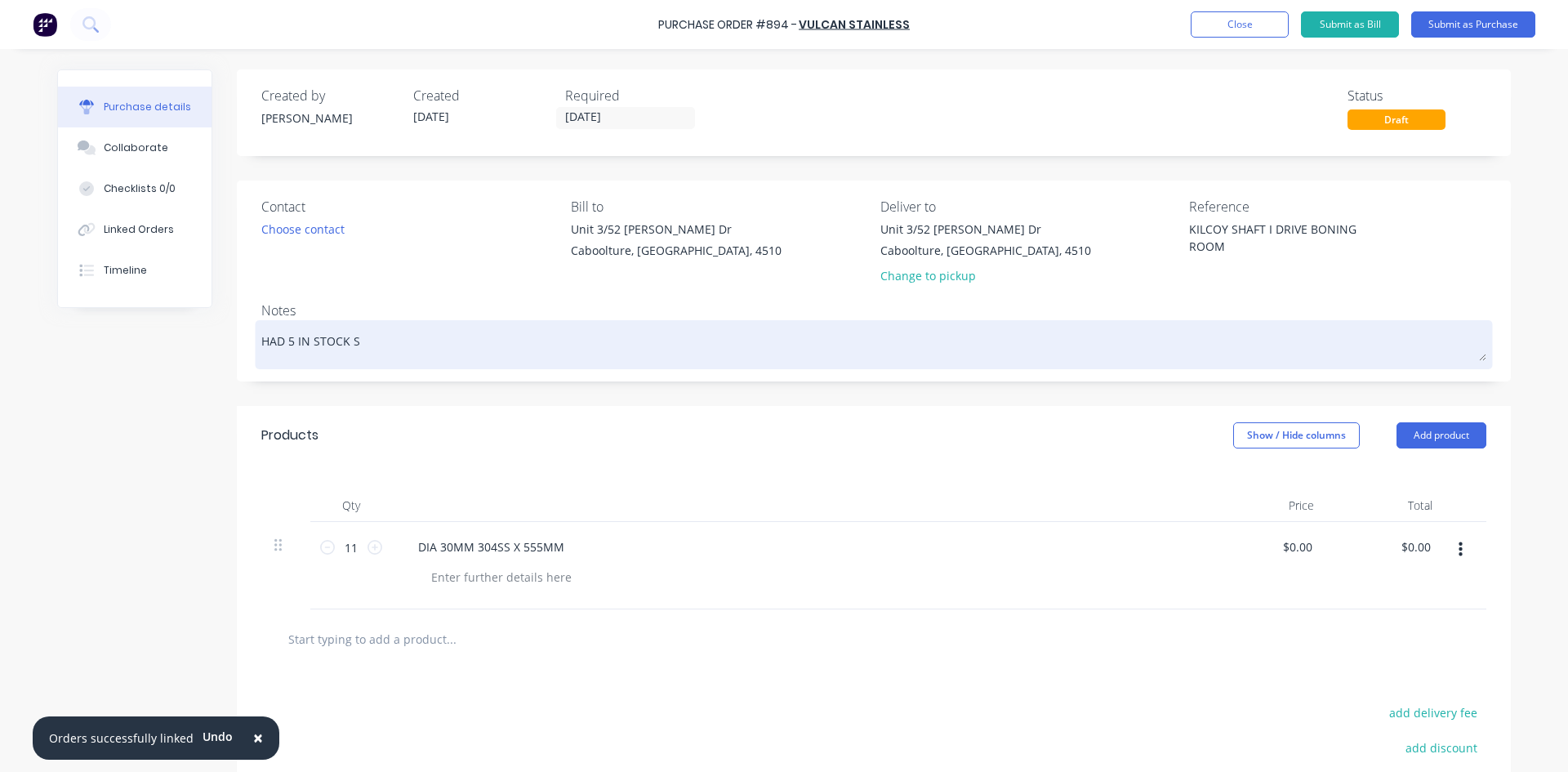
type textarea "HAD 5 IN STOCK SO"
type textarea "x"
type textarea "HAD 5 IN STOCK SO"
type textarea "x"
type textarea "HAD 5 IN STOCK SO N"
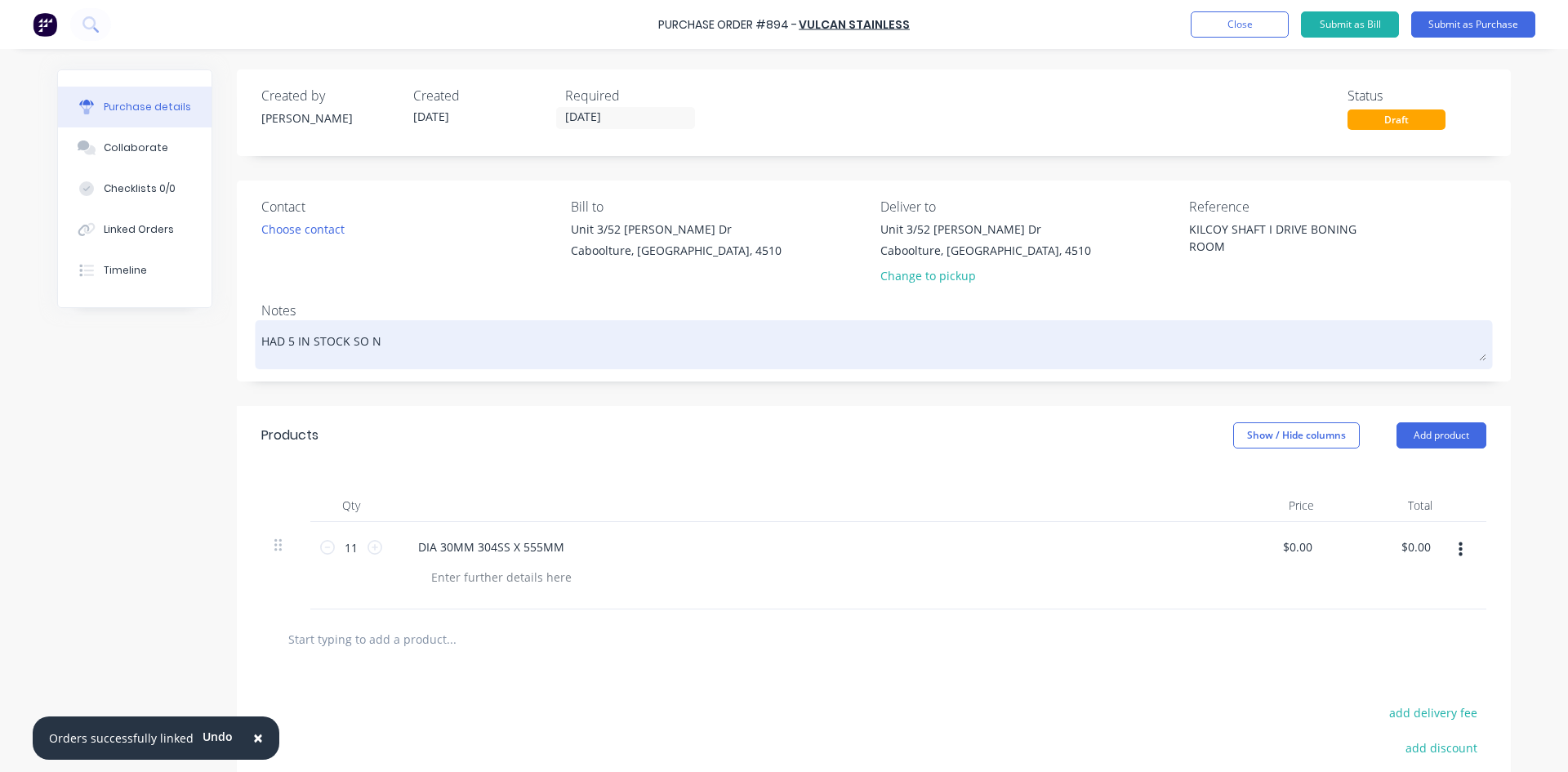
type textarea "x"
type textarea "HAD 5 IN STOCK SO NE"
type textarea "x"
type textarea "HAD 5 IN STOCK SO NEE"
type textarea "x"
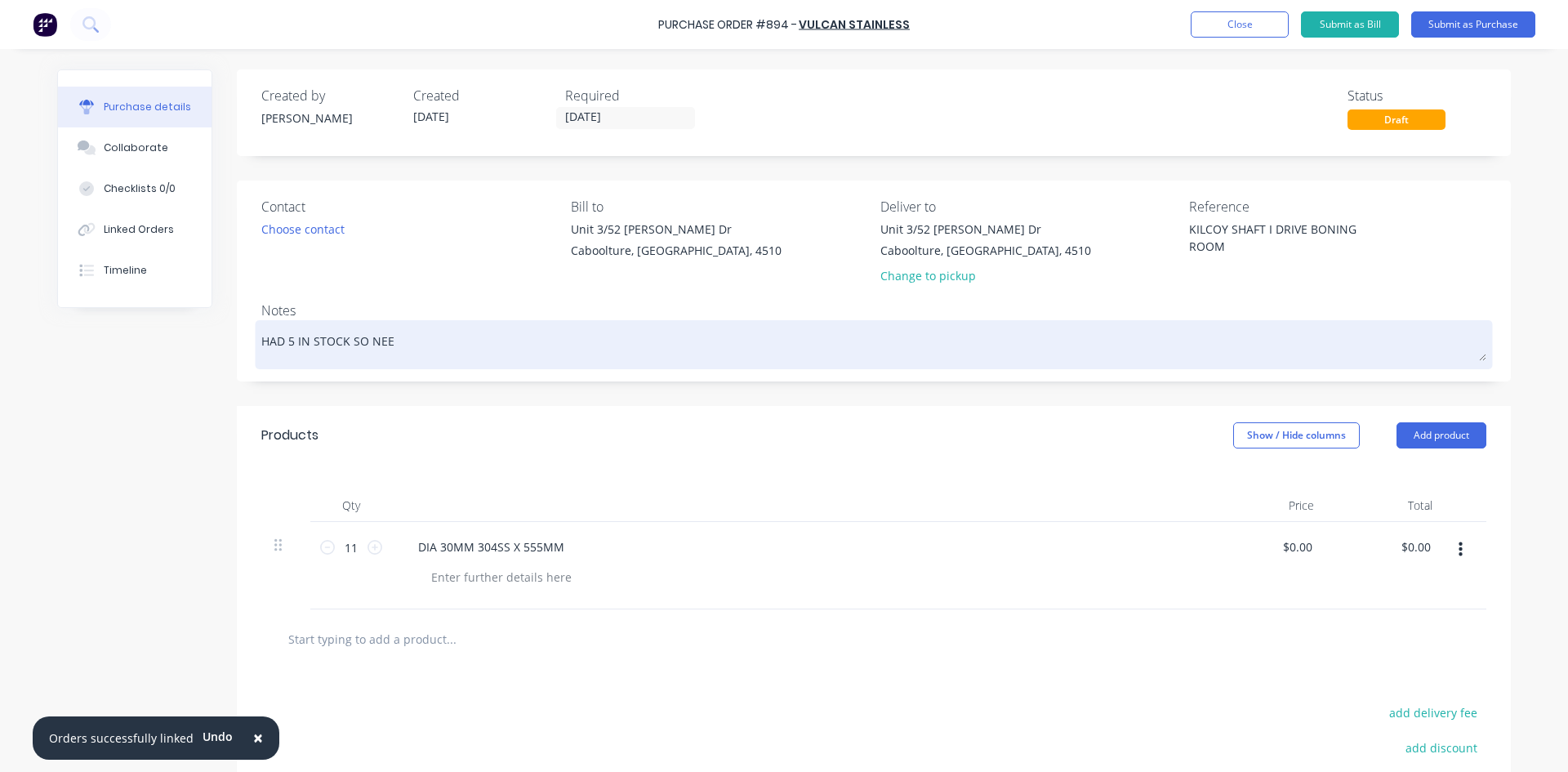
type textarea "HAD 5 IN STOCK SO NEED"
type textarea "x"
type textarea "HAD 5 IN STOCK SO NEEDE"
type textarea "x"
type textarea "HAD 5 IN STOCK SO NEEDED"
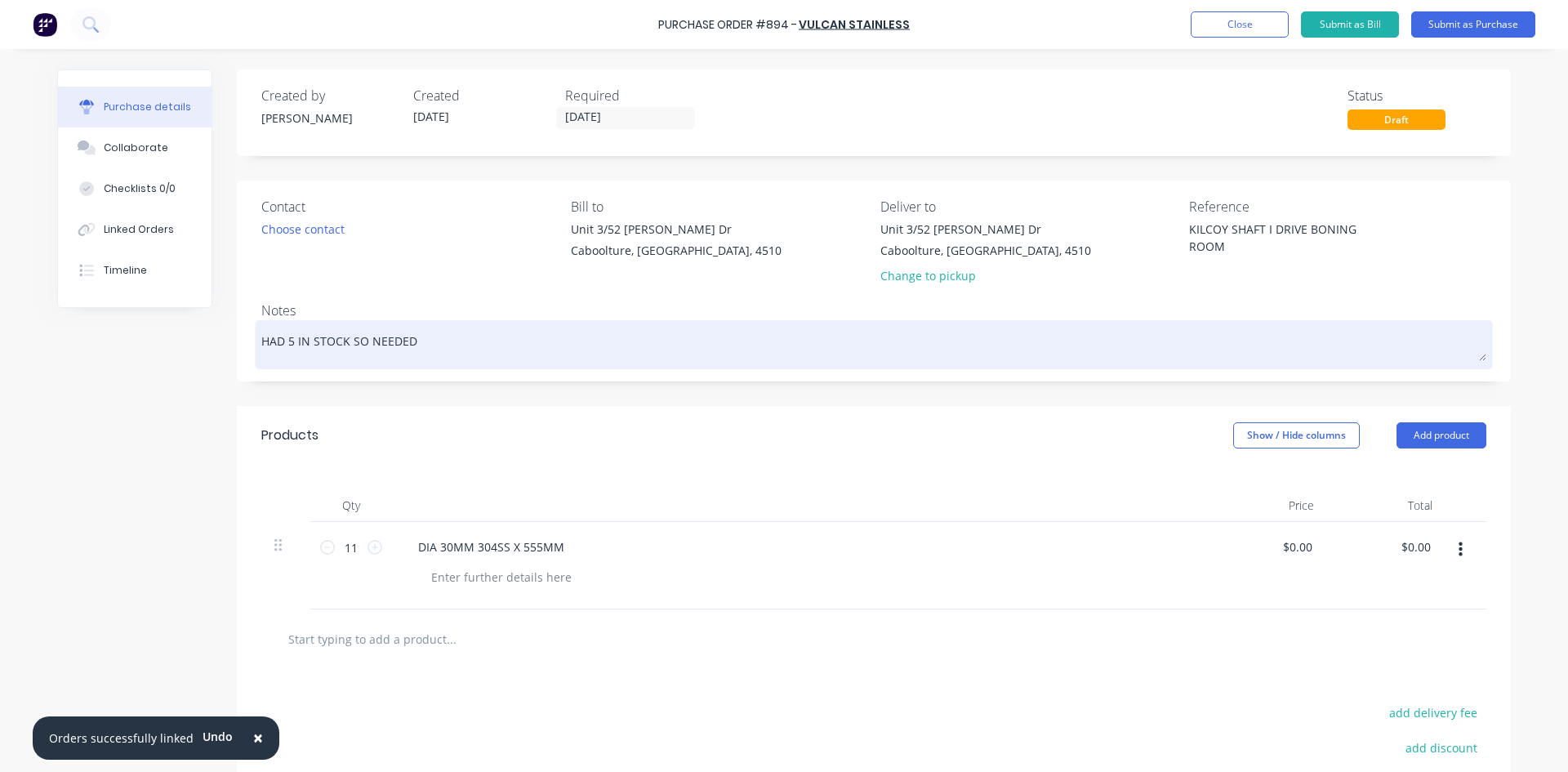
type textarea "x"
type textarea "HAD 5 IN STOCK SO NEEDED"
type textarea "x"
type textarea "HAD 5 IN STOCK SO NEEDED 3"
type textarea "x"
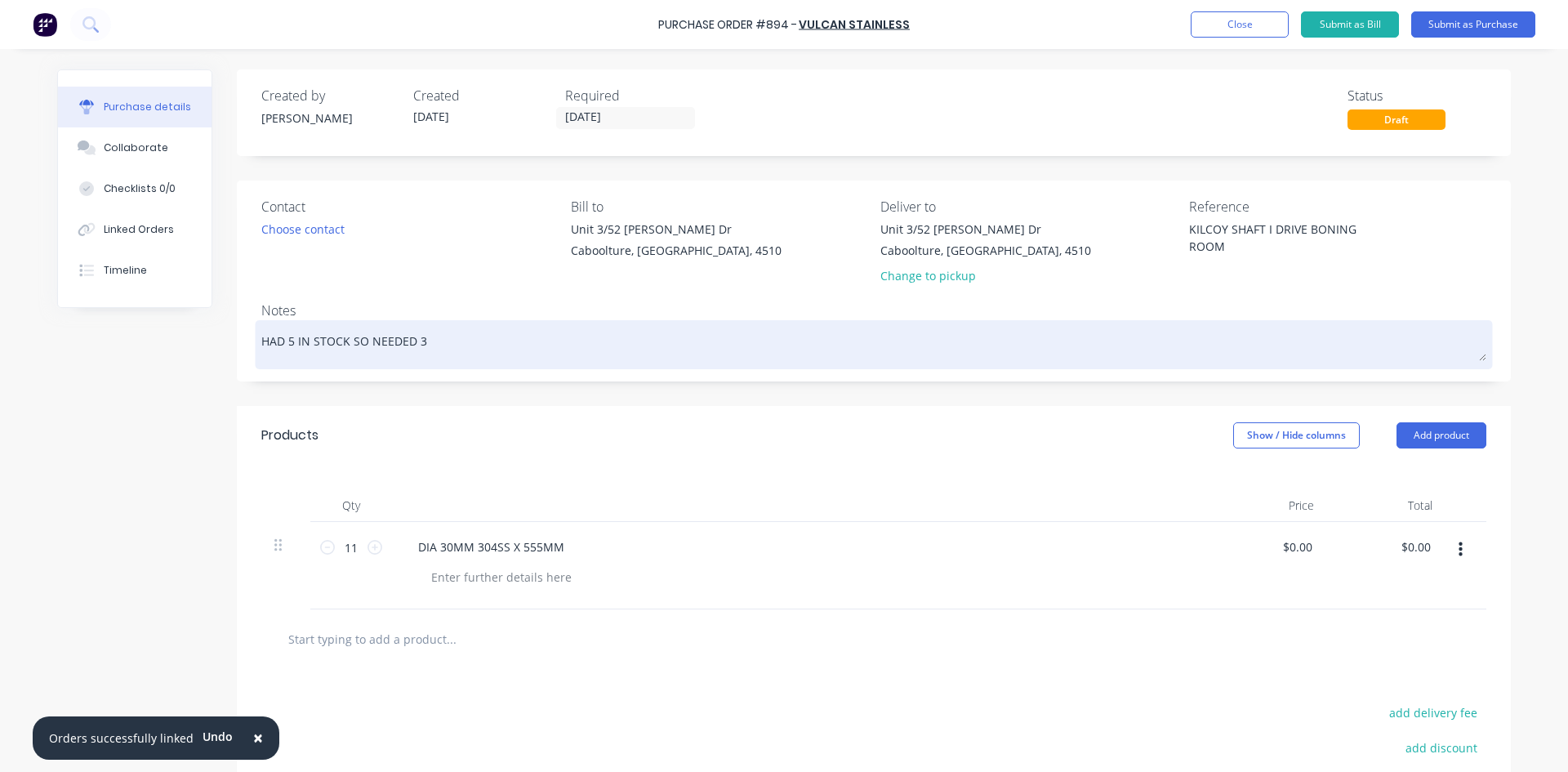
type textarea "HAD 5 IN STOCK SO NEEDED 3"
type textarea "x"
type textarea "HAD 5 IN STOCK SO NEEDED 3 T"
type textarea "x"
type textarea "HAD 5 IN STOCK SO NEEDED 3 TO"
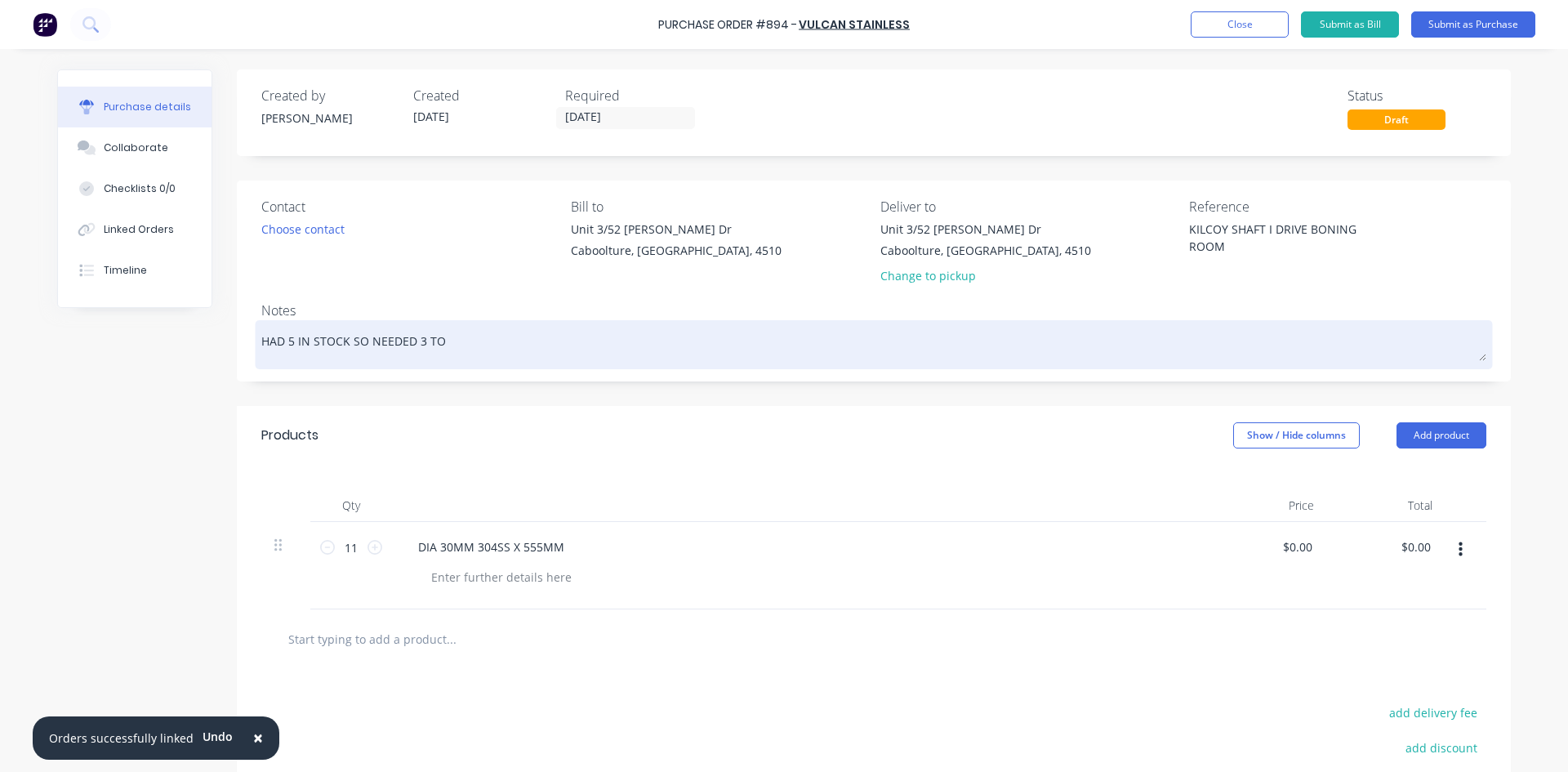
type textarea "x"
type textarea "HAD 5 IN STOCK SO NEEDED 3 TO"
type textarea "x"
type textarea "HAD 5 IN STOCK SO NEEDED 3 TO F"
type textarea "x"
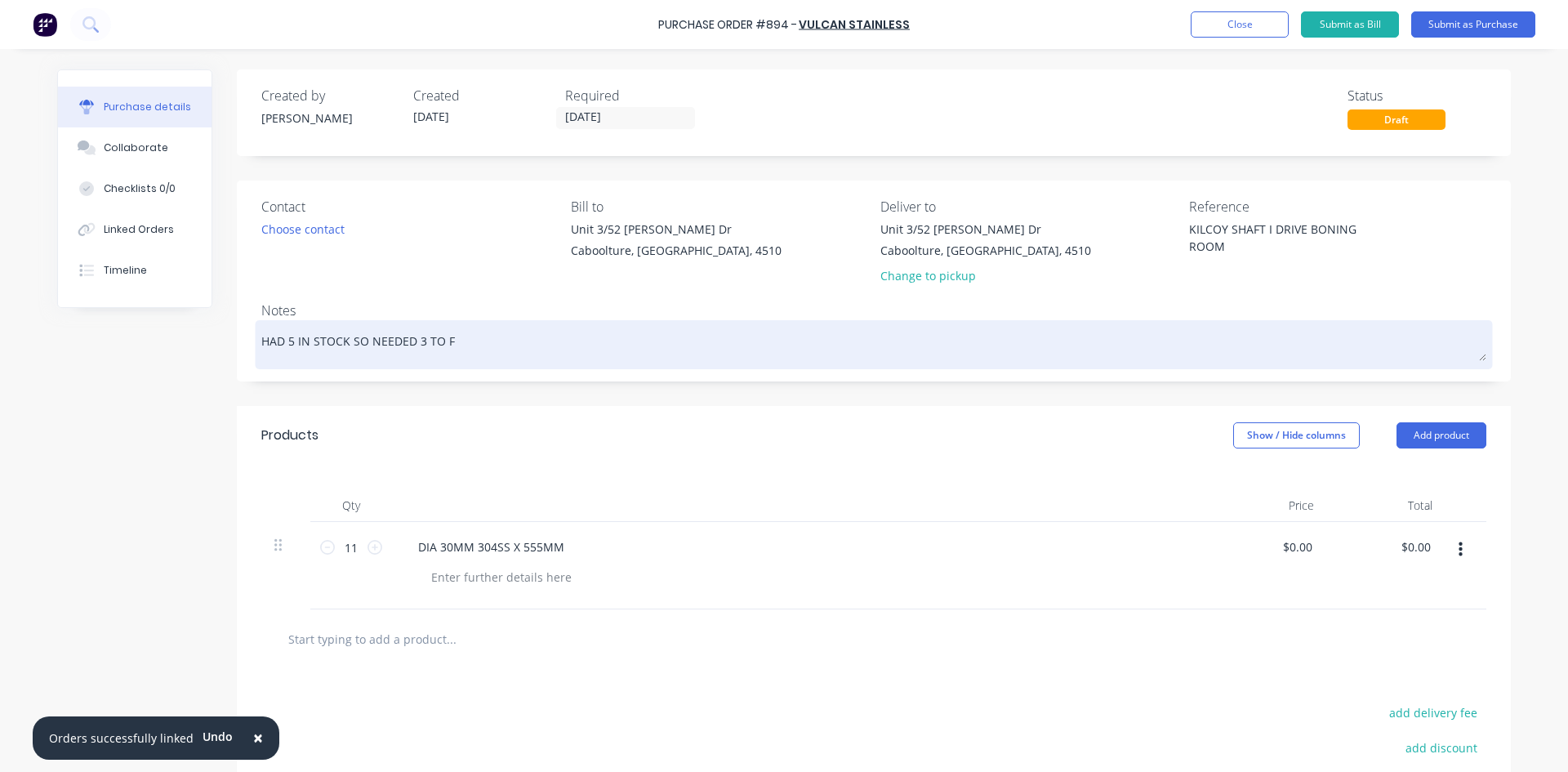
type textarea "HAD 5 IN STOCK SO NEEDED 3 TO FI"
type textarea "x"
type textarea "HAD 5 IN STOCK SO NEEDED 3 TO FIN"
type textarea "x"
type textarea "HAD 5 IN STOCK SO NEEDED 3 TO FINI"
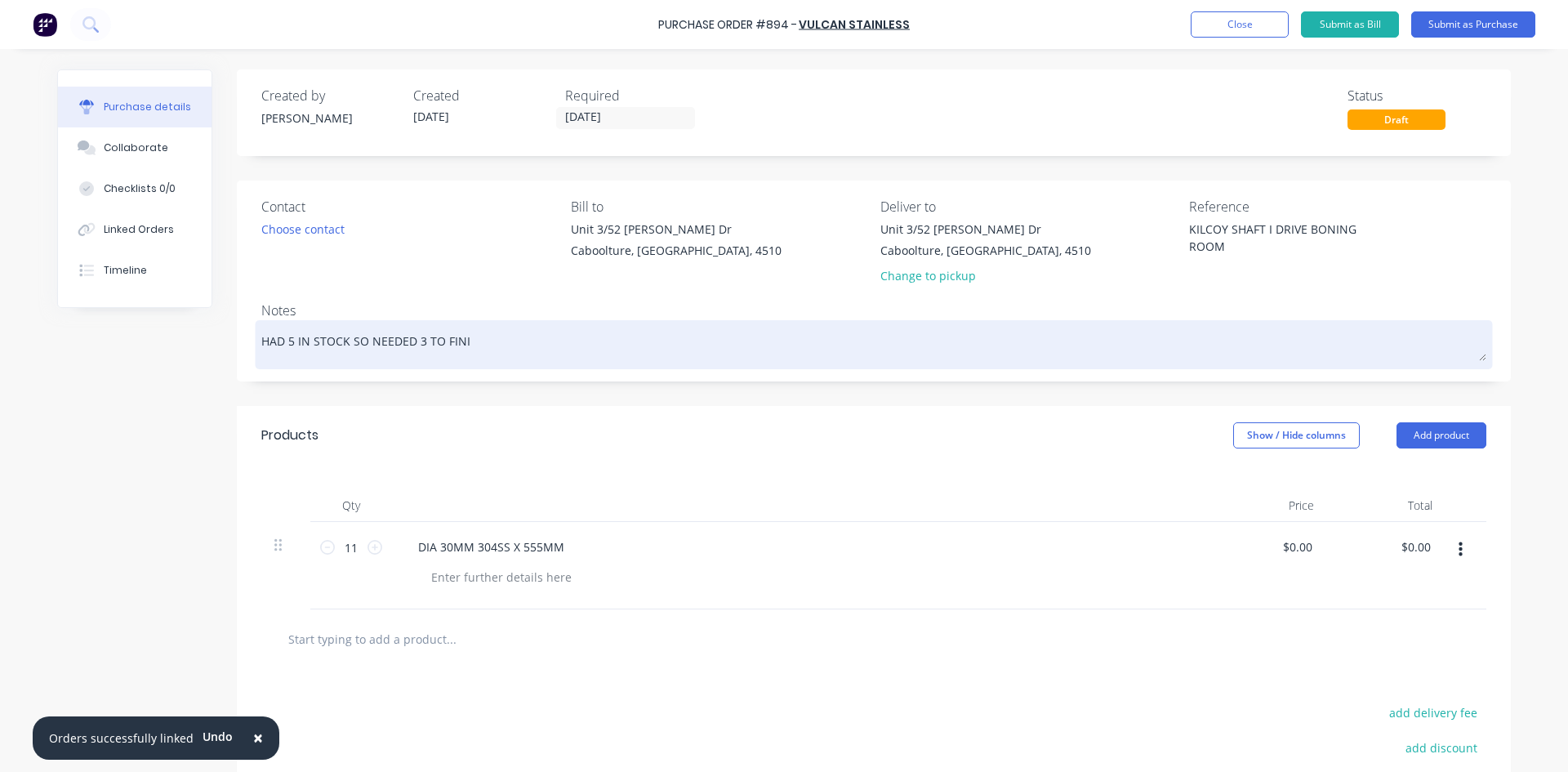
type textarea "x"
type textarea "HAD 5 IN STOCK SO NEEDED 3 TO FINISH"
type textarea "x"
type textarea "HAD 5 IN STOCK SO NEEDED 3 TO FINISH"
type textarea "x"
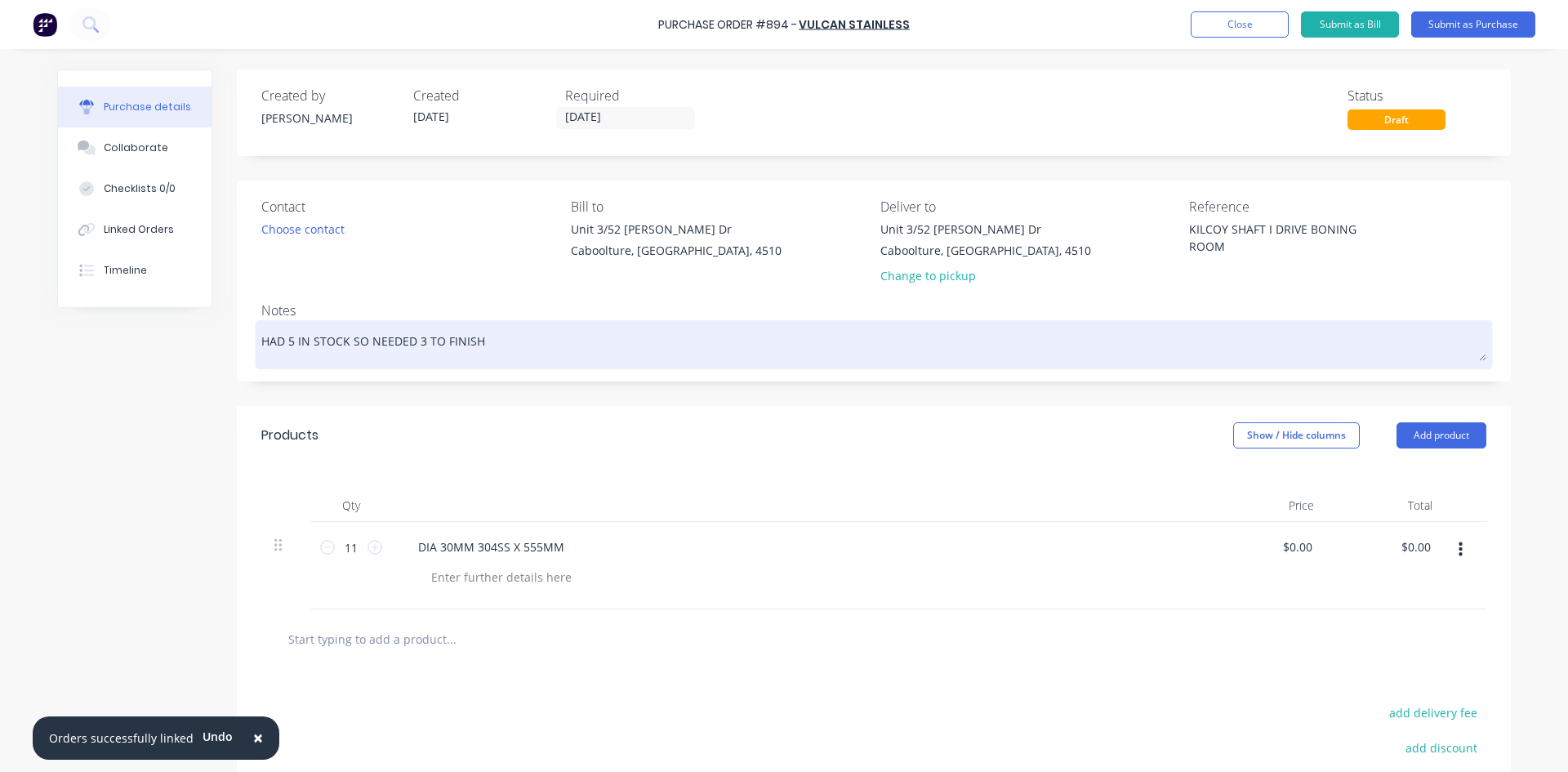
type textarea "HAD 5 IN STOCK SO NEEDED 3 TO FINISH O"
type textarea "x"
type textarea "HAD 5 IN STOCK SO NEEDED 3 TO FINISH OR"
type textarea "x"
type textarea "HAD 5 IN STOCK SO NEEDED 3 TO FINISH ORD"
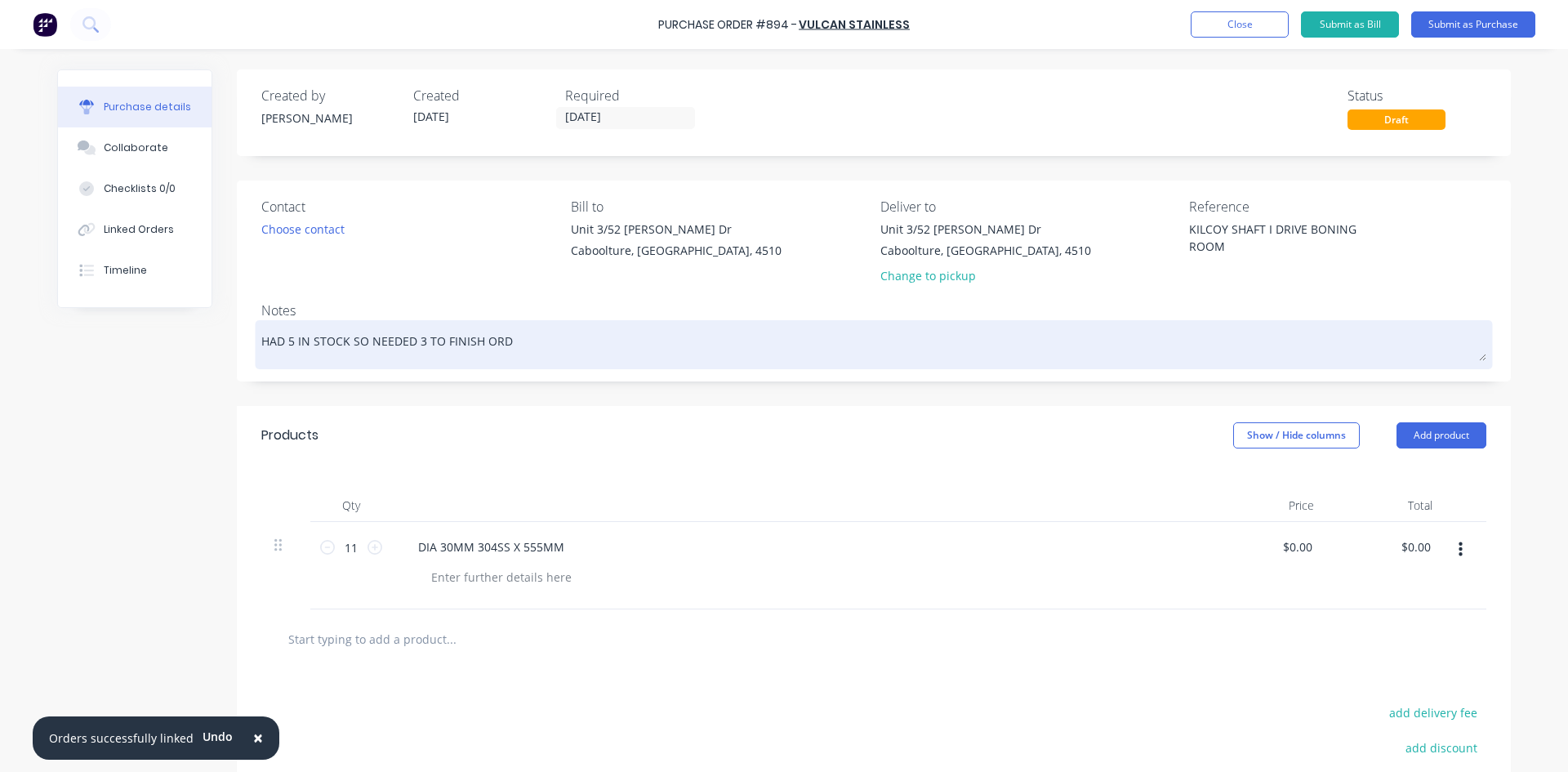
type textarea "x"
type textarea "HAD 5 IN STOCK SO NEEDED 3 TO FINISH ORDE"
type textarea "x"
type textarea "HAD 5 IN STOCK SO NEEDED 3 TO FINISH ORDER"
type textarea "x"
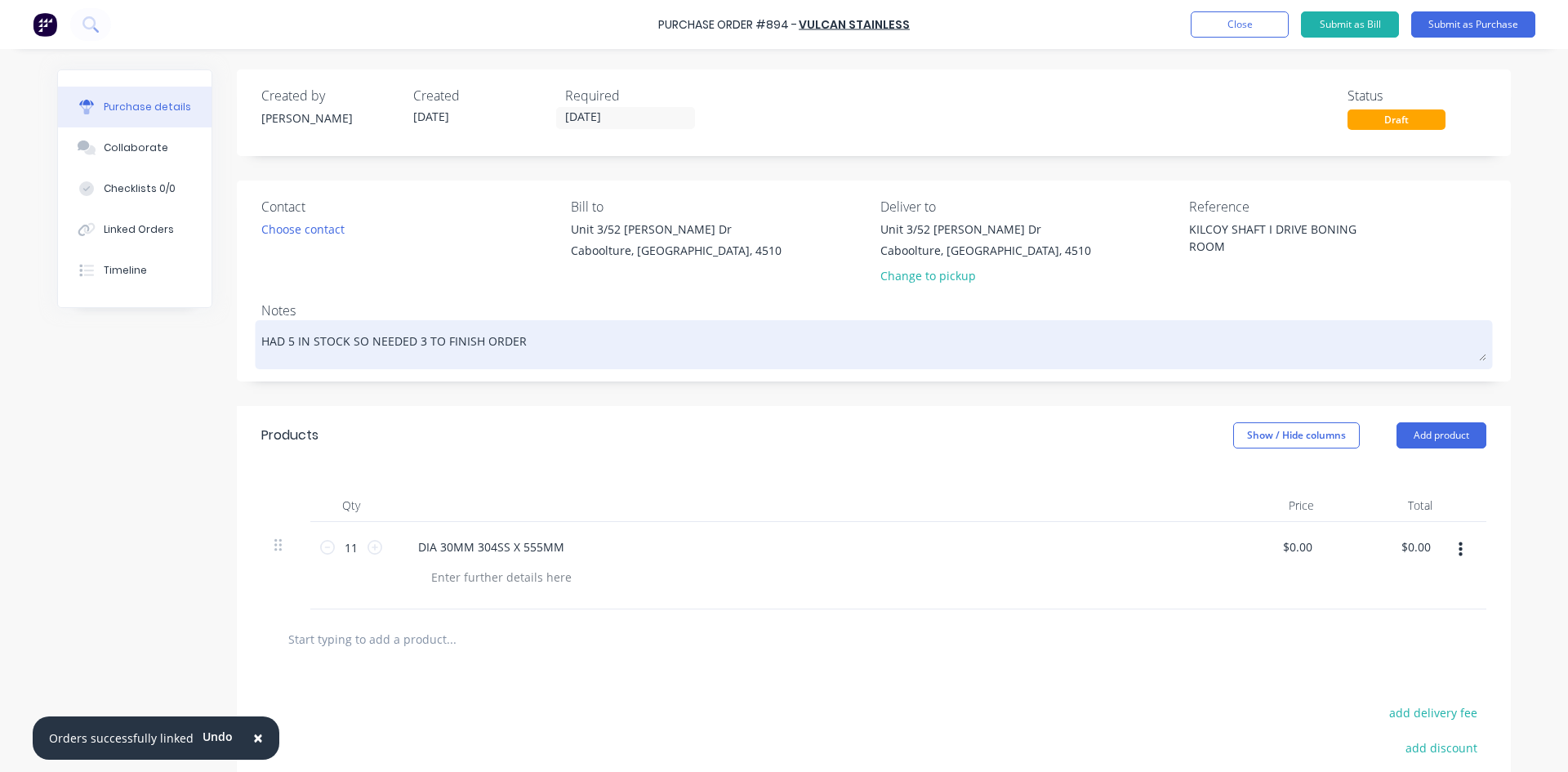
type textarea "HAD 5 IN STOCK SO NEEDED 3 TO FINISH ORDER"
type textarea "x"
type textarea "HAD 5 IN STOCK SO NEEDED 3 TO FINISH ORDER F"
type textarea "x"
type textarea "HAD 5 IN STOCK SO NEEDED 3 TO FINISH ORDER FO"
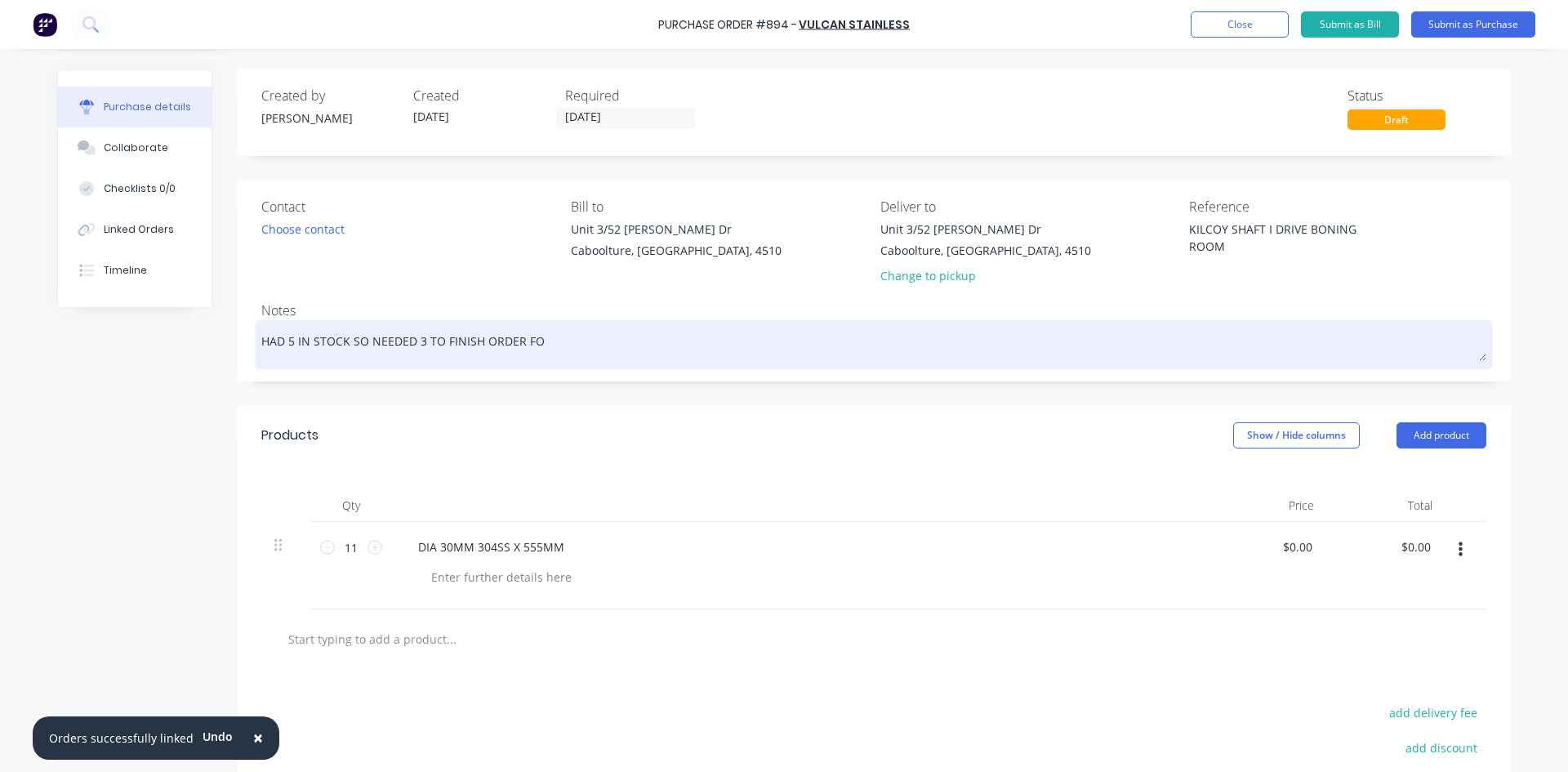
type textarea "x"
type textarea "HAD 5 IN STOCK SO NEEDED 3 TO FINISH ORDER FOR"
type textarea "x"
type textarea "HAD 5 IN STOCK SO NEEDED 3 TO FINISH ORDER FOR"
type textarea "x"
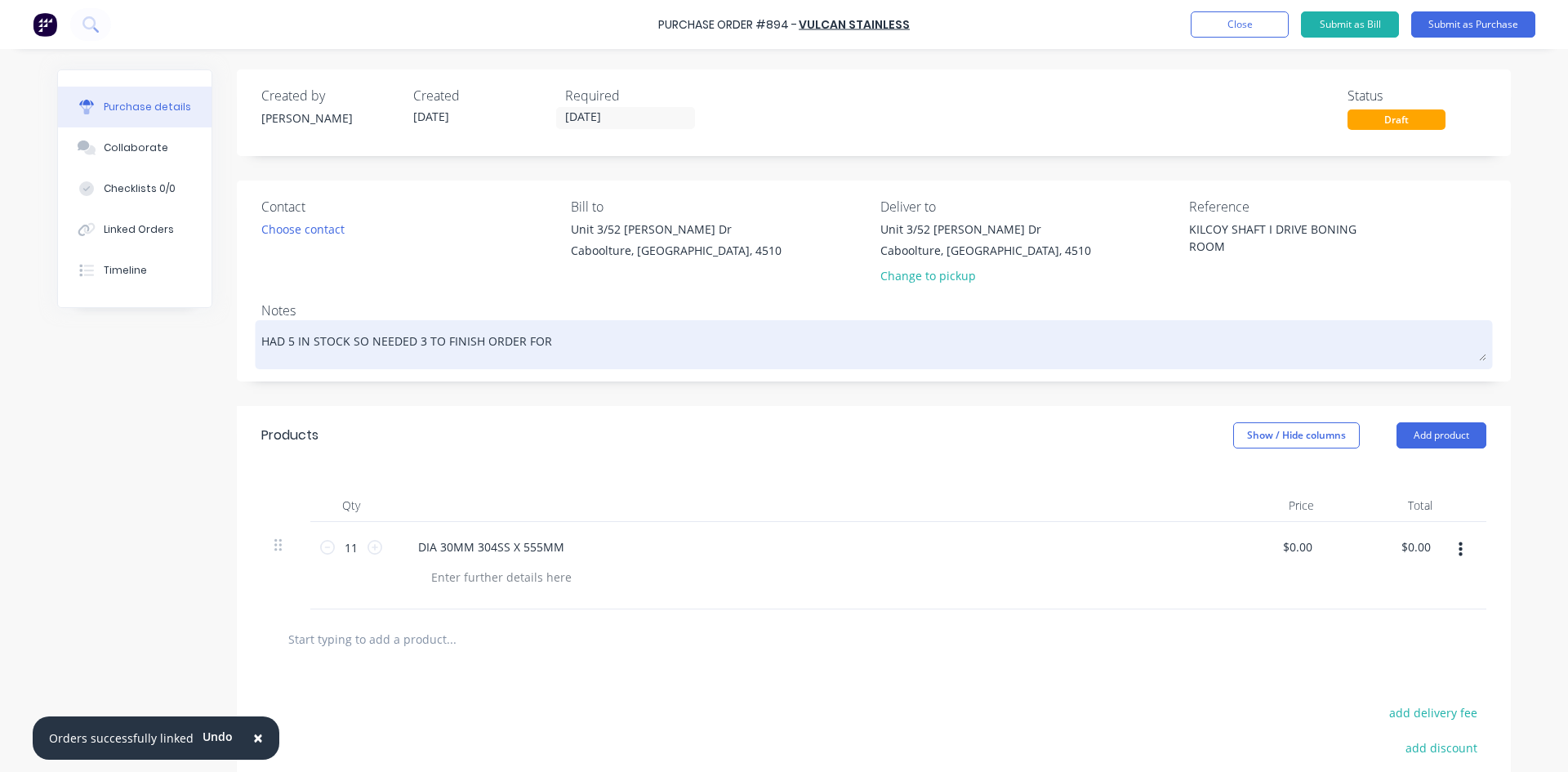
type textarea "HAD 5 IN STOCK SO NEEDED 3 TO FINISH ORDER FOR 8"
type textarea "x"
type textarea "HAD 5 IN STOCK SO NEEDED 3 TO FINISH ORDER FOR 8"
type textarea "x"
type textarea "HAD 5 IN STOCK SO NEEDED 3 TO FINISH ORDER FOR 8 A"
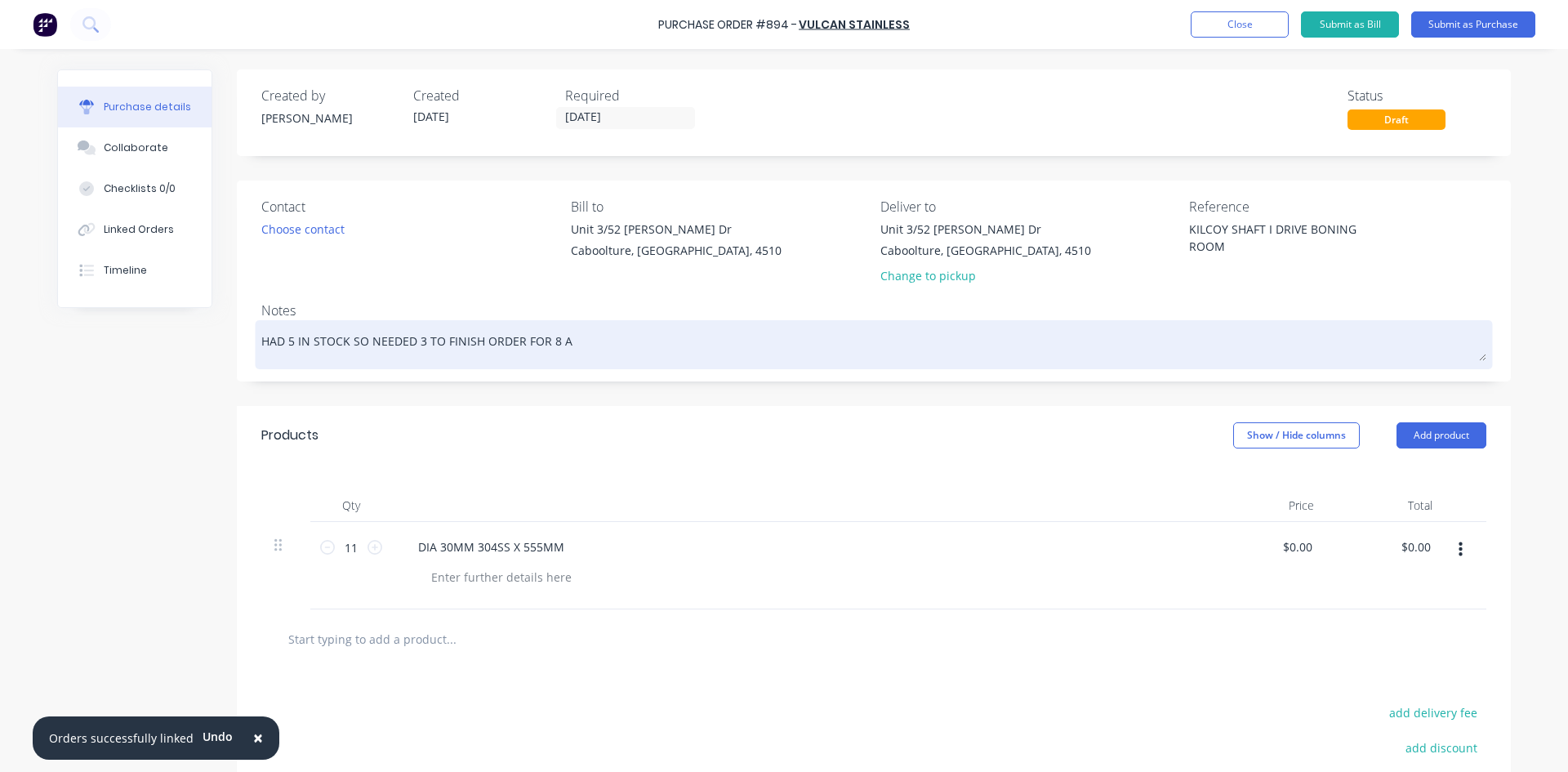
type textarea "x"
type textarea "HAD 5 IN STOCK SO NEEDED 3 TO FINISH ORDER FOR 8 AN"
type textarea "x"
type textarea "HAD 5 IN STOCK SO NEEDED 3 TO FINISH ORDER FOR 8 AND"
type textarea "x"
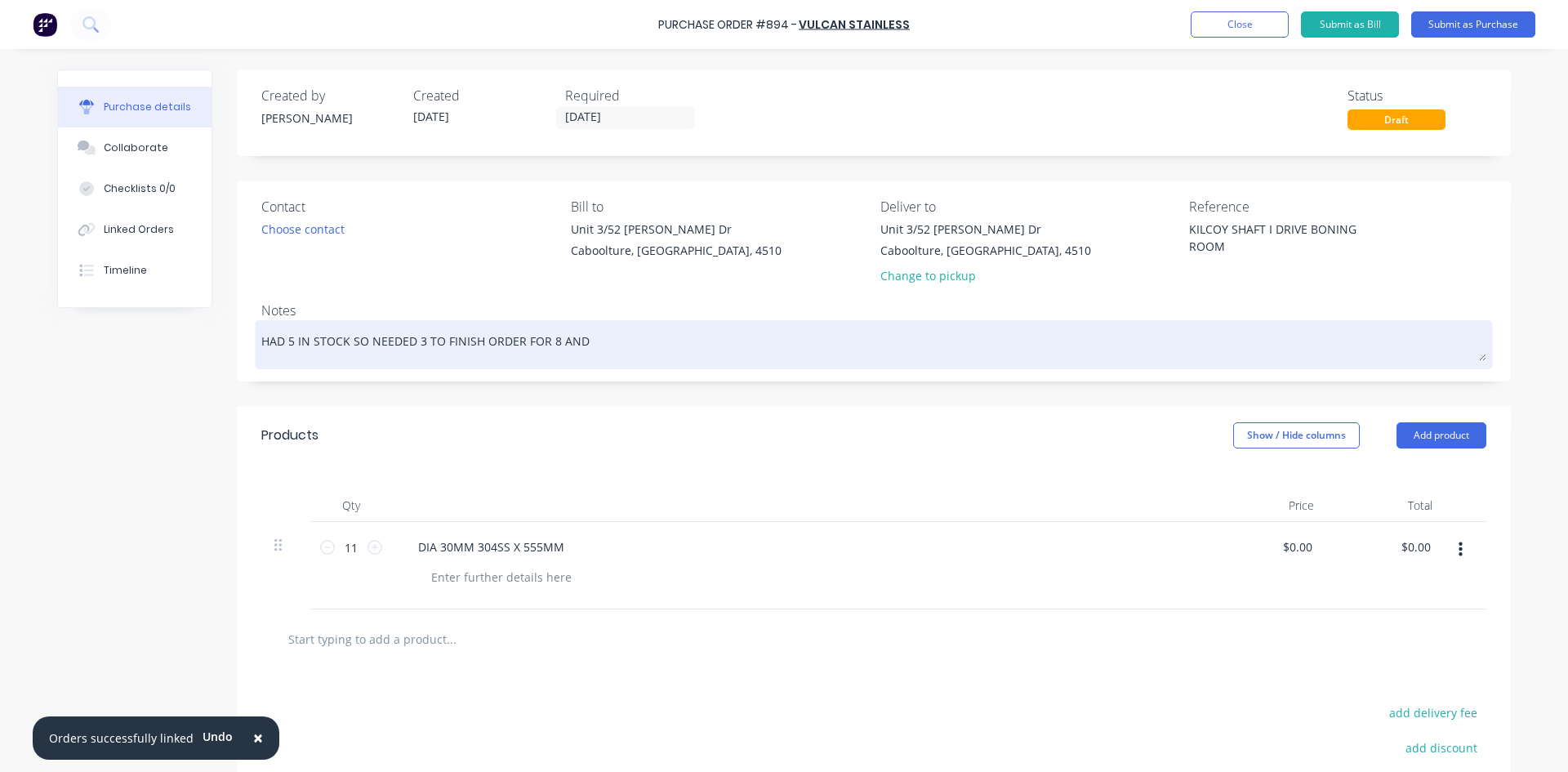
type textarea "HAD 5 IN STOCK SO NEEDED 3 TO FINISH ORDER FOR 8 AND"
type textarea "x"
type textarea "HAD 5 IN STOCK SO NEEDED 3 TO FINISH ORDER FOR 8 AND T"
type textarea "x"
type textarea "HAD 5 IN STOCK SO NEEDED 3 TO FINISH ORDER FOR 8 AND TH"
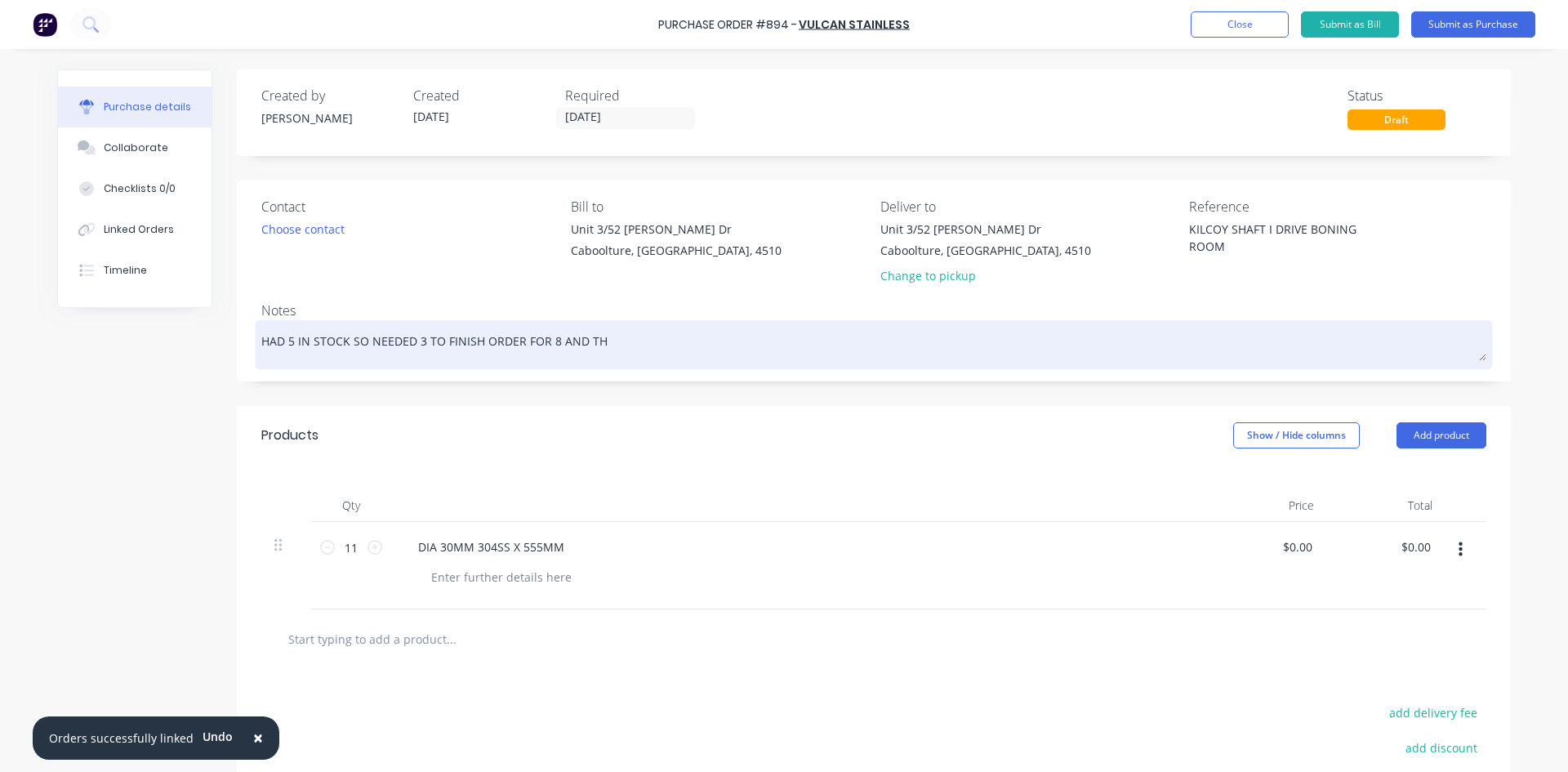
type textarea "x"
type textarea "HAD 5 IN STOCK SO NEEDED 3 TO FINISH ORDER FOR 8 AND THE"
type textarea "x"
type textarea "HAD 5 IN STOCK SO NEEDED 3 TO FINISH ORDER FOR 8 AND THEN"
type textarea "x"
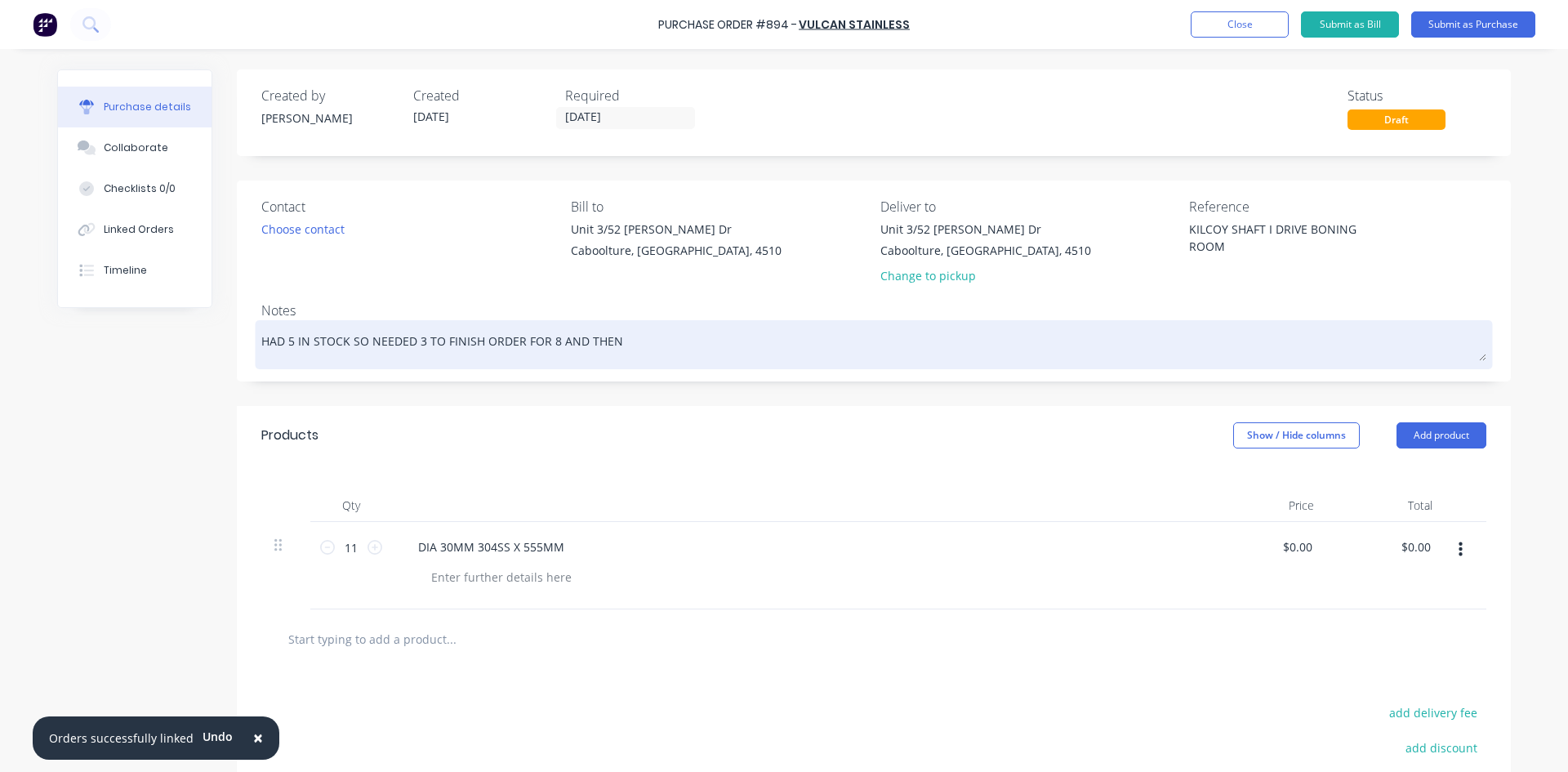
type textarea "HAD 5 IN STOCK SO NEEDED 3 TO FINISH ORDER FOR 8 AND THEN"
type textarea "x"
type textarea "HAD 5 IN STOCK SO NEEDED 3 TO FINISH ORDER FOR 8 AND THEN A"
type textarea "x"
type textarea "HAD 5 IN STOCK SO NEEDED 3 TO FINISH ORDER FOR 8 AND THEN AN"
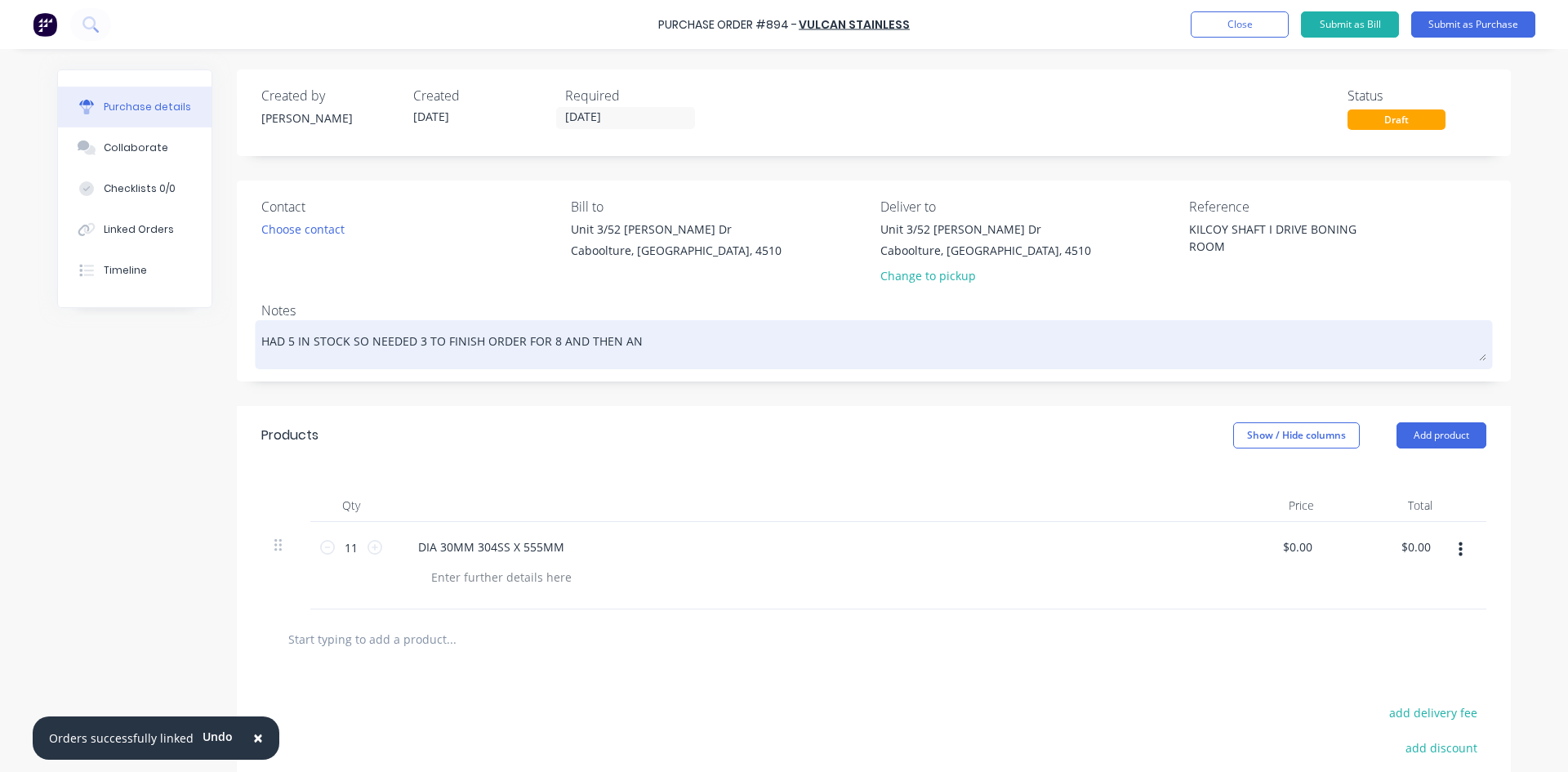
type textarea "x"
type textarea "HAD 5 IN STOCK SO NEEDED 3 TO FINISH ORDER FOR 8 AND THEN ANO"
type textarea "x"
type textarea "HAD 5 IN STOCK SO NEEDED 3 TO FINISH ORDER FOR 8 AND THEN ANOT"
type textarea "x"
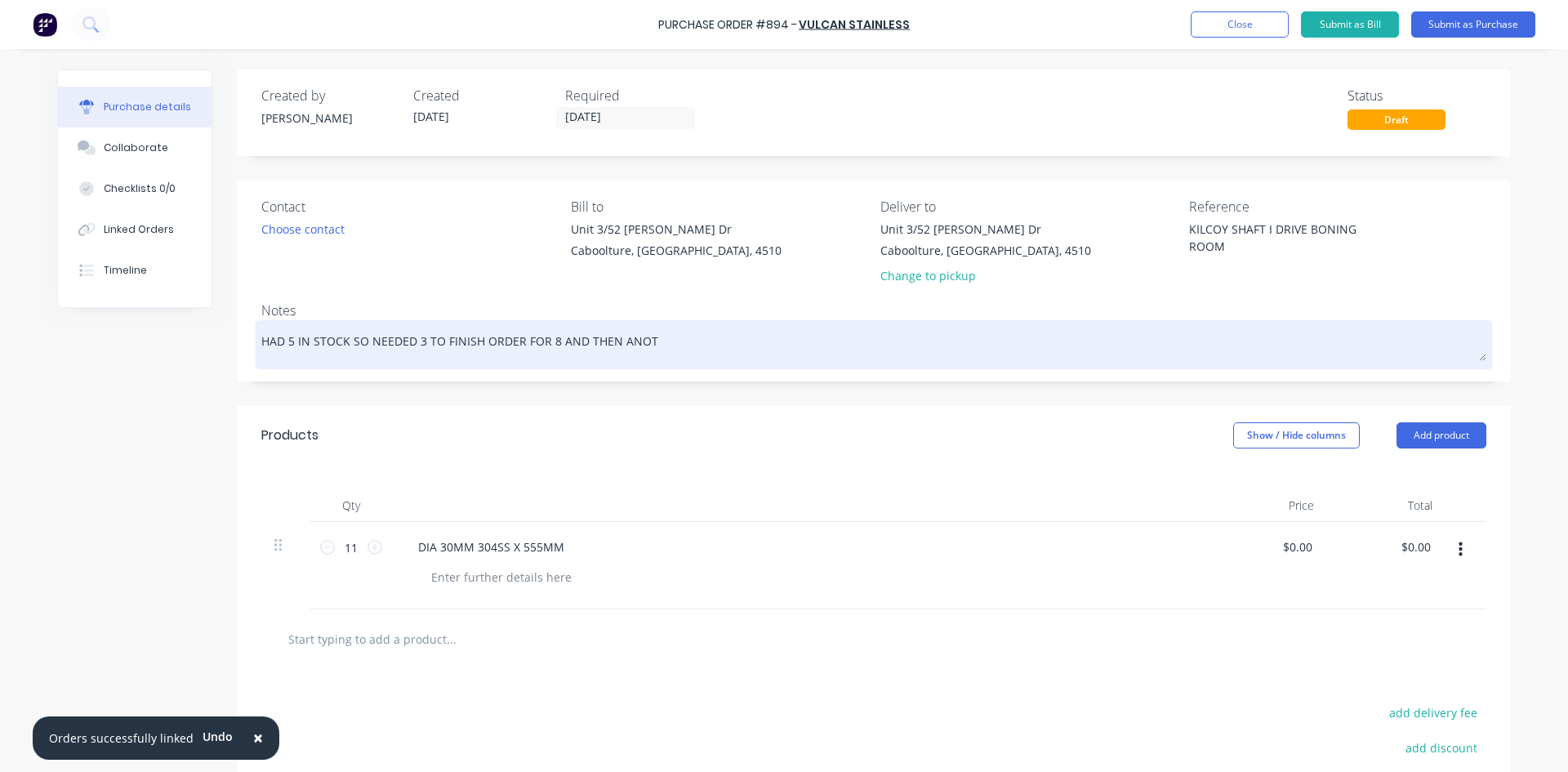
type textarea "HAD 5 IN STOCK SO NEEDED 3 TO FINISH ORDER FOR 8 AND THEN ANOTH"
type textarea "x"
type textarea "HAD 5 IN STOCK SO NEEDED 3 TO FINISH ORDER FOR 8 AND THEN ANOTHE"
type textarea "x"
type textarea "HAD 5 IN STOCK SO NEEDED 3 TO FINISH ORDER FOR 8 AND THEN ANOTHER"
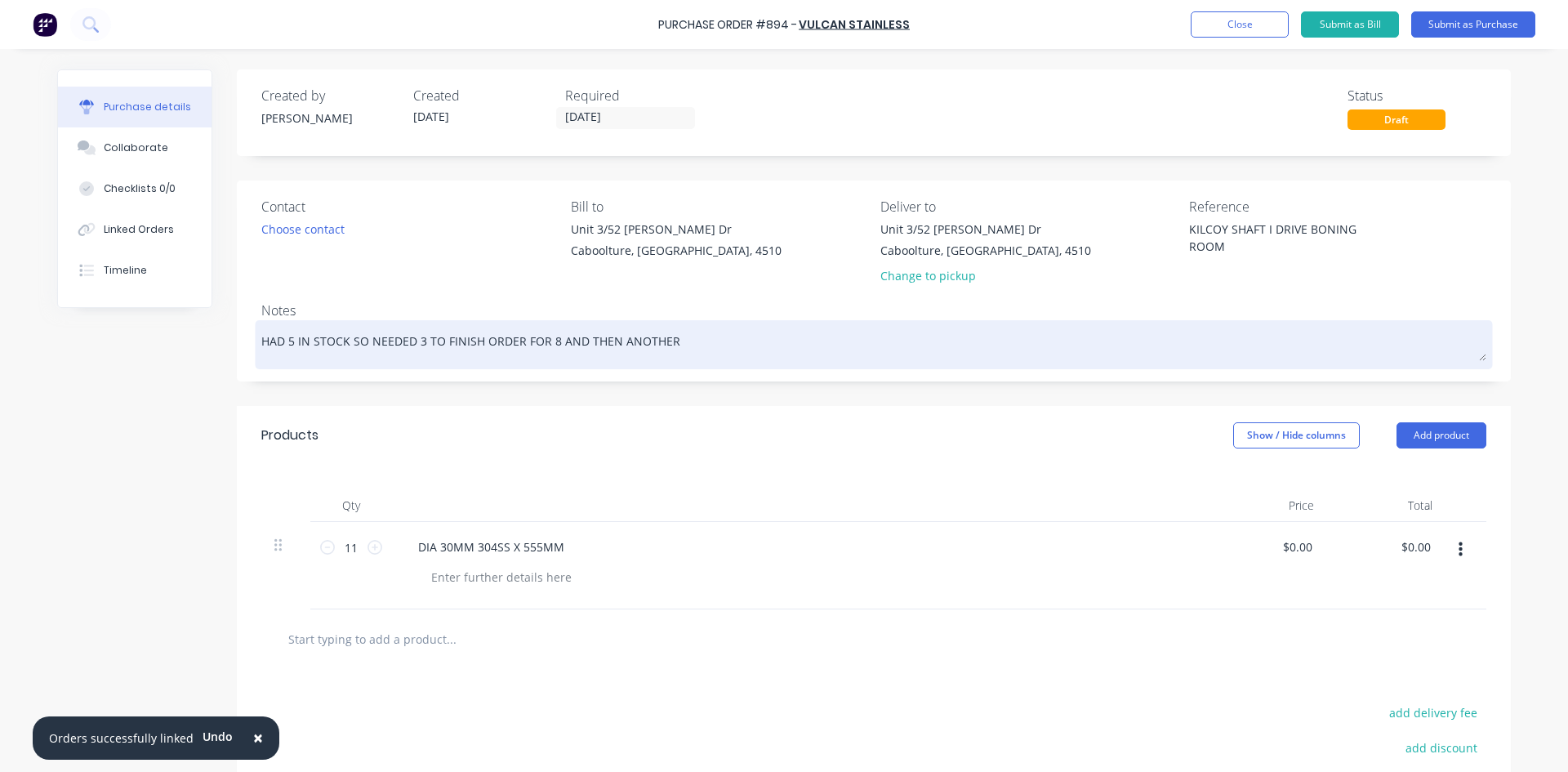
type textarea "x"
type textarea "HAD 5 IN STOCK SO NEEDED 3 TO FINISH ORDER FOR 8 AND THEN ANOTHER"
type textarea "x"
type textarea "HAD 5 IN STOCK SO NEEDED 3 TO FINISH ORDER FOR 8 AND THEN ANOTHER 8"
type textarea "x"
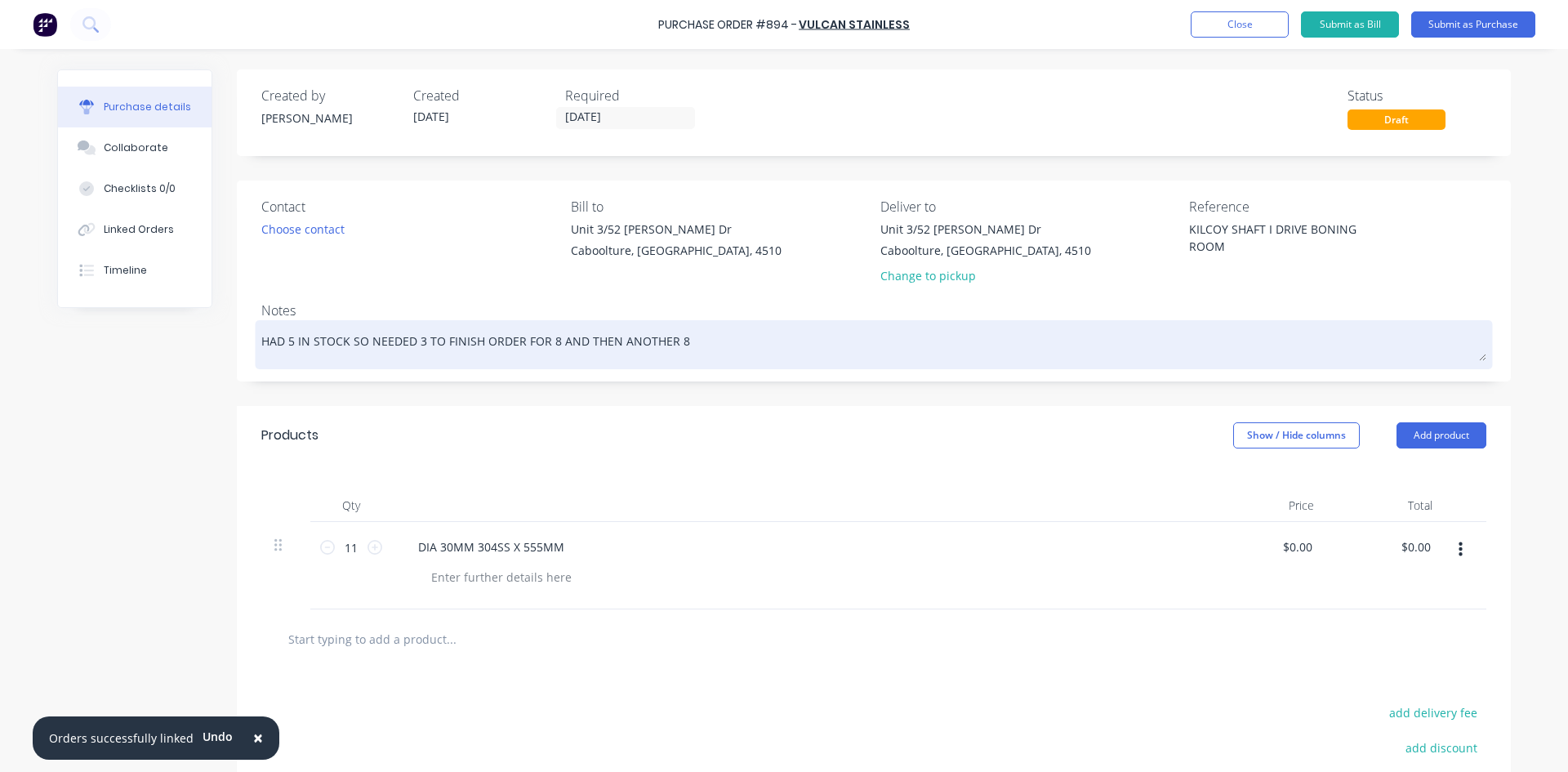
type textarea "HAD 5 IN STOCK SO NEEDED 3 TO FINISH ORDER FOR 8 AND THEN ANOTHER 8"
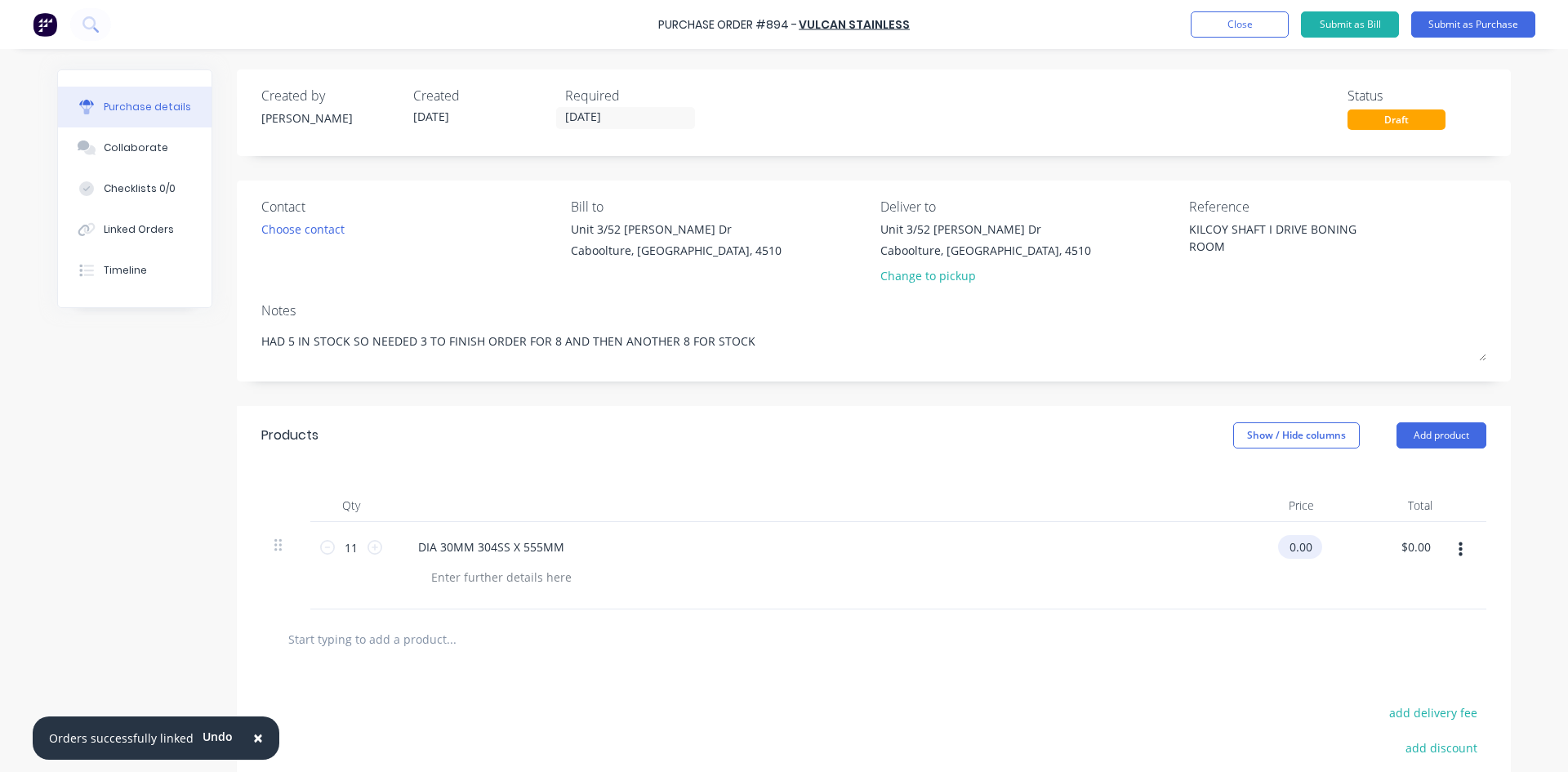
click at [1305, 543] on input "0.00" at bounding box center [1297, 546] width 37 height 24
click at [1305, 543] on input "0.00" at bounding box center [1299, 546] width 31 height 24
click at [1433, 21] on button "Submit as Purchase" at bounding box center [1473, 24] width 124 height 26
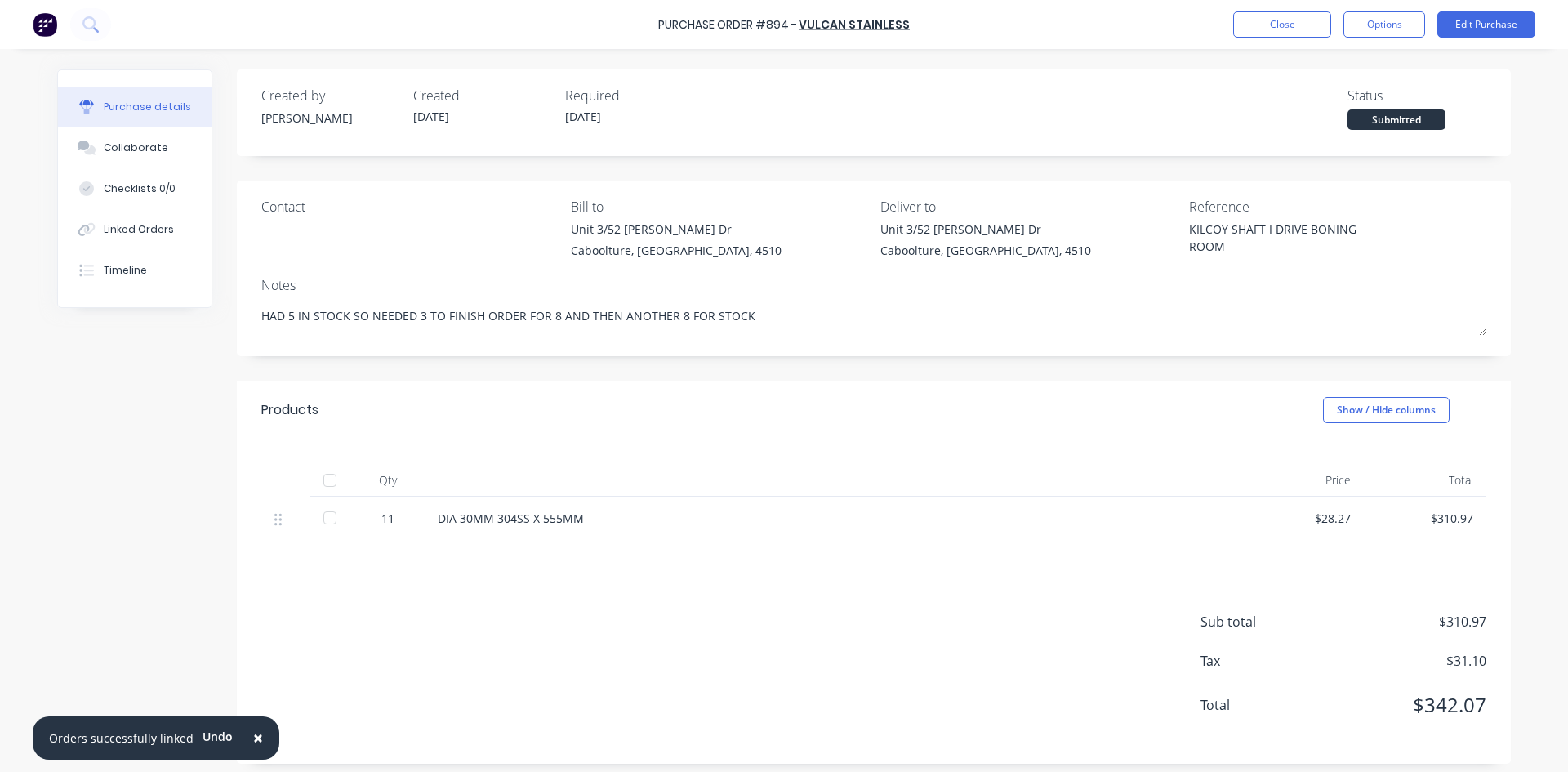
click at [323, 488] on div at bounding box center [330, 480] width 32 height 32
click at [175, 225] on button "Linked Orders" at bounding box center [134, 229] width 153 height 41
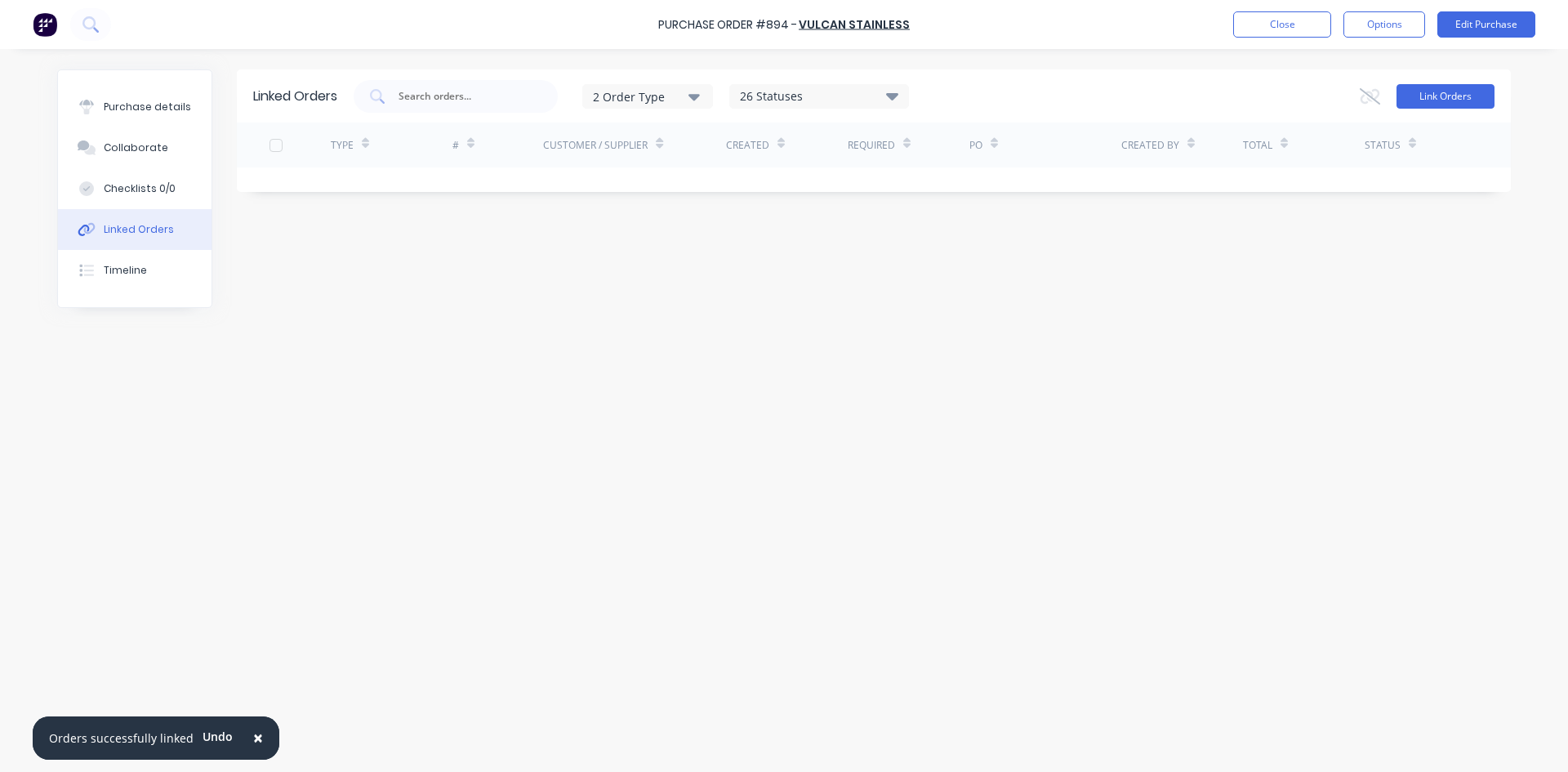
click at [1442, 101] on button "Link Orders" at bounding box center [1445, 96] width 98 height 25
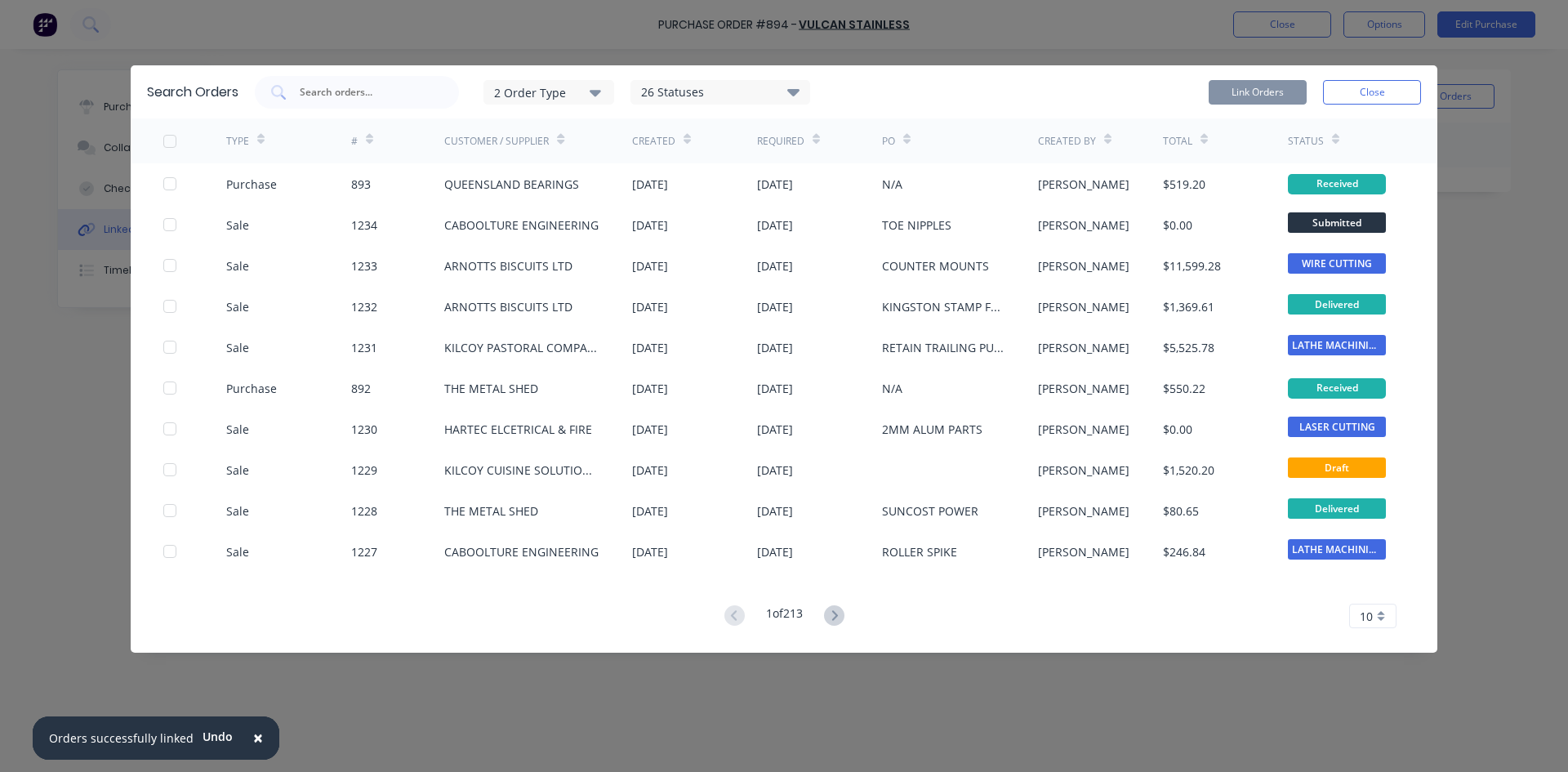
click at [837, 608] on icon at bounding box center [834, 615] width 20 height 20
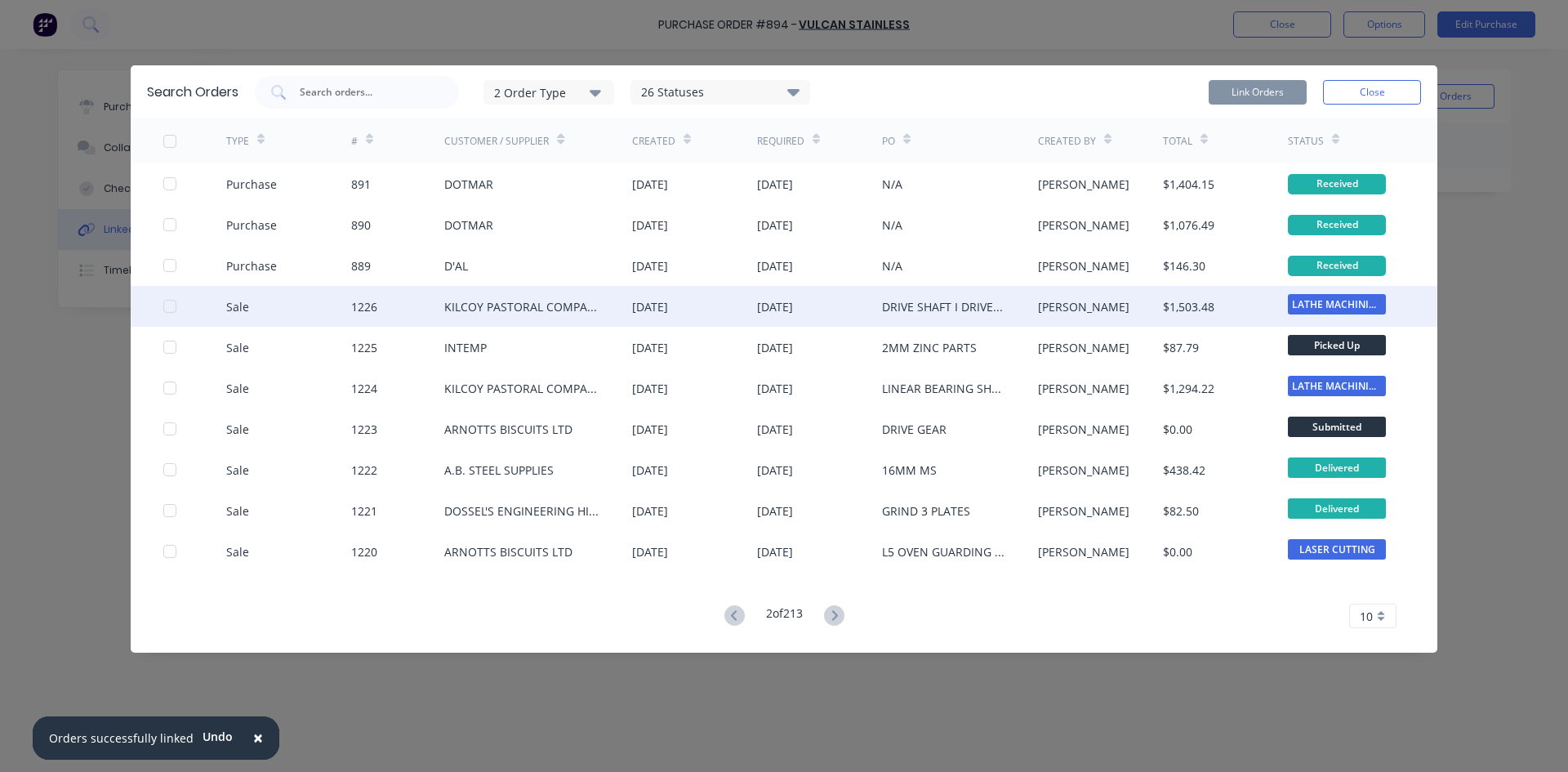
click at [169, 308] on div at bounding box center [170, 306] width 32 height 32
click at [1241, 100] on button "Link Orders" at bounding box center [1257, 92] width 98 height 25
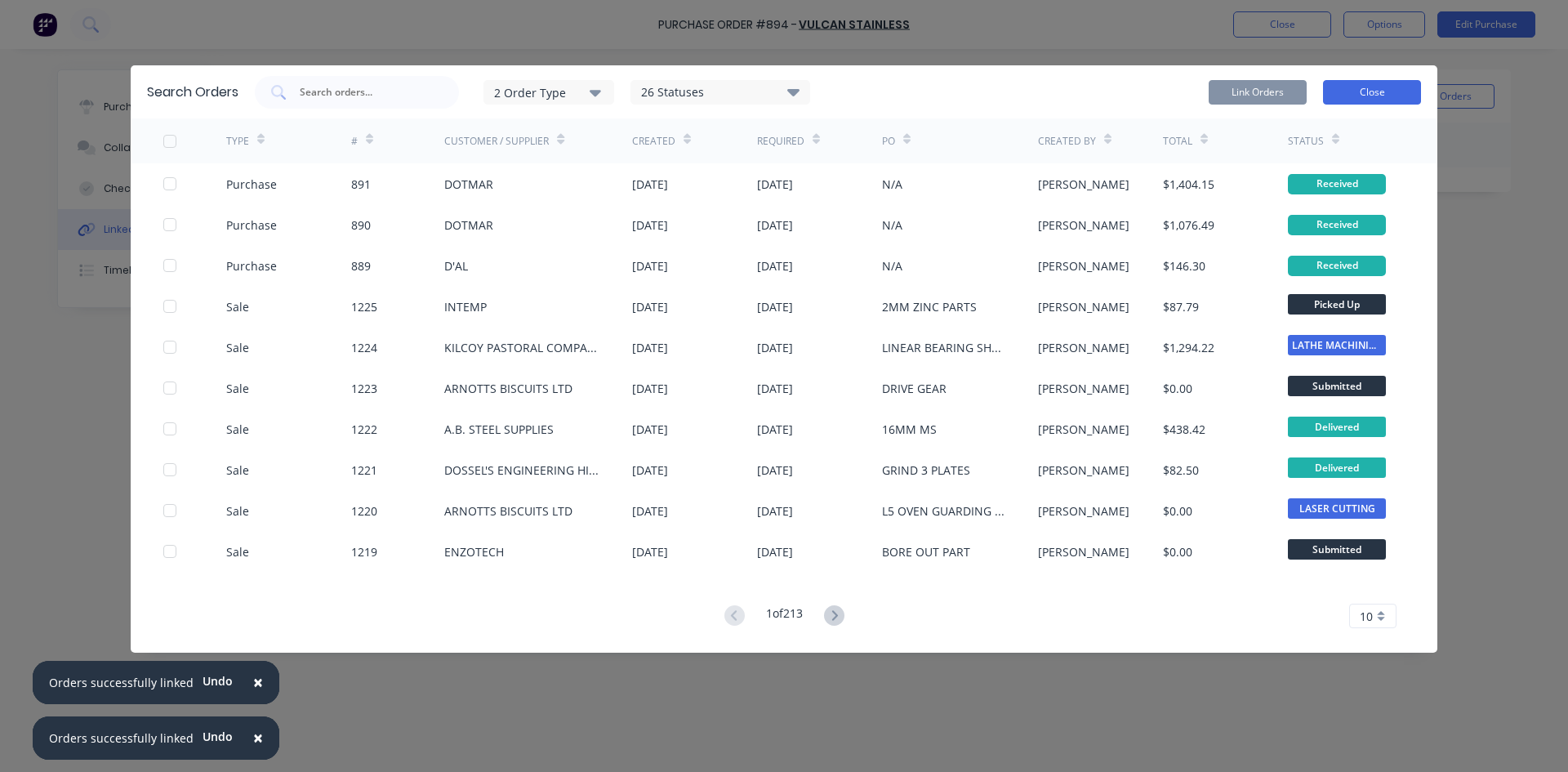
click at [1385, 95] on button "Close" at bounding box center [1372, 92] width 98 height 25
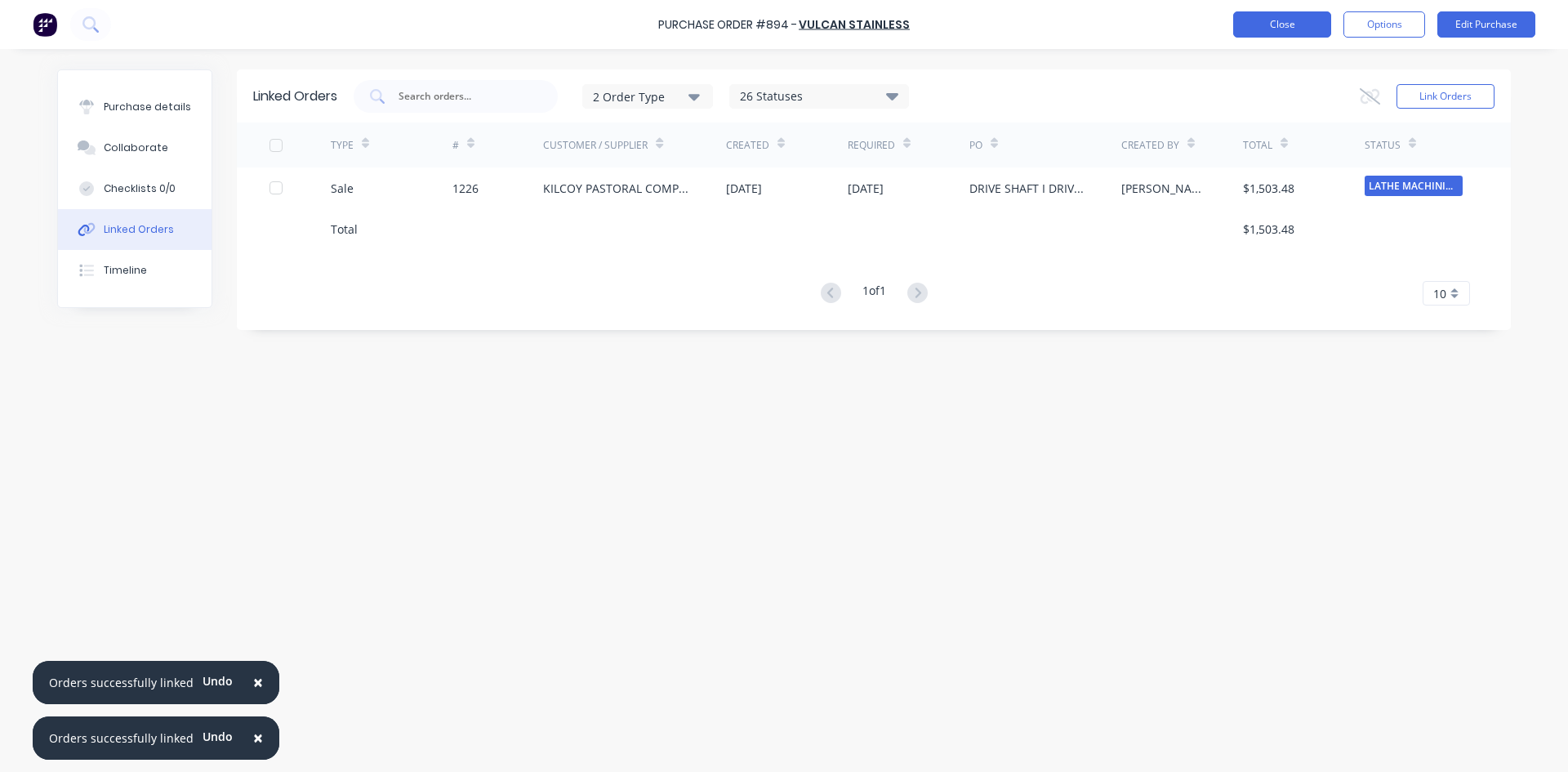
click at [1256, 36] on button "Close" at bounding box center [1281, 24] width 98 height 26
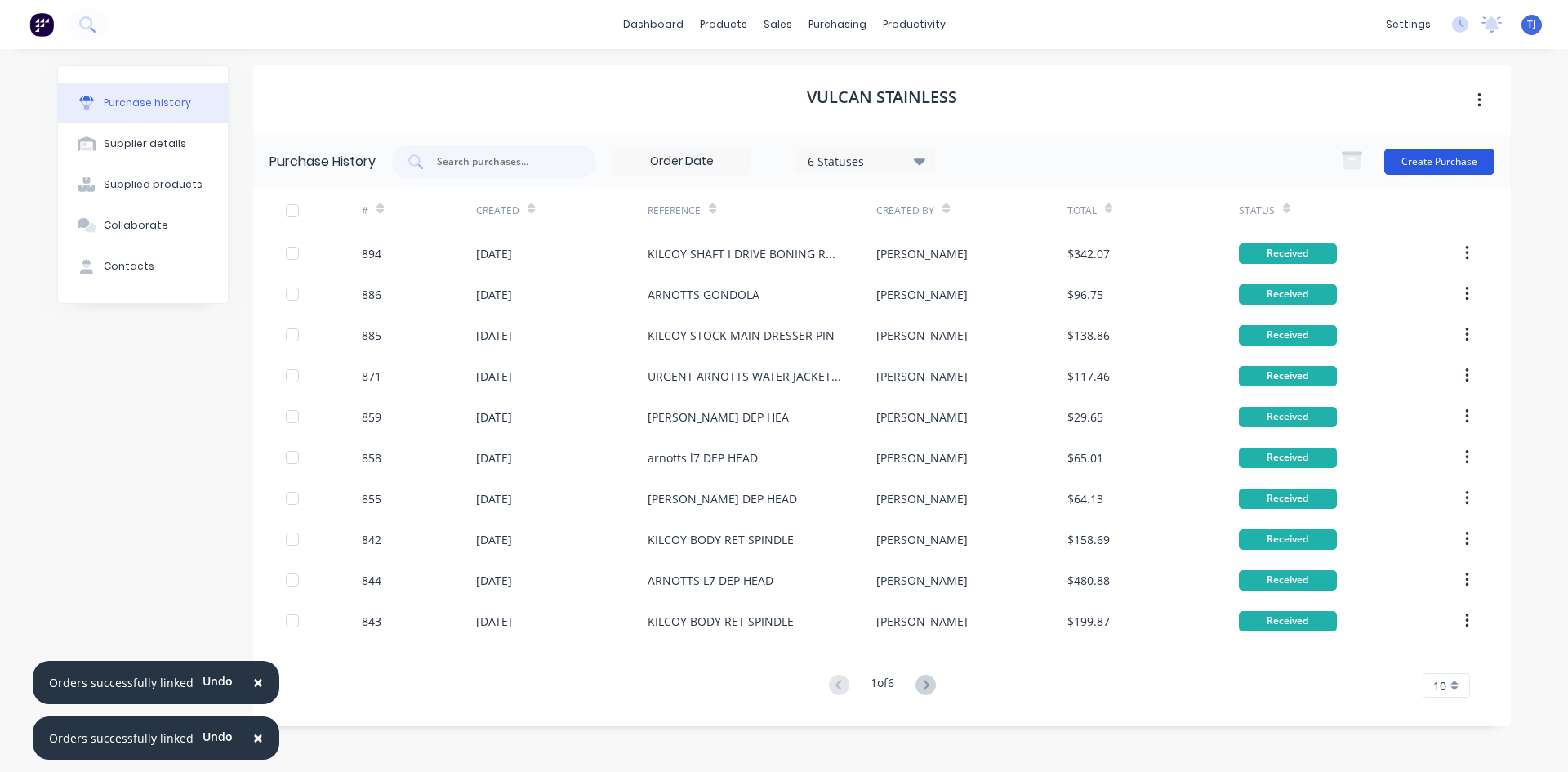
click at [1457, 155] on button "Create Purchase" at bounding box center [1439, 161] width 111 height 26
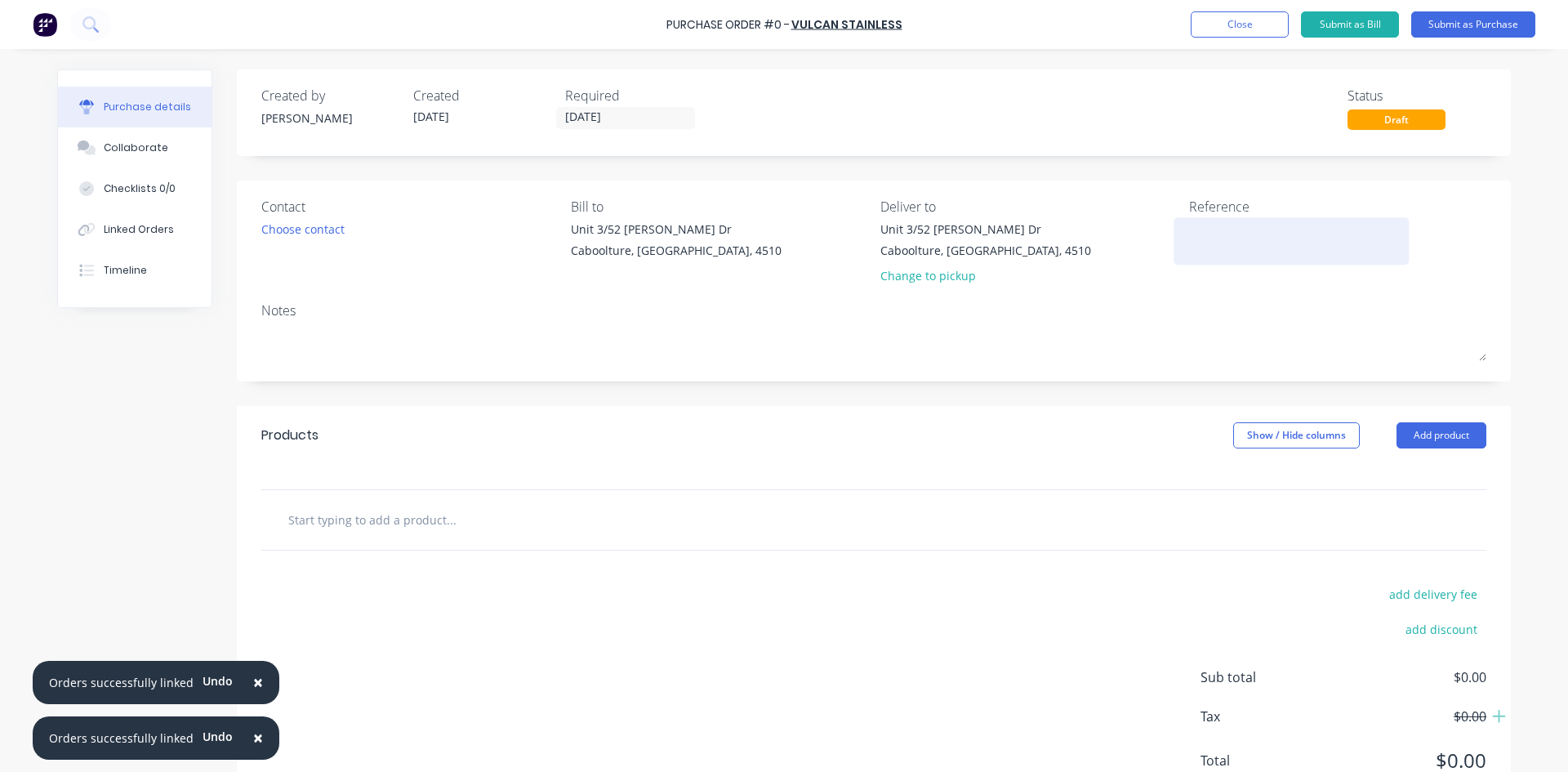
click at [1222, 240] on textarea at bounding box center [1291, 238] width 204 height 37
click at [1424, 437] on button "Add product" at bounding box center [1441, 435] width 90 height 26
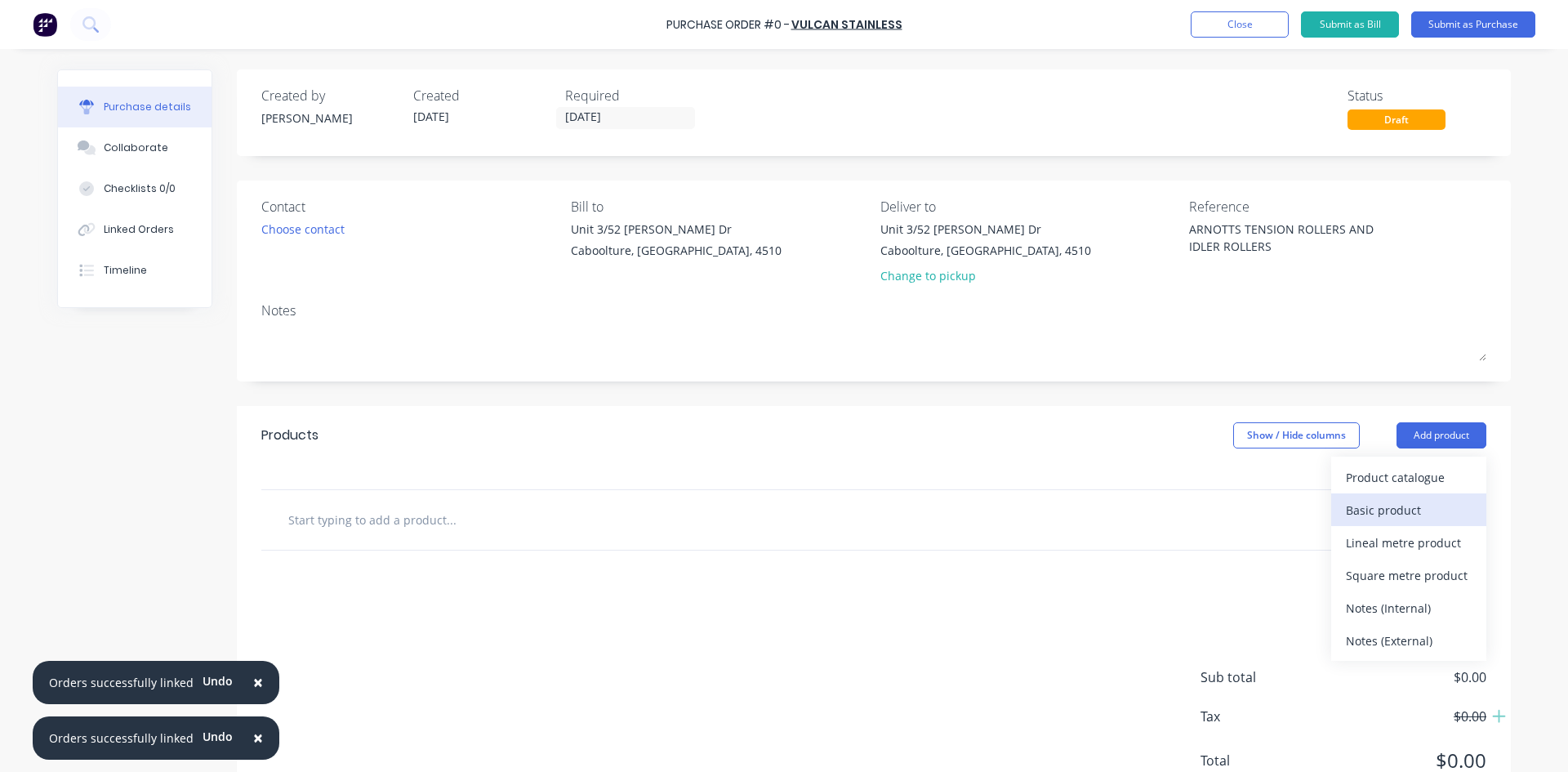
click at [1380, 519] on div "Basic product" at bounding box center [1409, 510] width 126 height 24
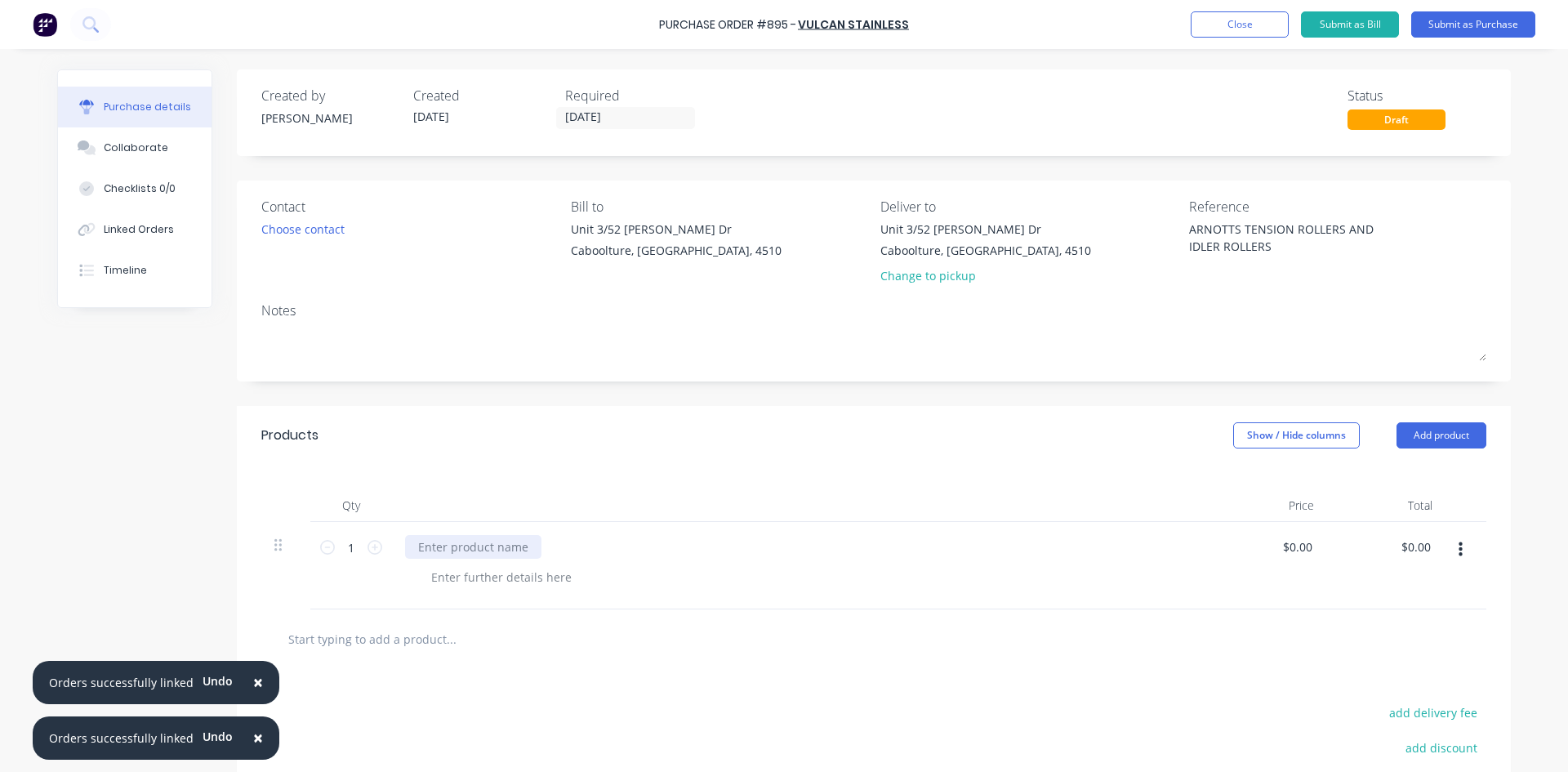
click at [428, 551] on div at bounding box center [472, 546] width 136 height 24
click at [1476, 26] on button "Submit as Purchase" at bounding box center [1473, 24] width 124 height 26
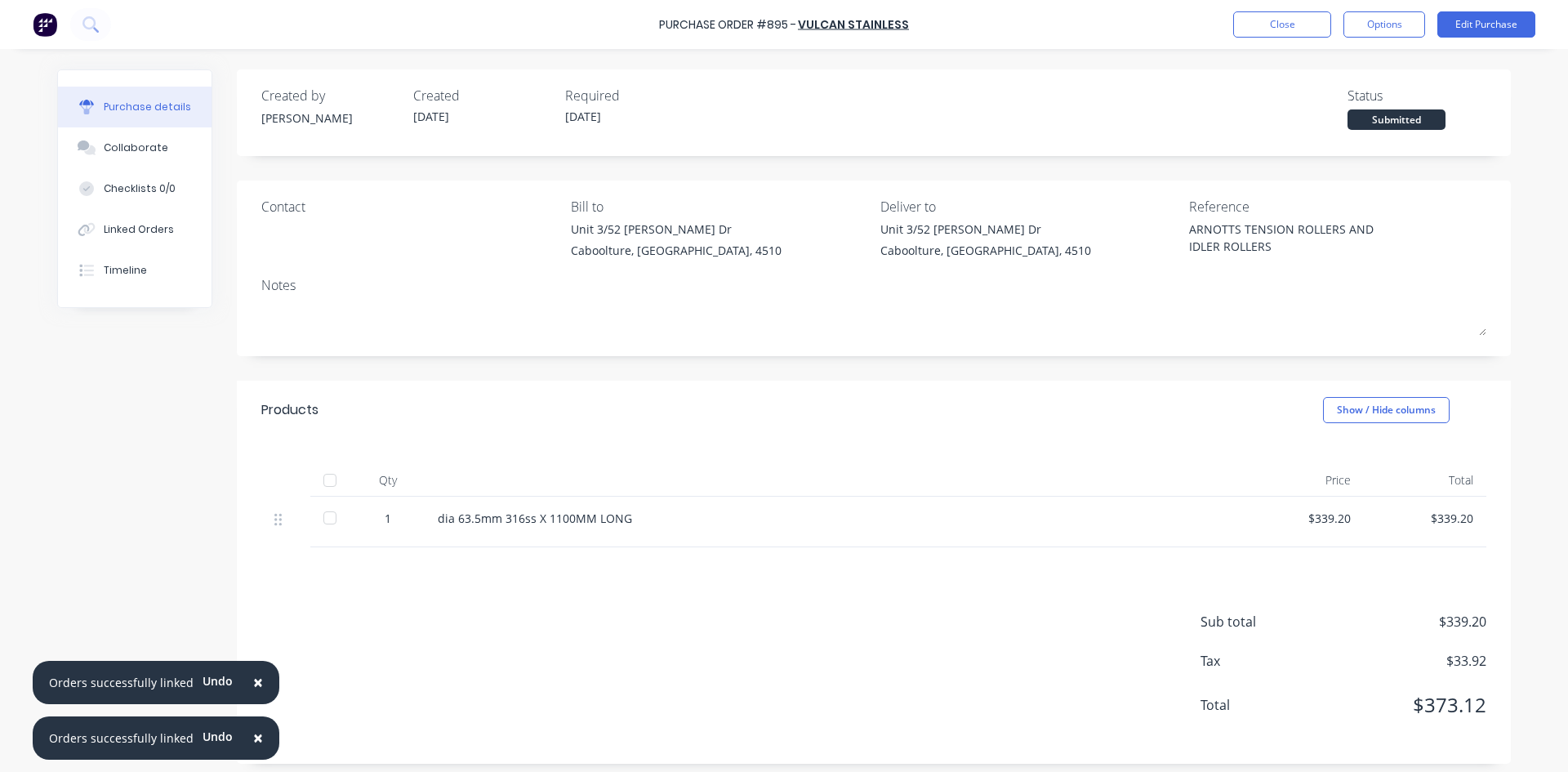
click at [324, 477] on div at bounding box center [330, 480] width 32 height 32
click at [142, 229] on div "Linked Orders" at bounding box center [139, 229] width 70 height 14
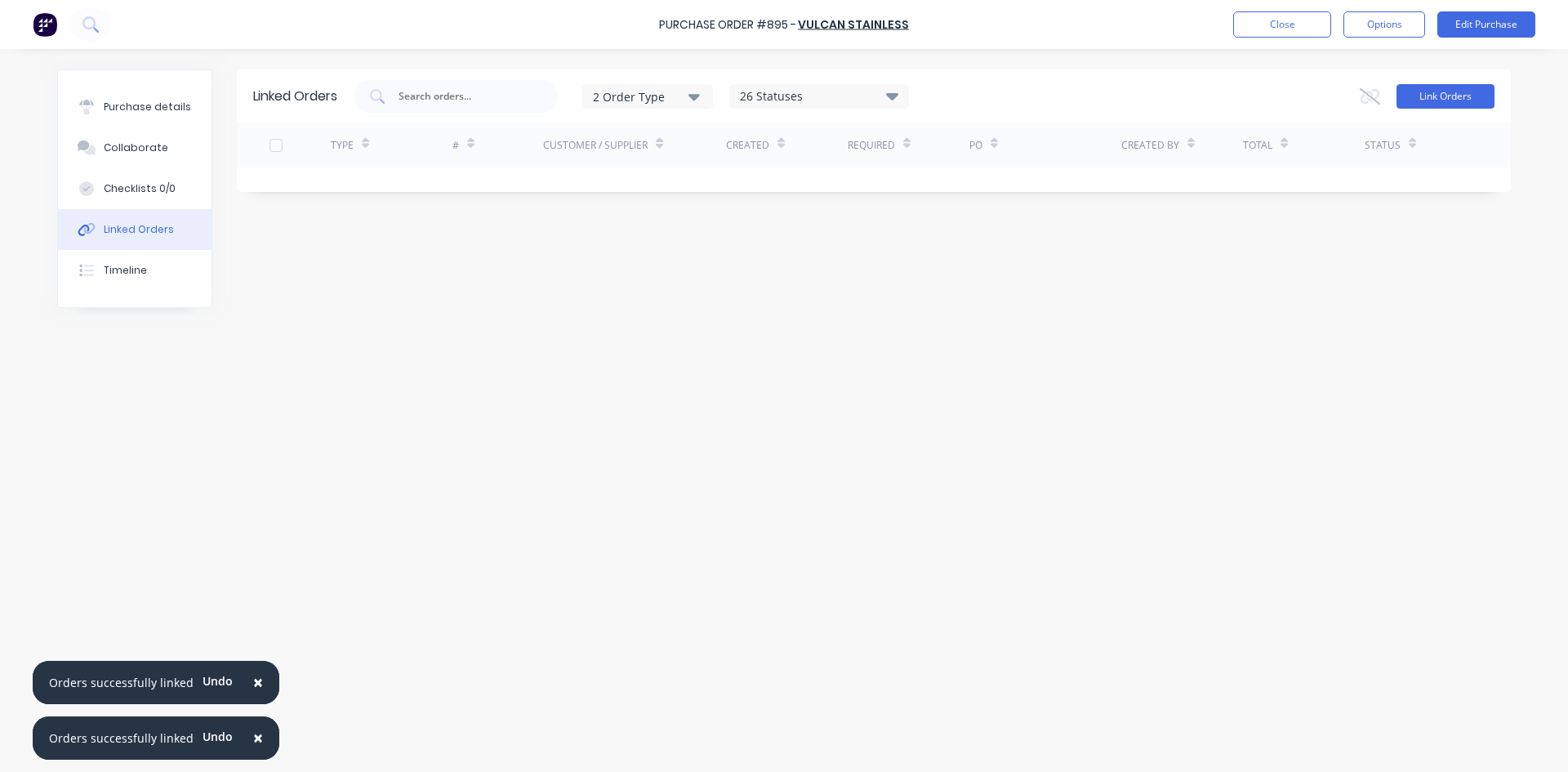
click at [1425, 97] on button "Link Orders" at bounding box center [1445, 96] width 98 height 25
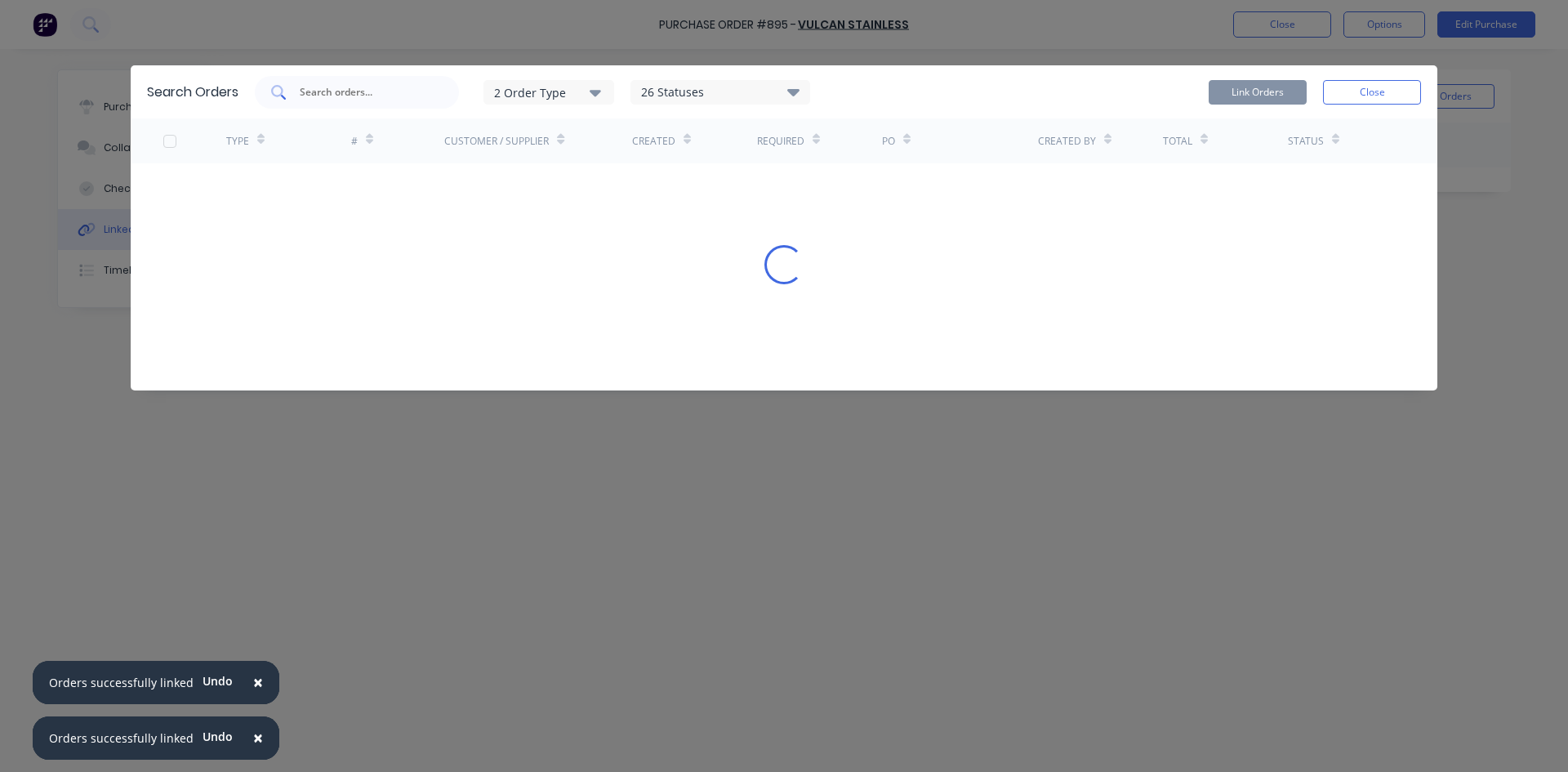
click at [323, 93] on input "text" at bounding box center [366, 91] width 135 height 16
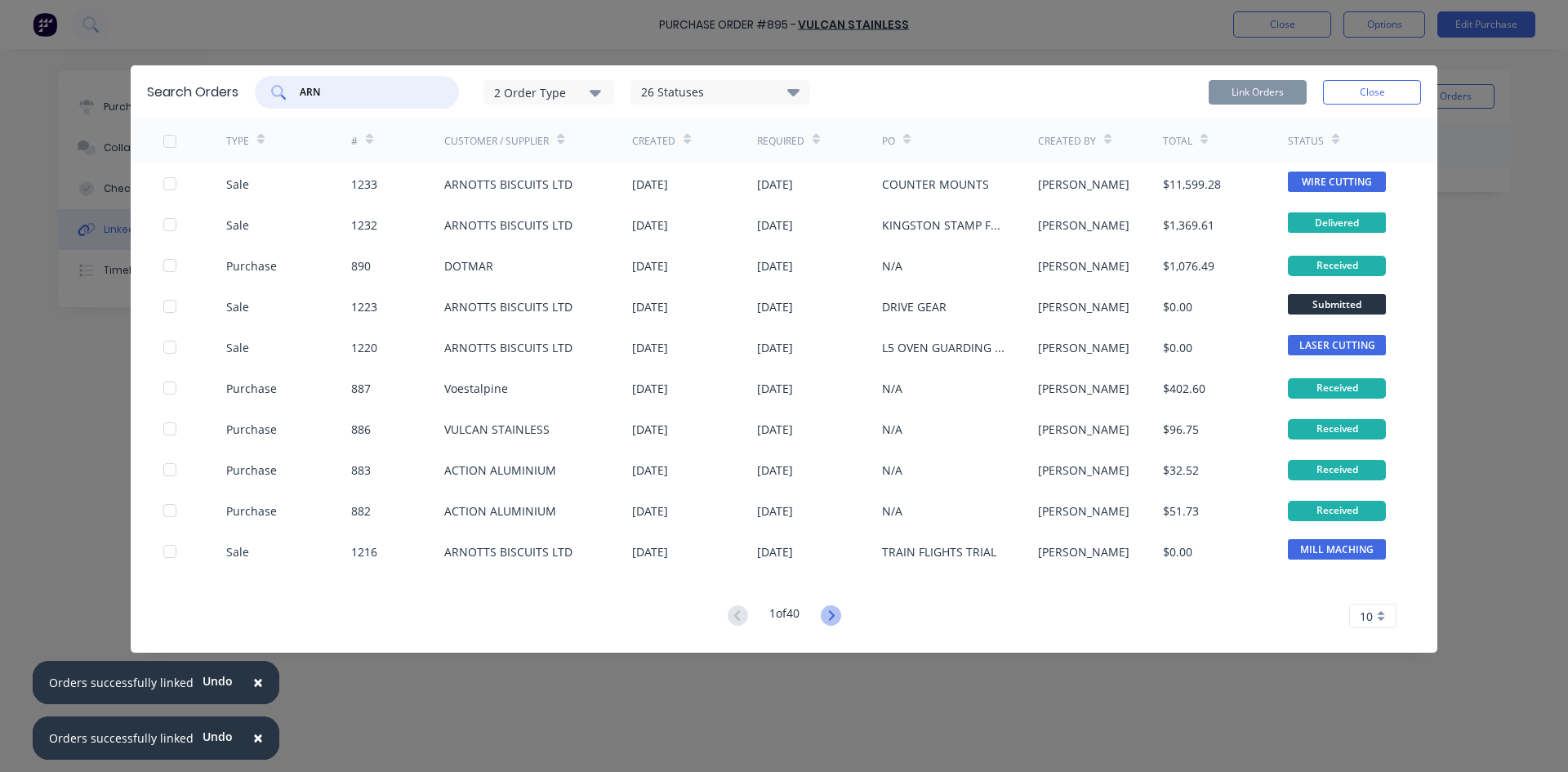
click at [826, 615] on icon at bounding box center [830, 615] width 20 height 20
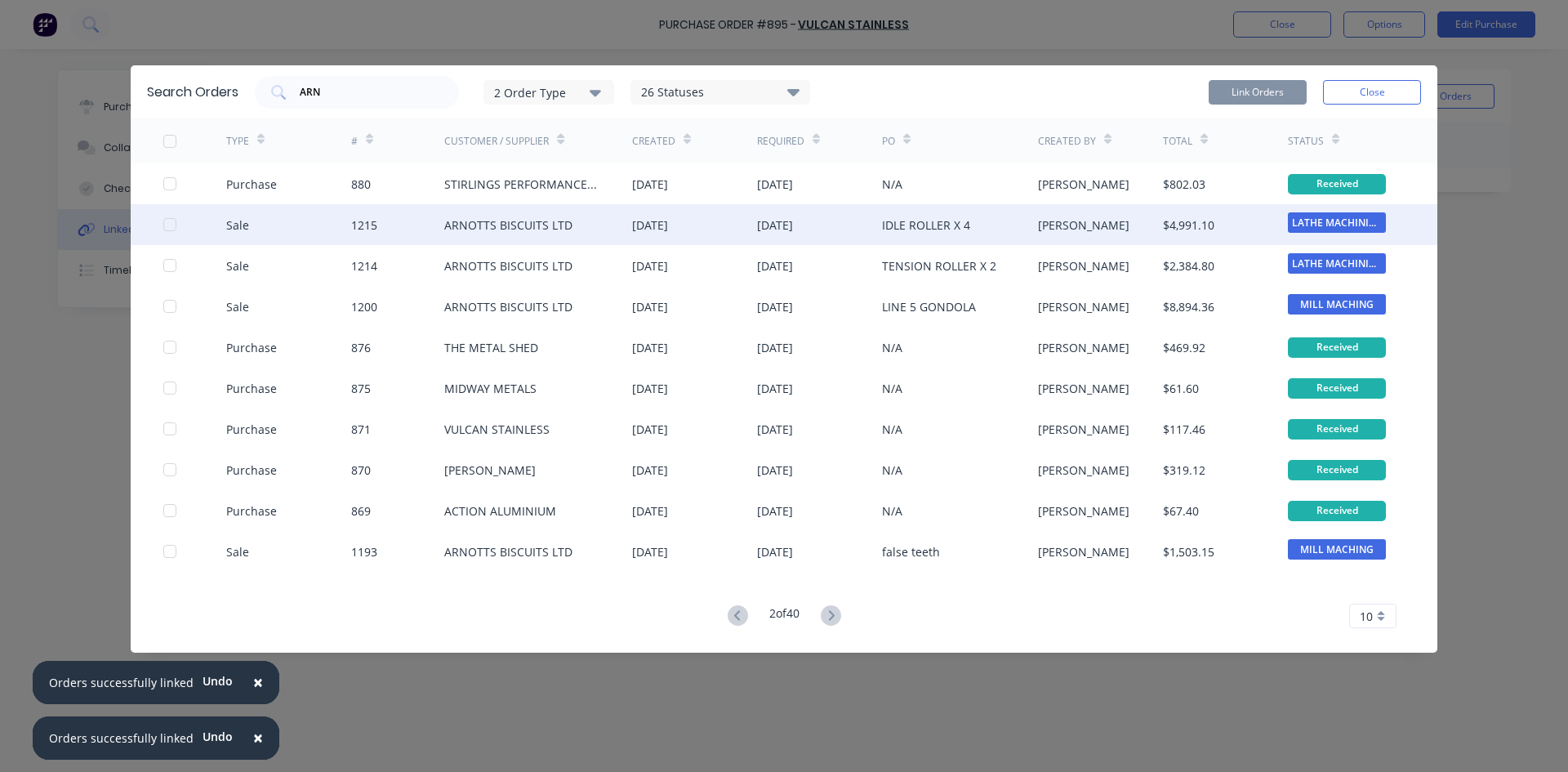
click at [172, 225] on div at bounding box center [170, 225] width 32 height 32
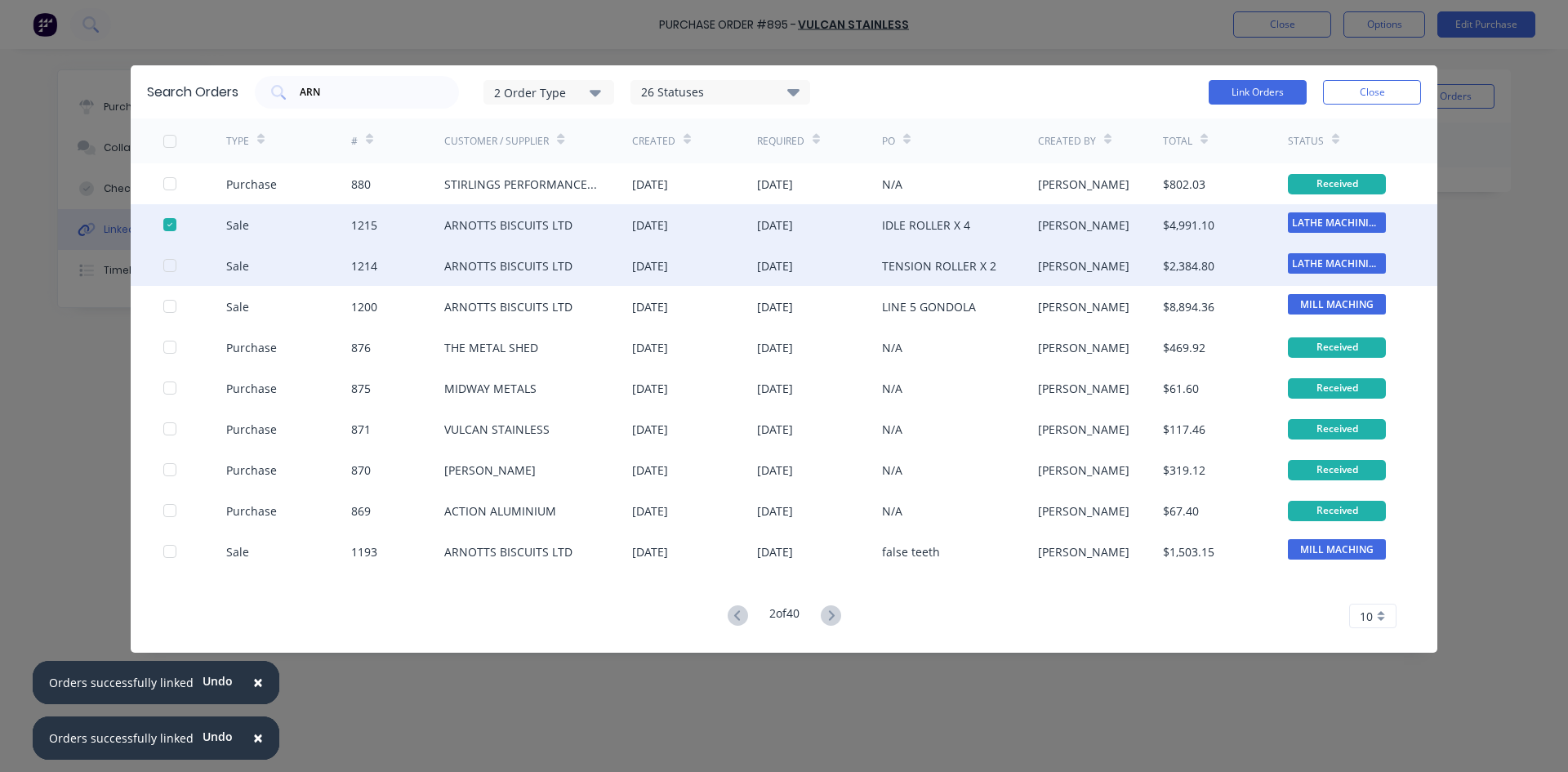
click at [173, 263] on div at bounding box center [170, 265] width 32 height 32
click at [1273, 98] on button "Link Orders" at bounding box center [1257, 92] width 98 height 25
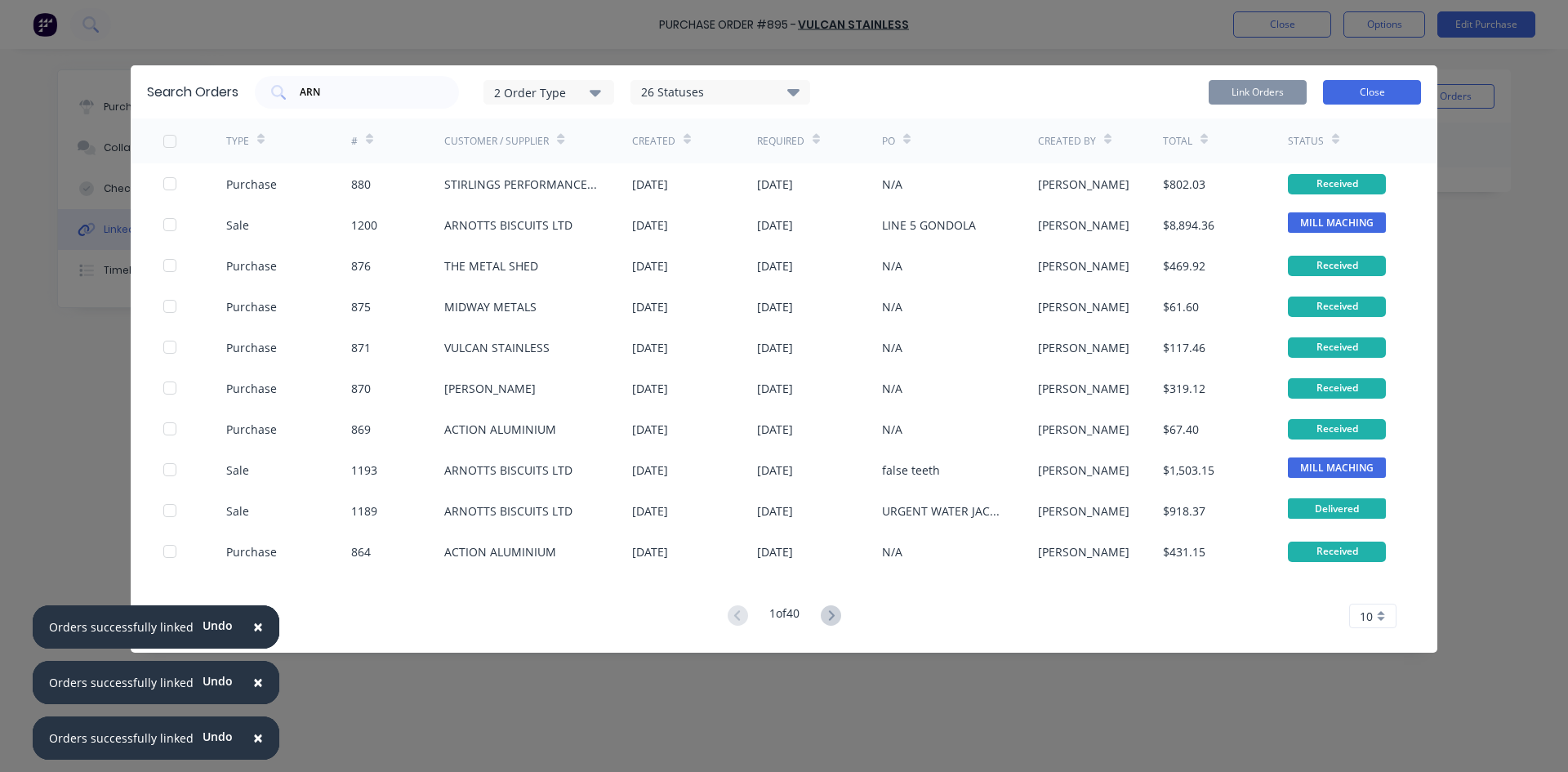
click at [1376, 93] on button "Close" at bounding box center [1372, 92] width 98 height 25
